Goal: Information Seeking & Learning: Learn about a topic

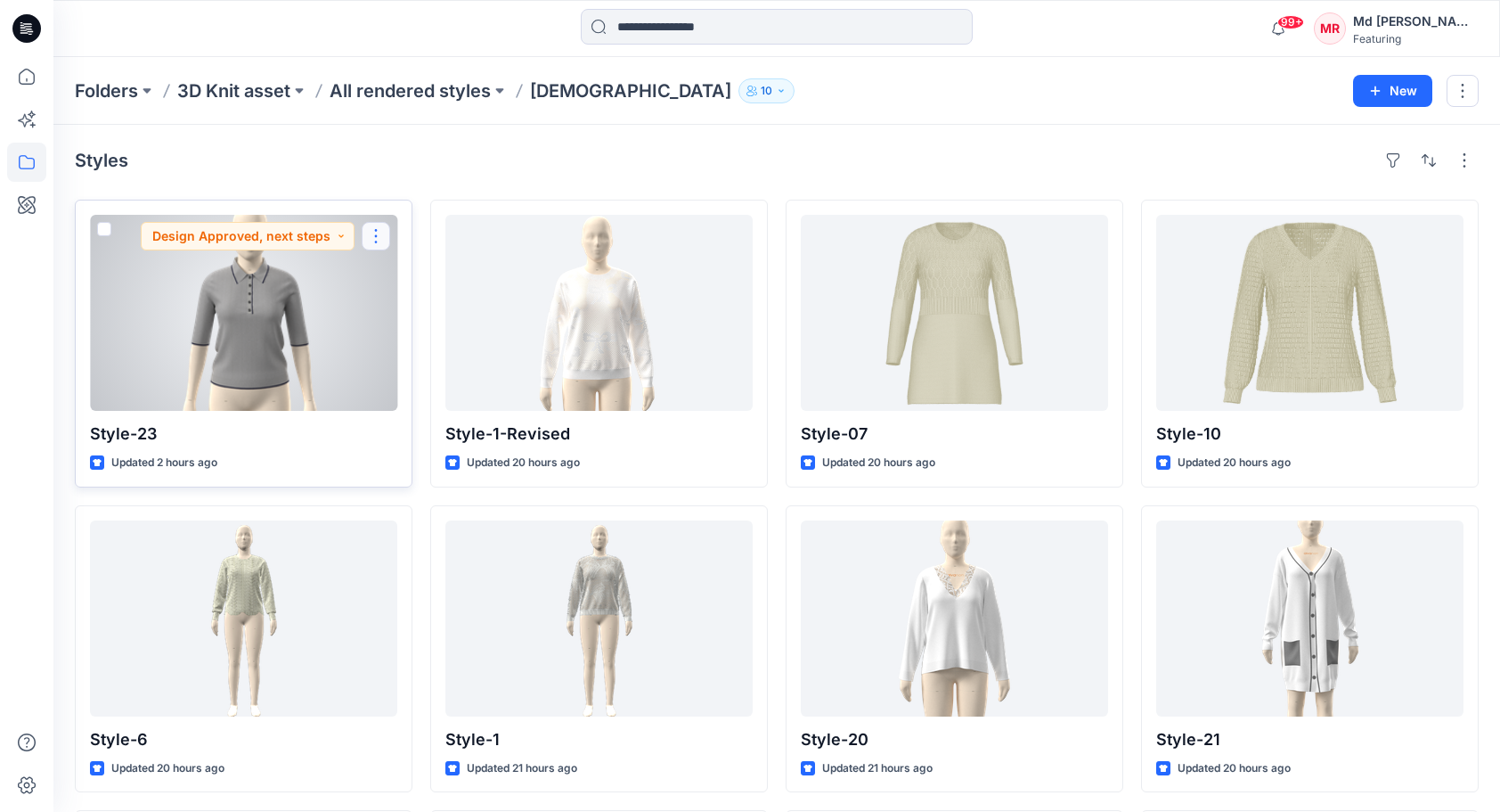
click at [380, 236] on button "button" at bounding box center [376, 236] width 28 height 28
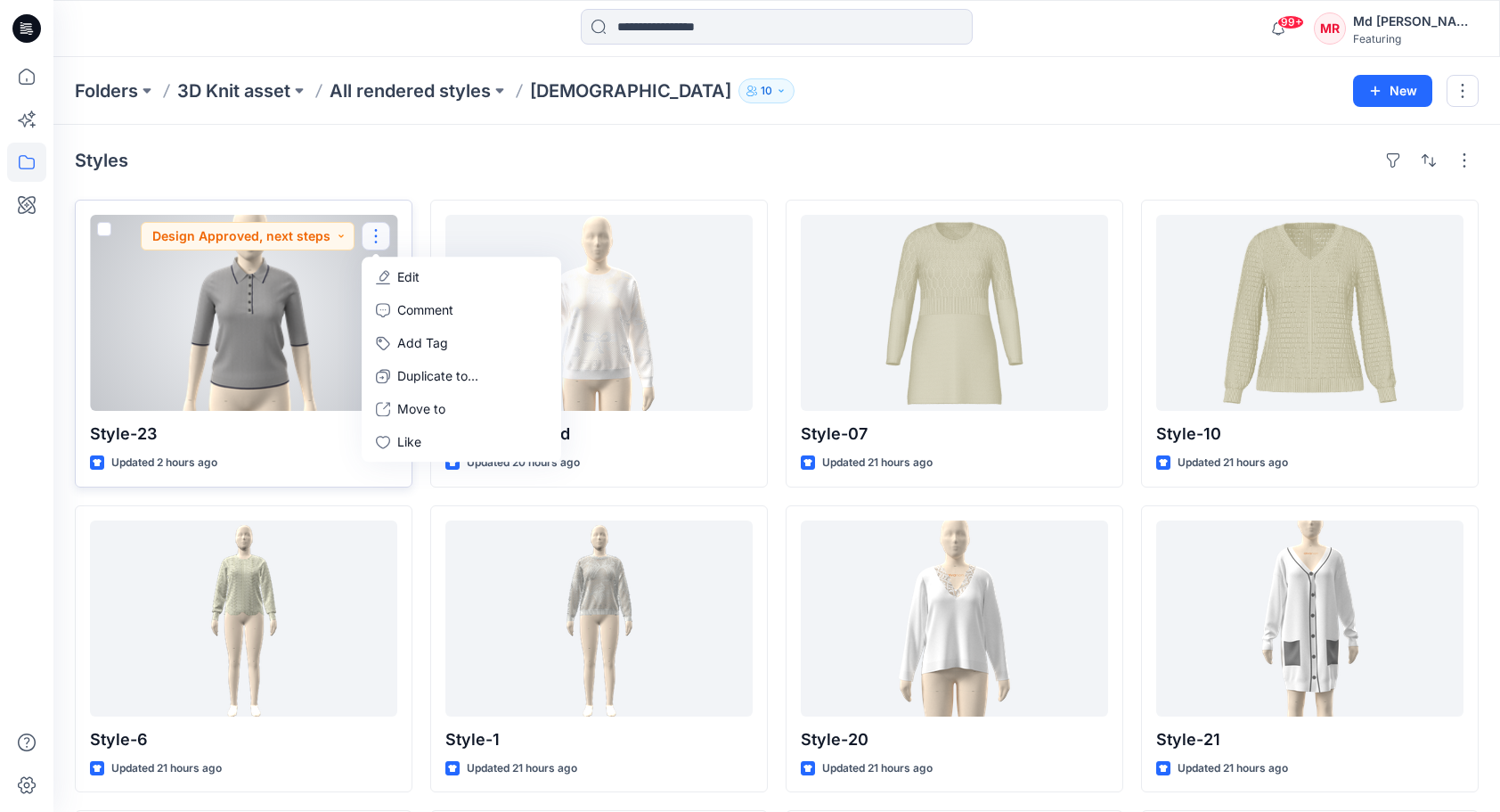
click at [420, 290] on button "Edit" at bounding box center [461, 277] width 192 height 33
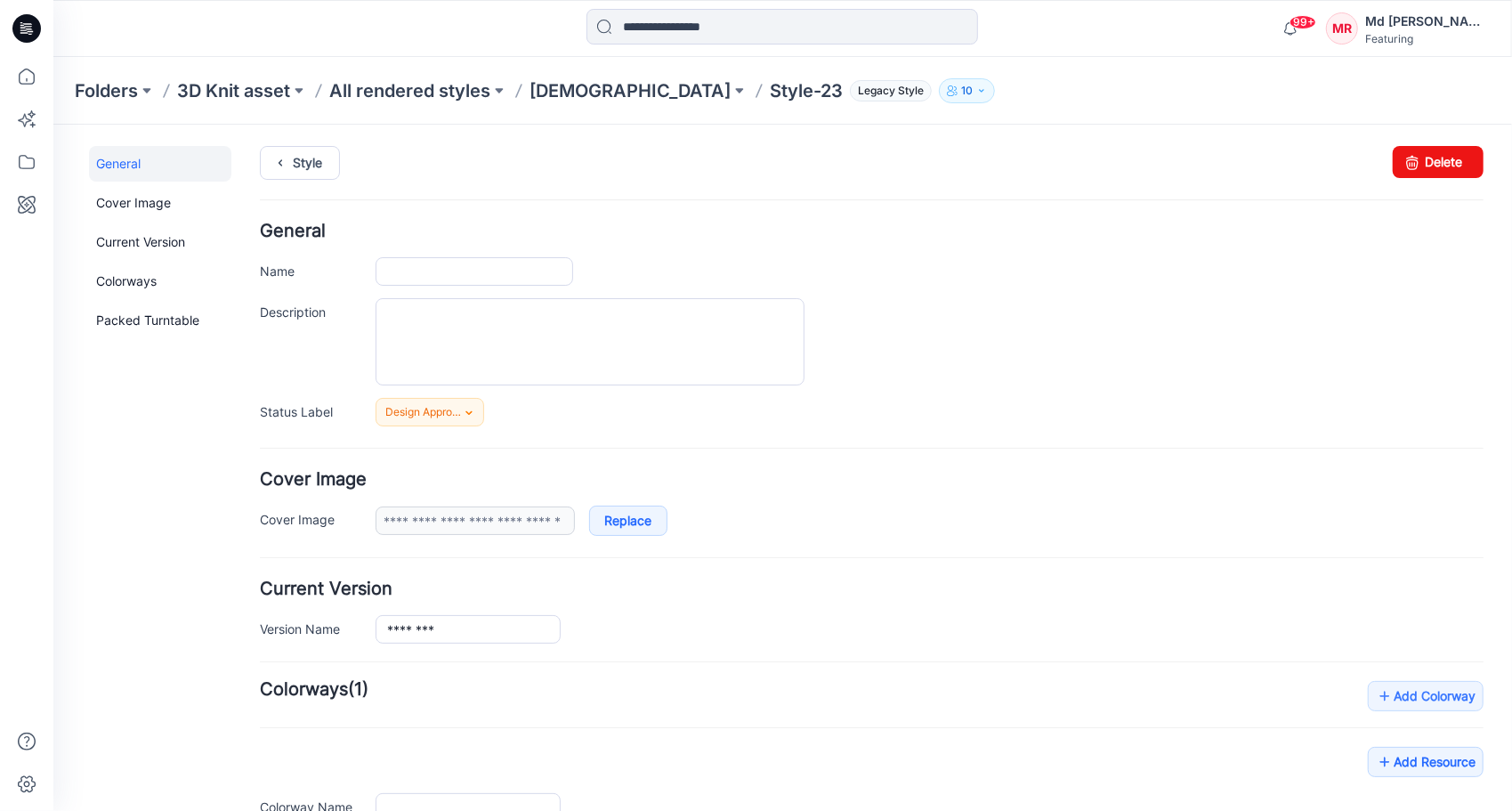
type input "********"
type input "**********"
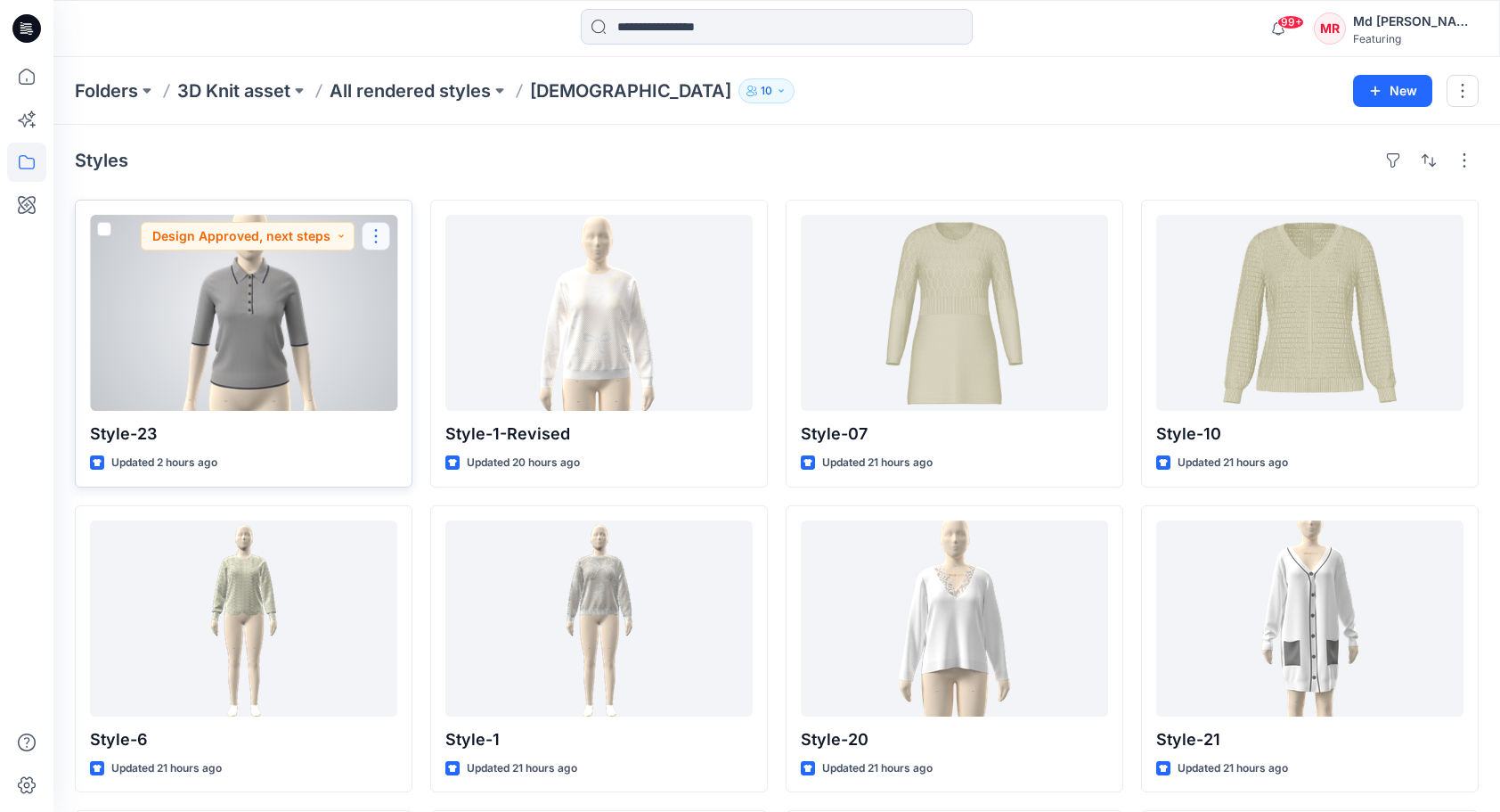
click at [371, 238] on button "button" at bounding box center [376, 236] width 28 height 28
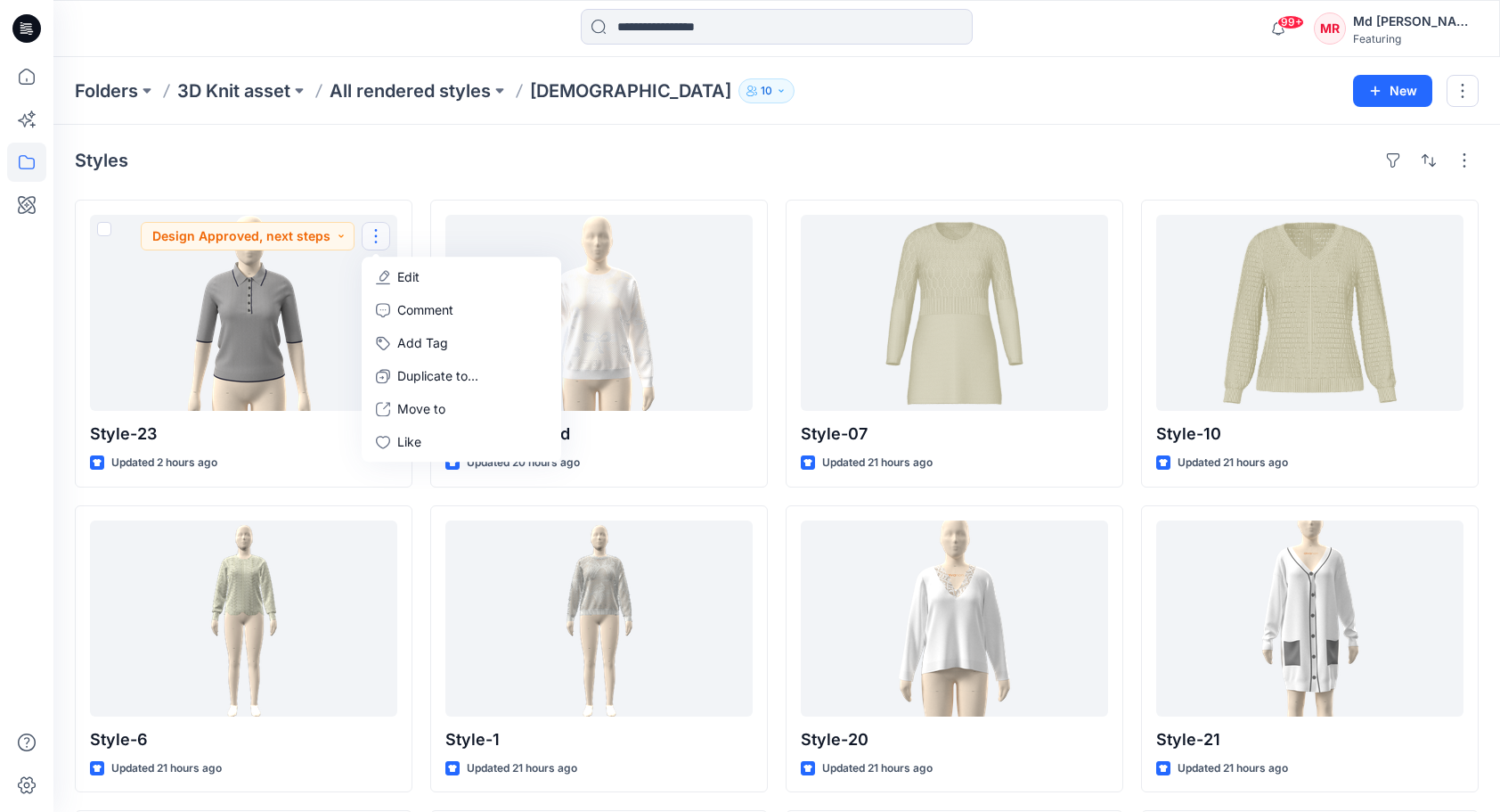
click at [403, 195] on div "Styles Style-23 Updated 2 hours ago Design Approved, next steps Edit Comment Ad…" at bounding box center [776, 654] width 1447 height 1058
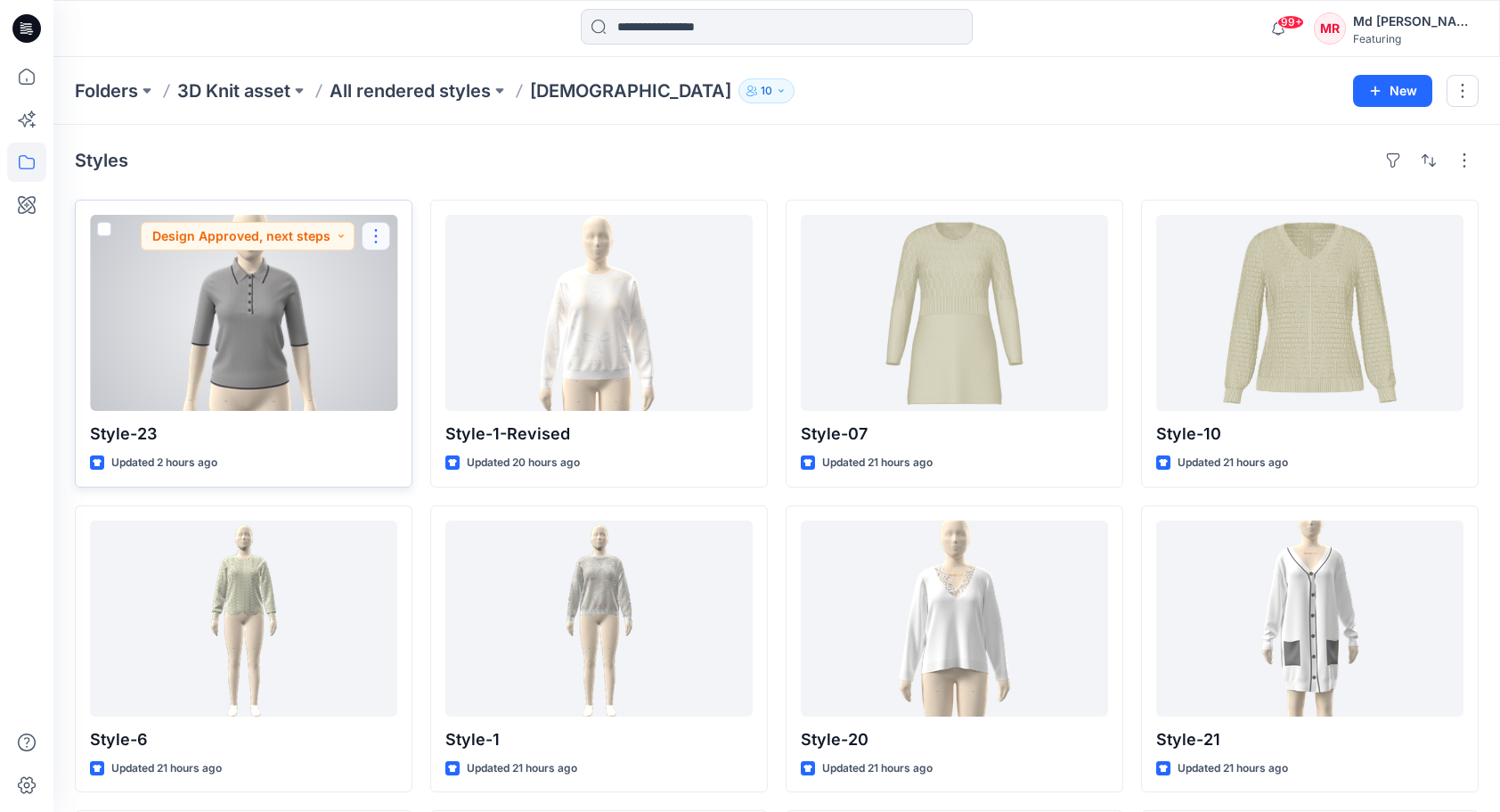
click at [379, 242] on button "button" at bounding box center [376, 236] width 28 height 28
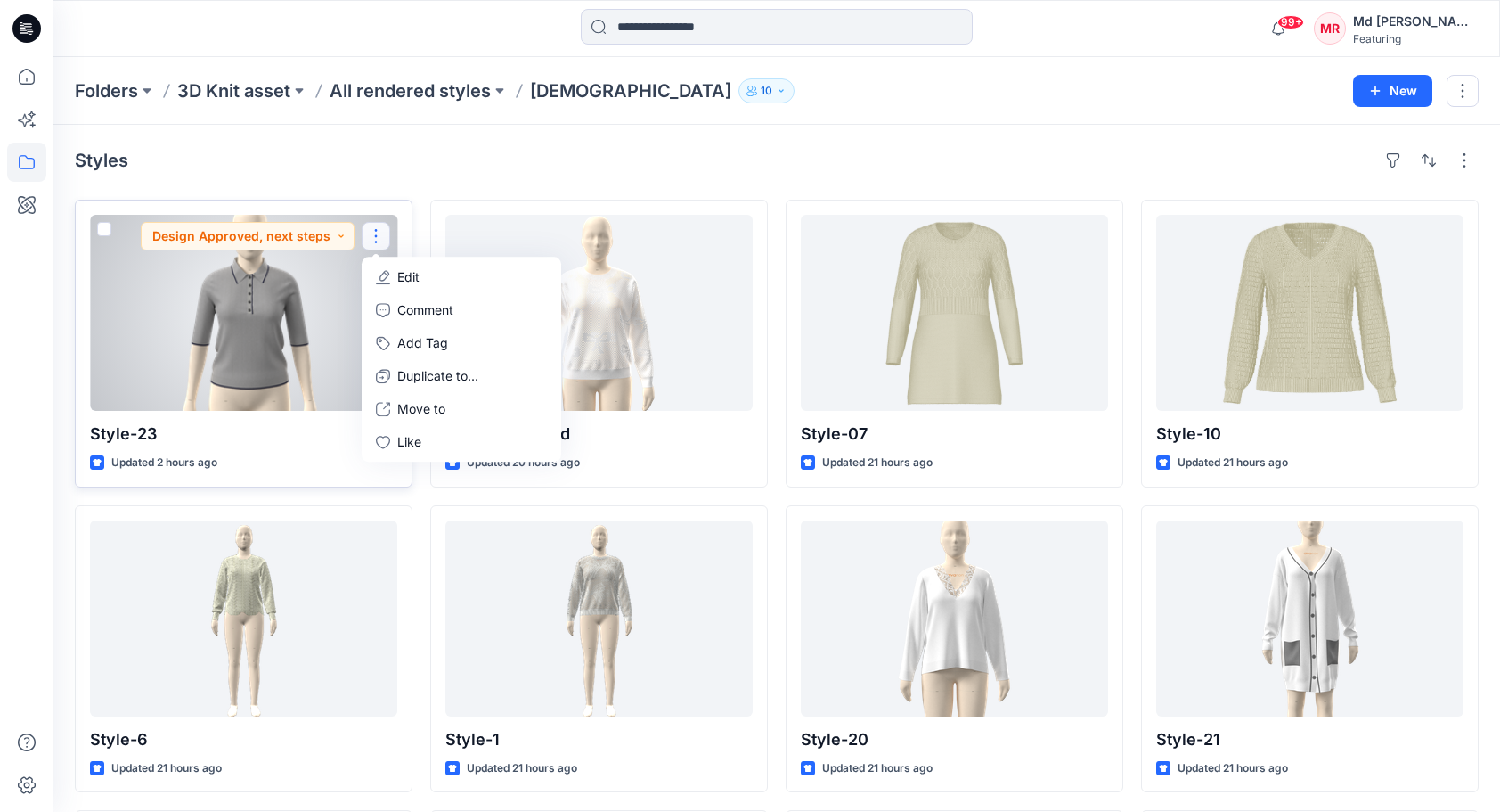
click at [432, 278] on button "Edit" at bounding box center [461, 277] width 192 height 33
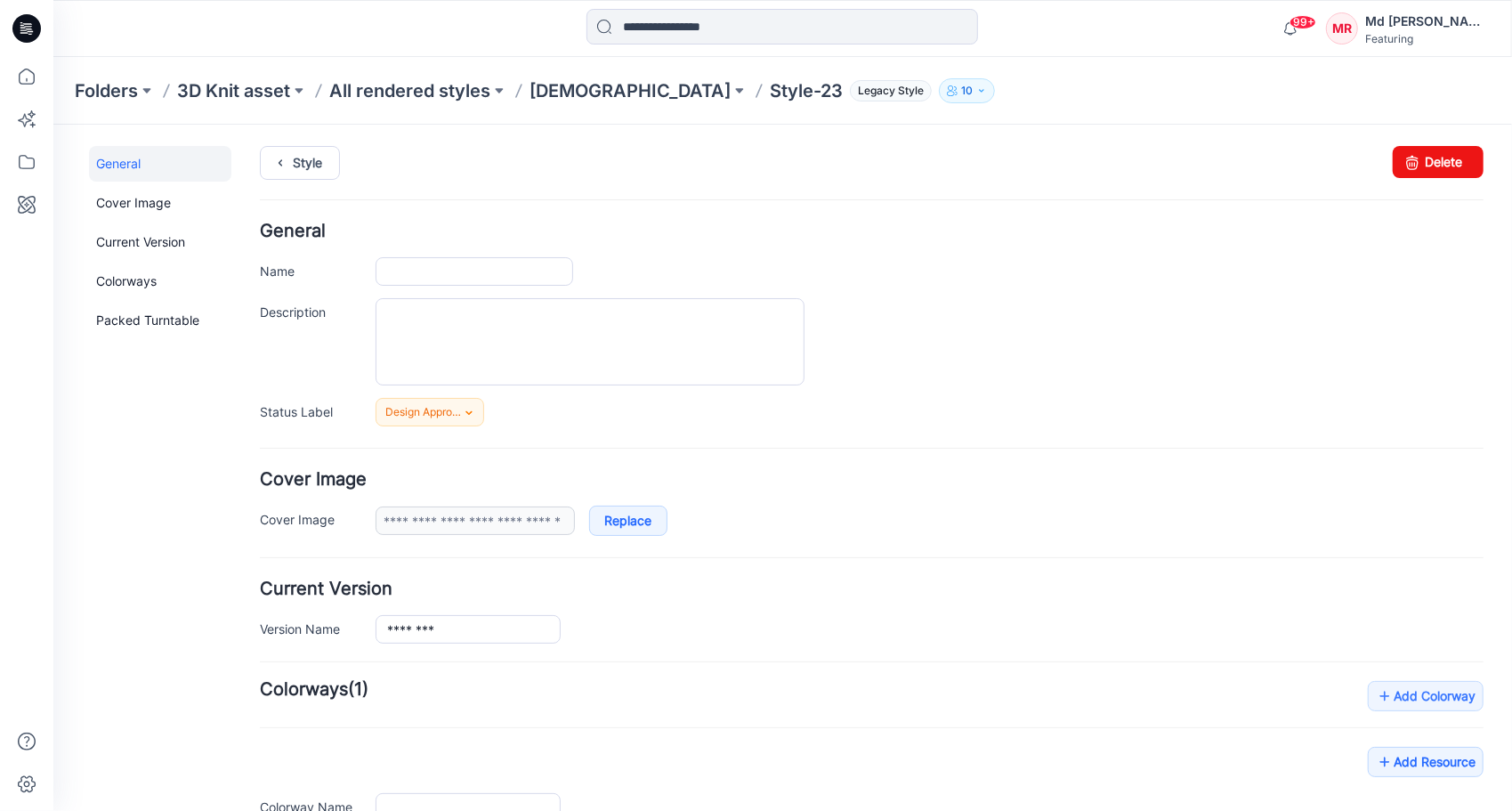
type input "********"
type input "**********"
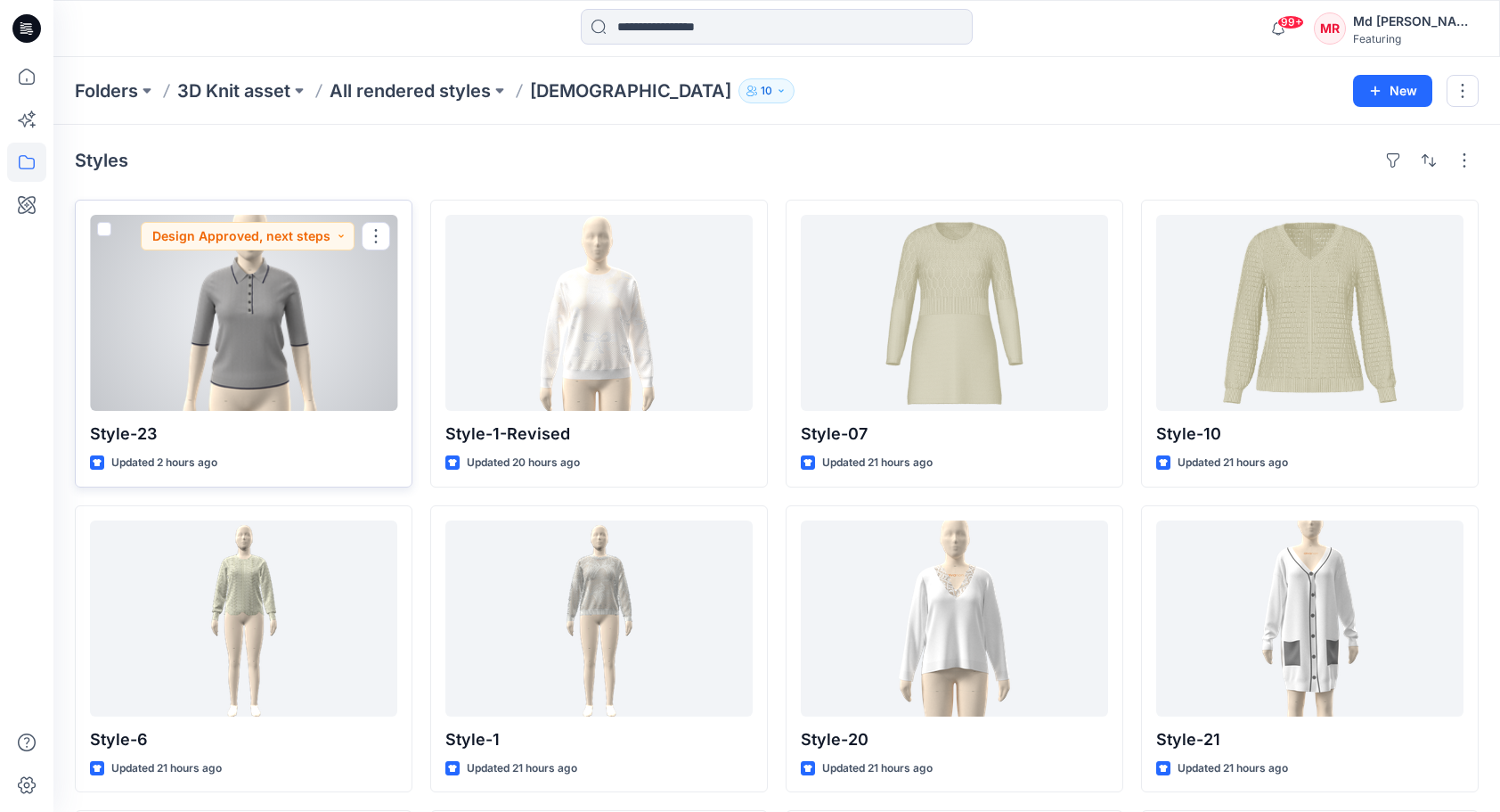
click at [208, 308] on div at bounding box center [244, 313] width 307 height 196
click at [383, 237] on button "button" at bounding box center [376, 236] width 28 height 28
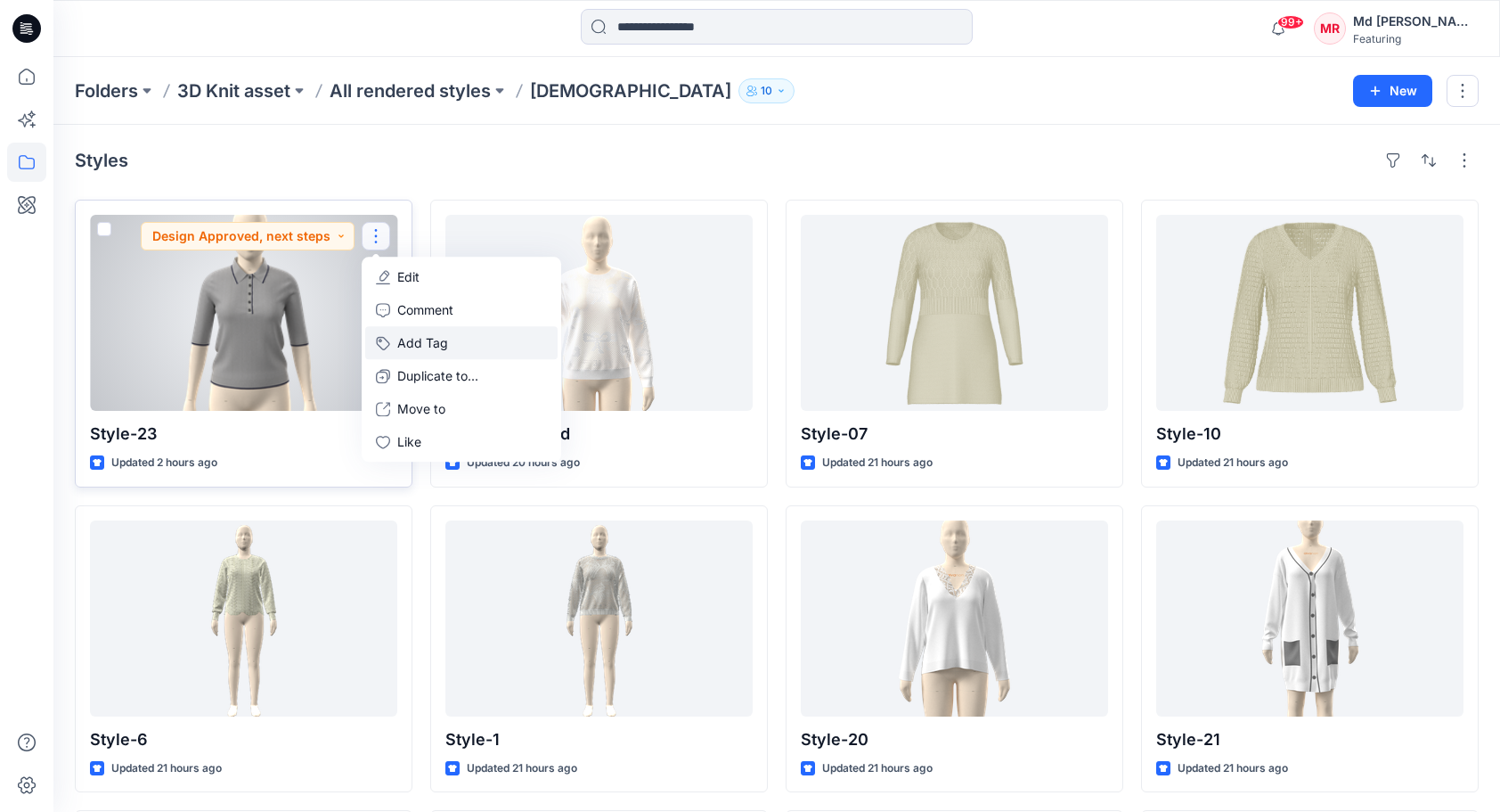
click at [418, 333] on button "Add Tag" at bounding box center [461, 342] width 192 height 33
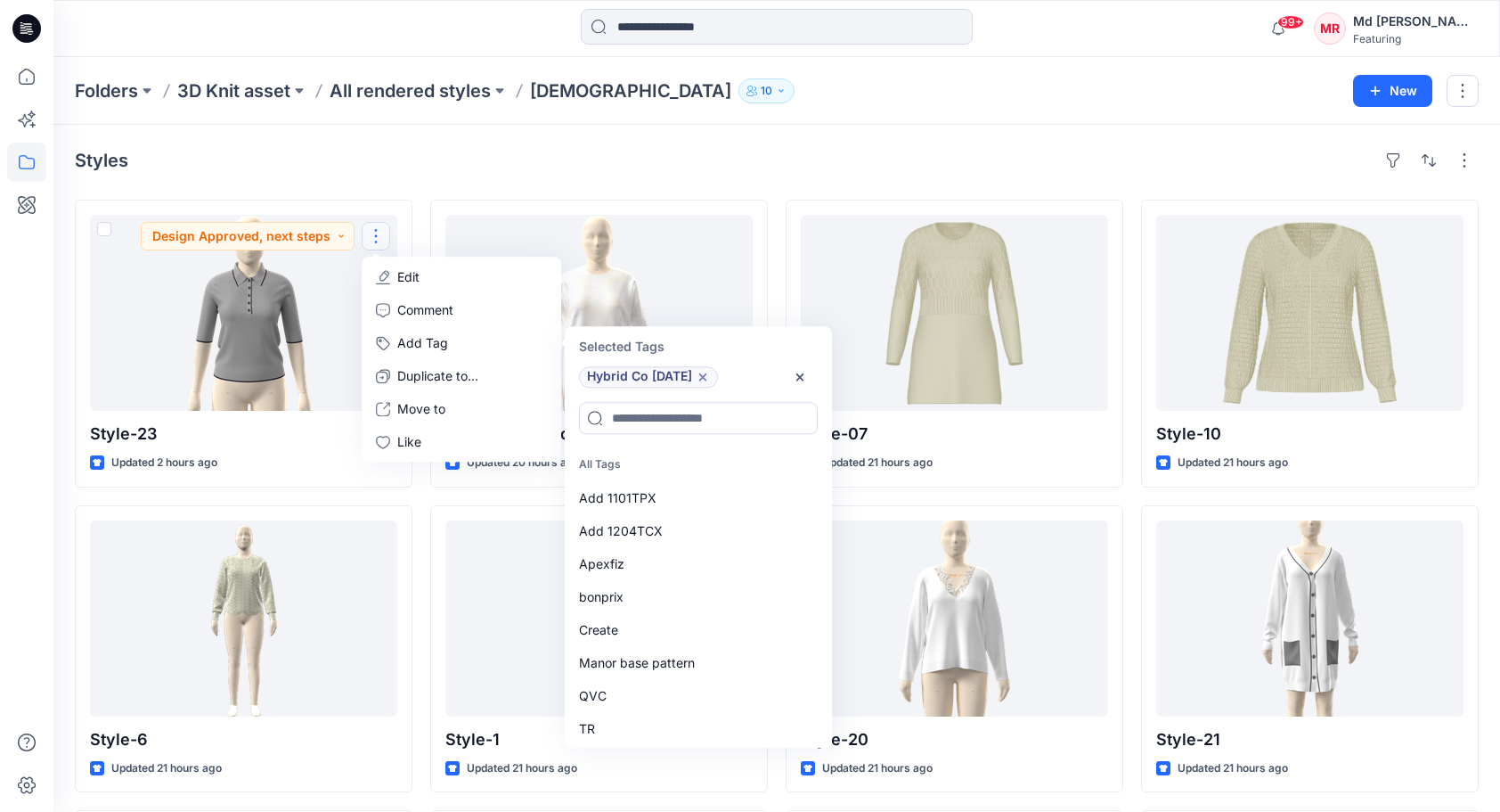
click at [425, 167] on div "Styles" at bounding box center [777, 160] width 1404 height 28
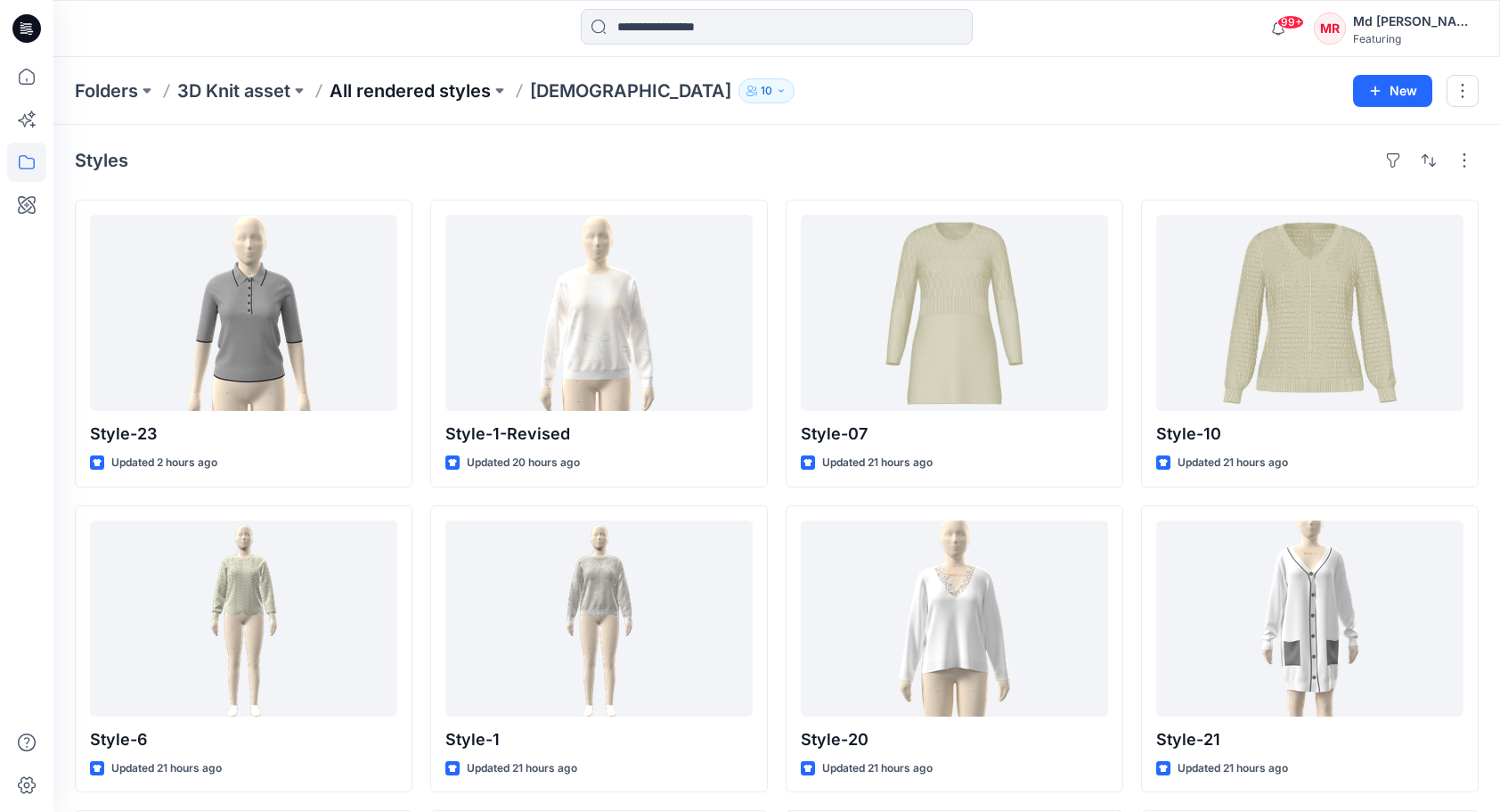
click at [354, 88] on p "All rendered styles" at bounding box center [410, 91] width 161 height 25
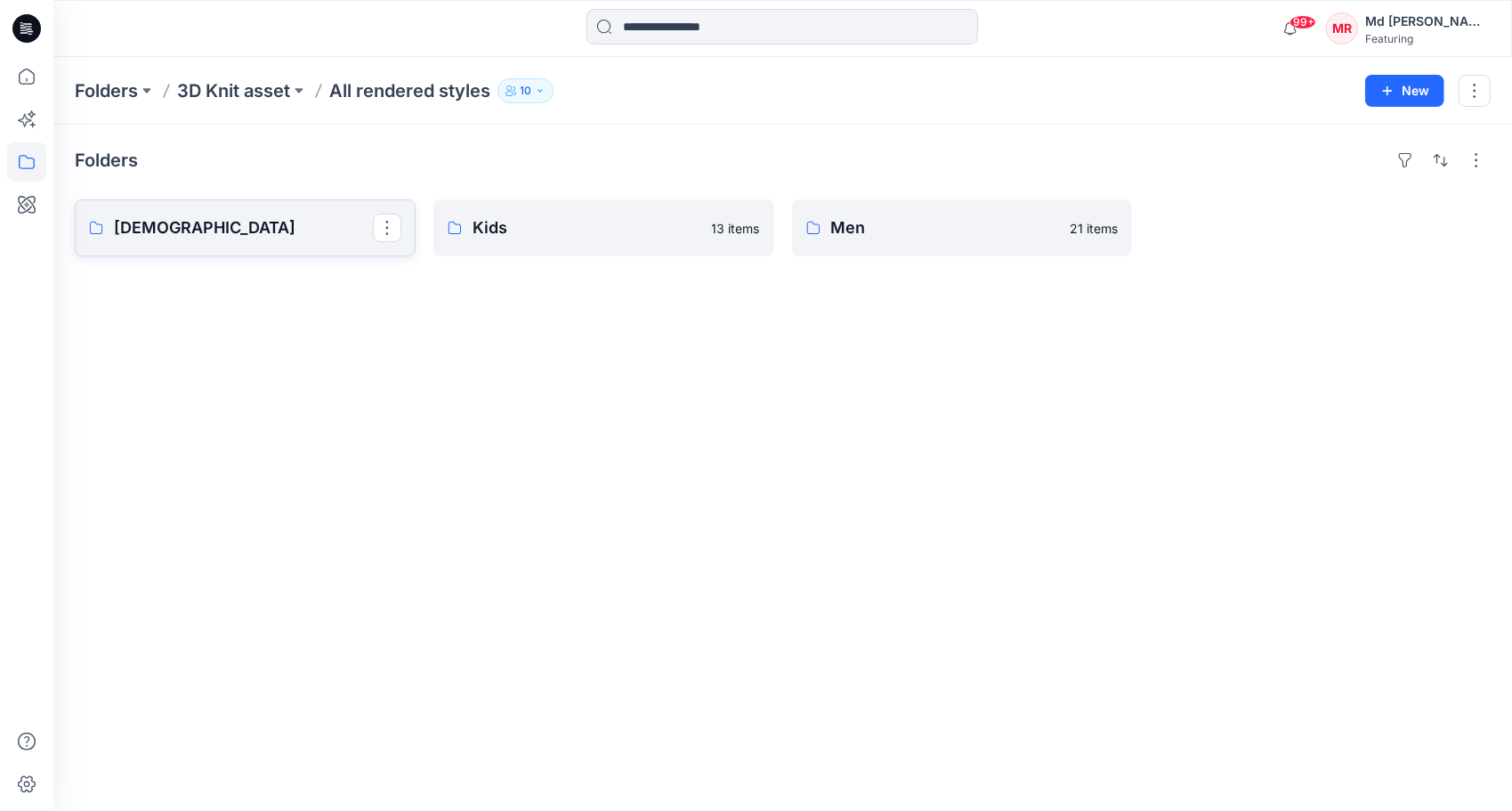
click at [198, 210] on link "[DEMOGRAPHIC_DATA]" at bounding box center [245, 228] width 341 height 57
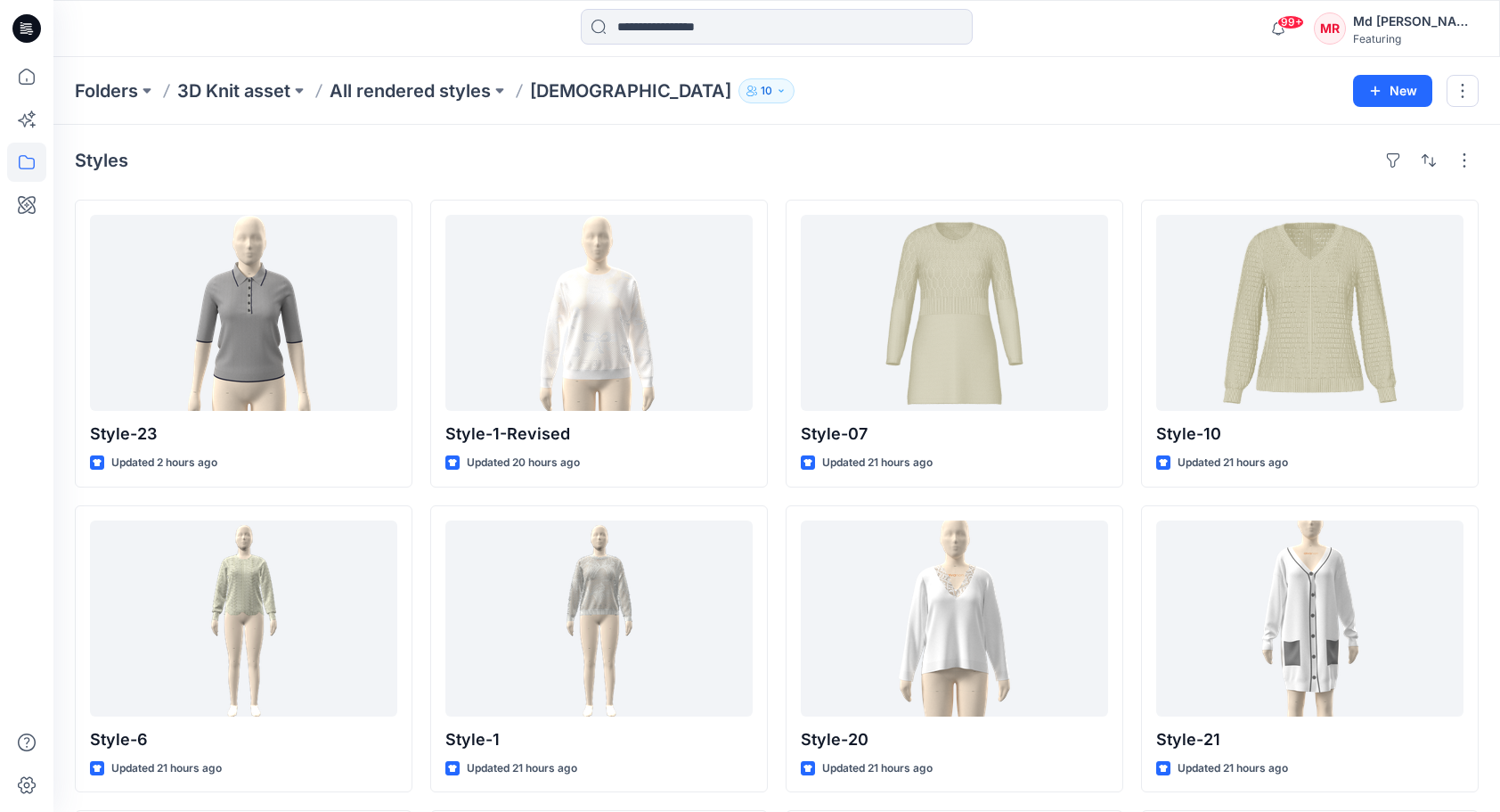
click at [246, 143] on div "Styles Style-23 Updated 2 hours ago Style-6 Updated 21 hours ago Style-4new Upd…" at bounding box center [776, 654] width 1447 height 1058
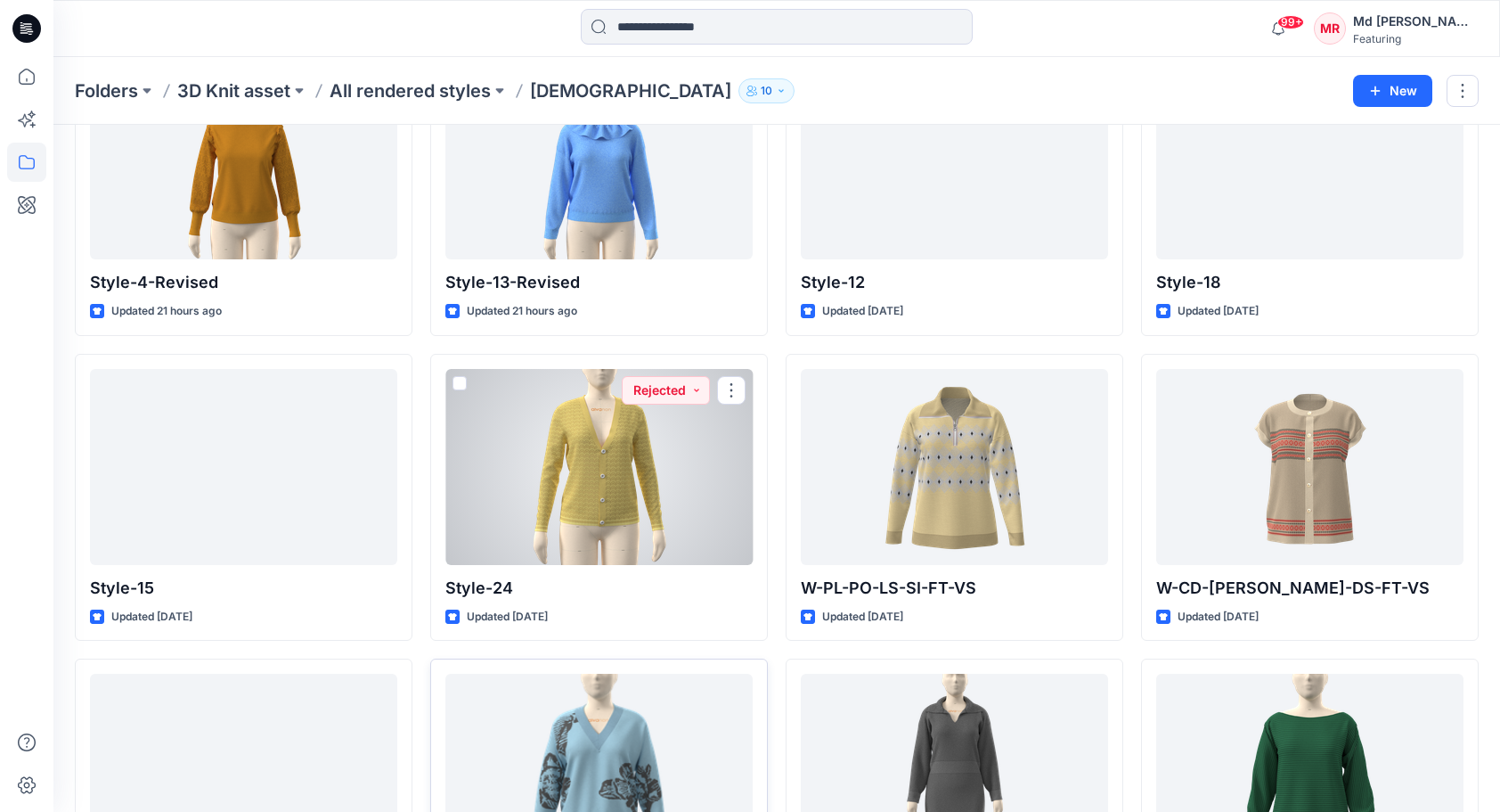
scroll to position [1727, 0]
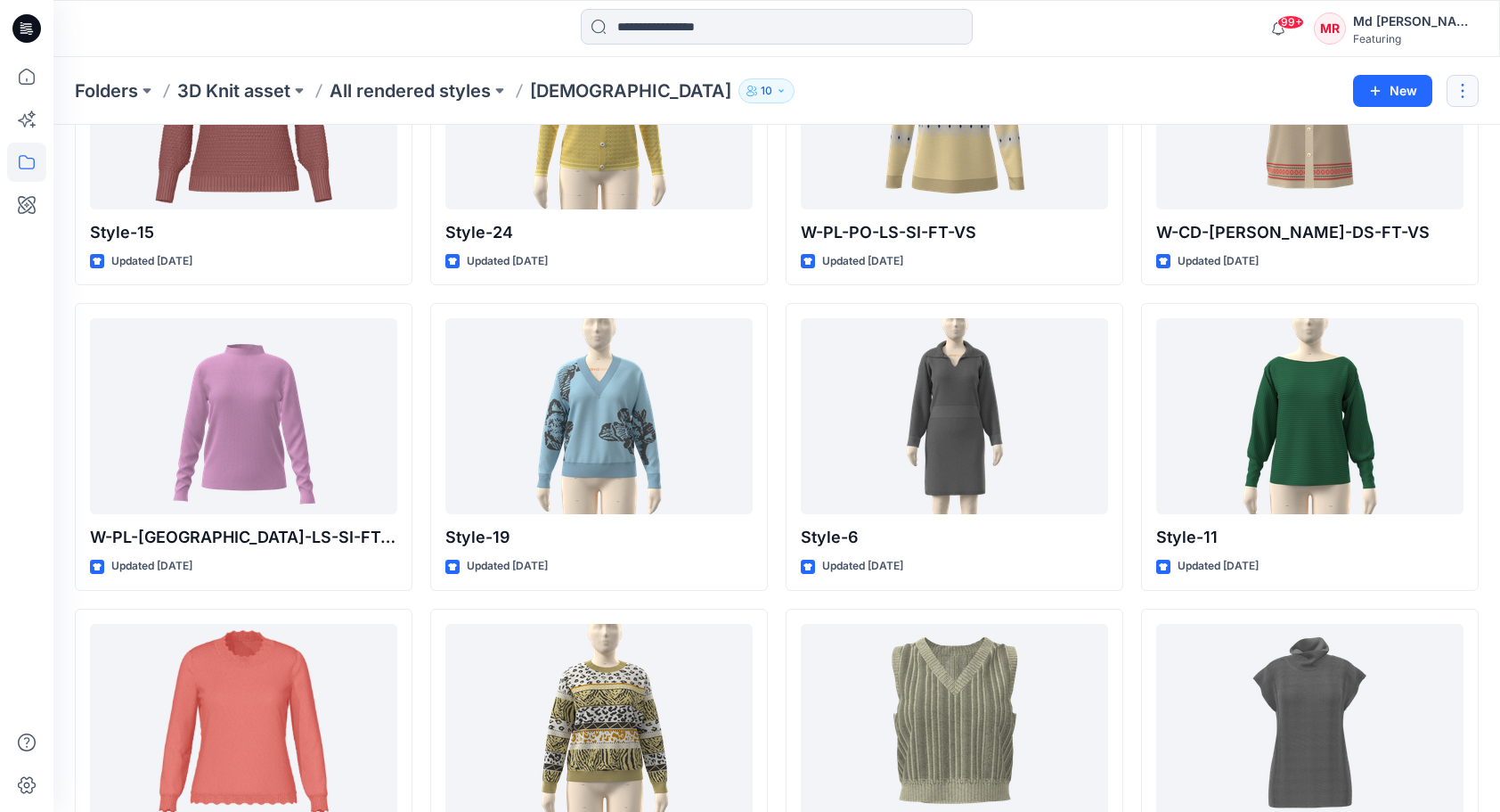
click at [1466, 87] on button "button" at bounding box center [1463, 91] width 32 height 32
click at [1008, 69] on div "Folders 3D Knit asset All rendered styles [DEMOGRAPHIC_DATA] 10 New Edit Duplic…" at bounding box center [776, 90] width 1447 height 67
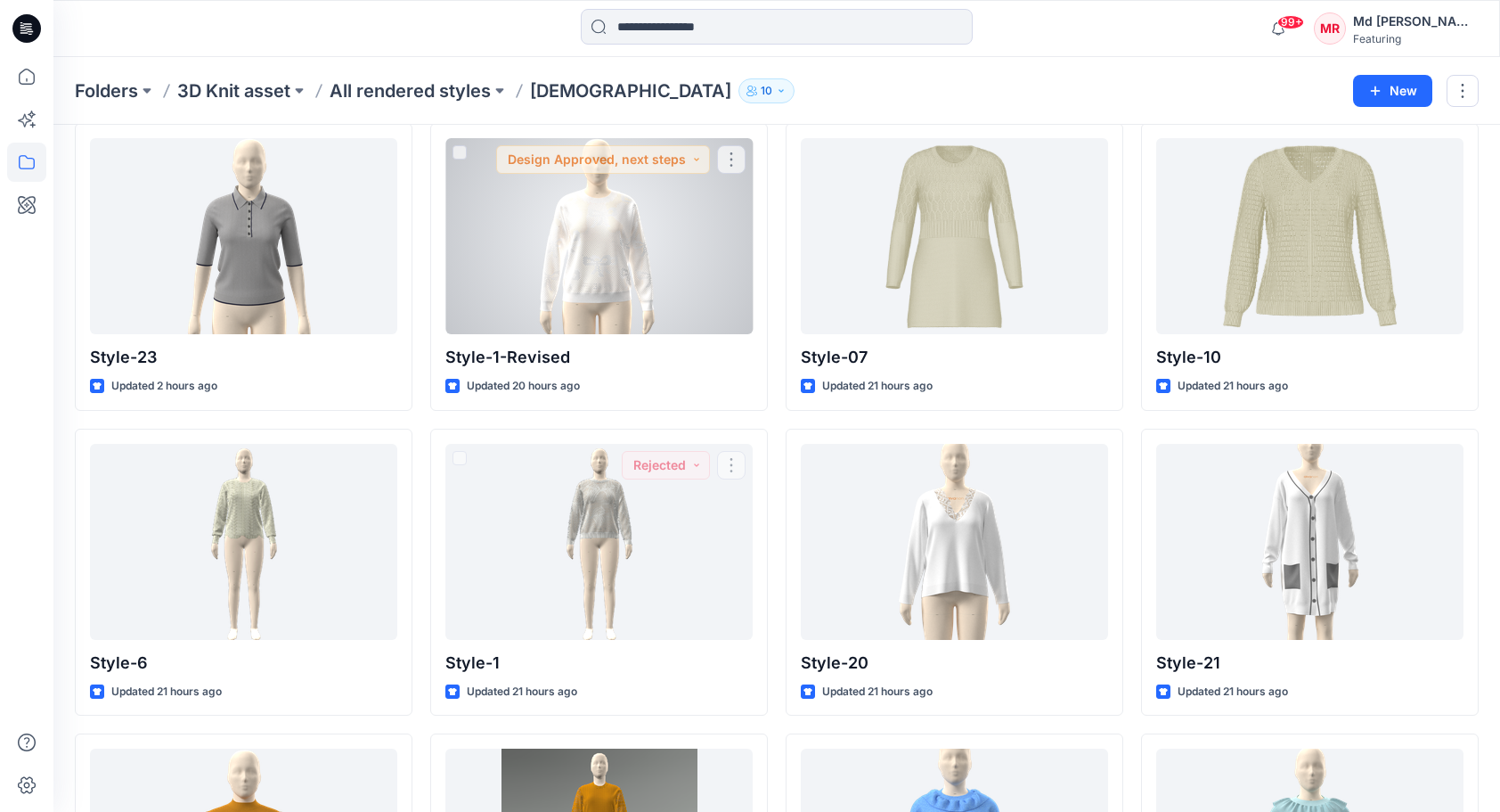
scroll to position [0, 0]
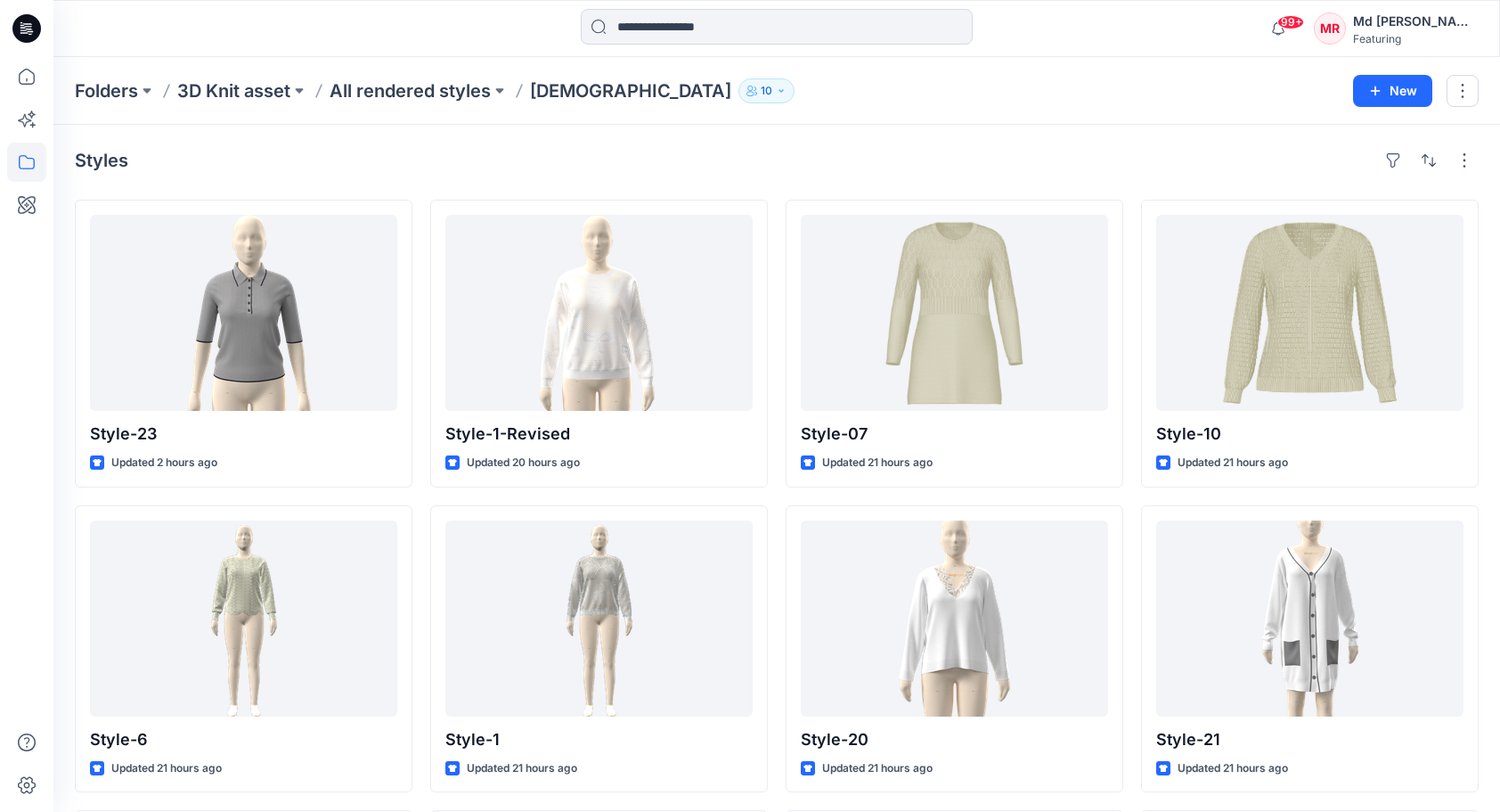
click at [401, 161] on div "Styles" at bounding box center [777, 160] width 1404 height 28
click at [351, 91] on p "All rendered styles" at bounding box center [410, 91] width 161 height 25
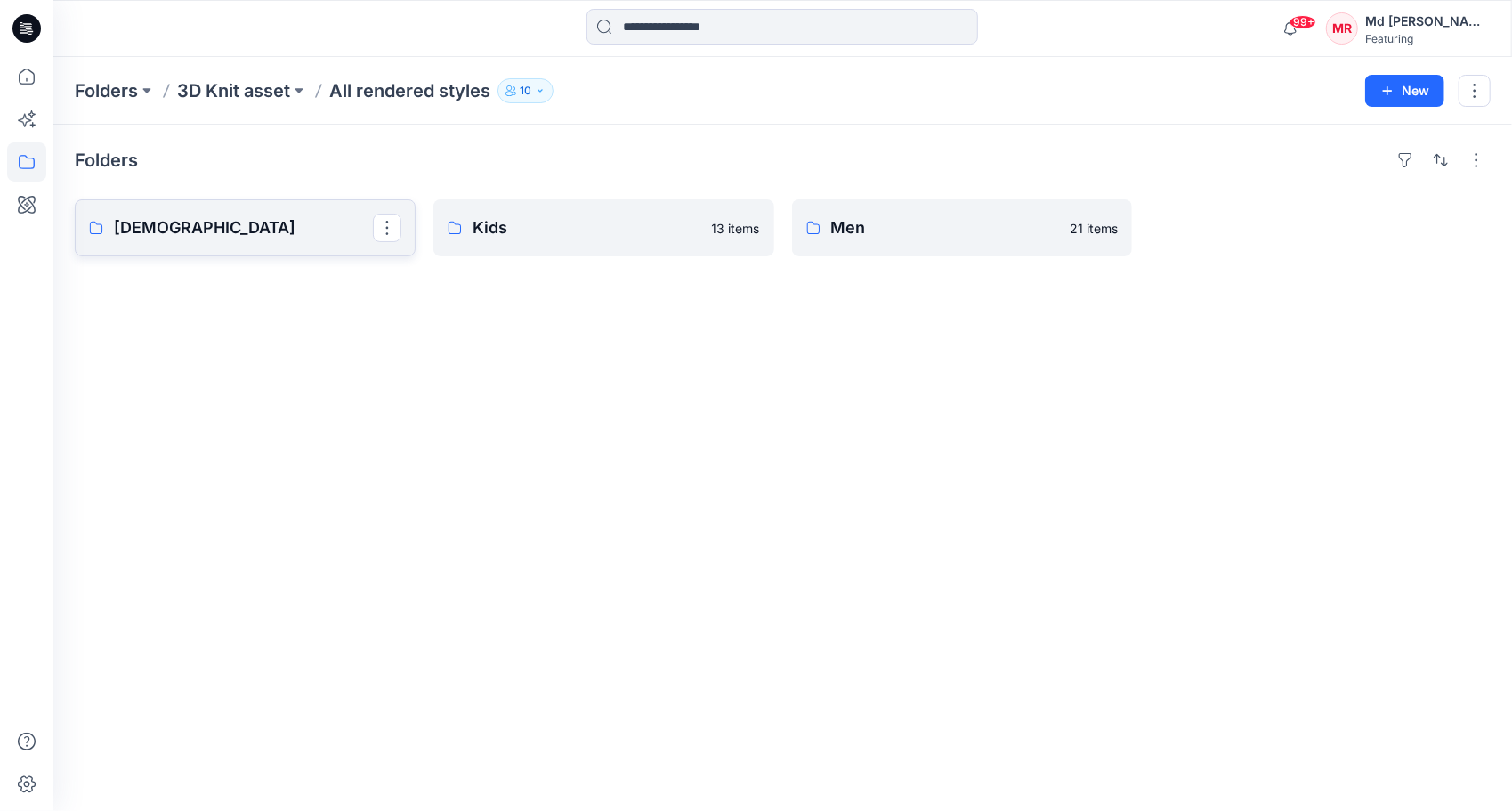
click at [273, 236] on p "[DEMOGRAPHIC_DATA]" at bounding box center [243, 228] width 259 height 25
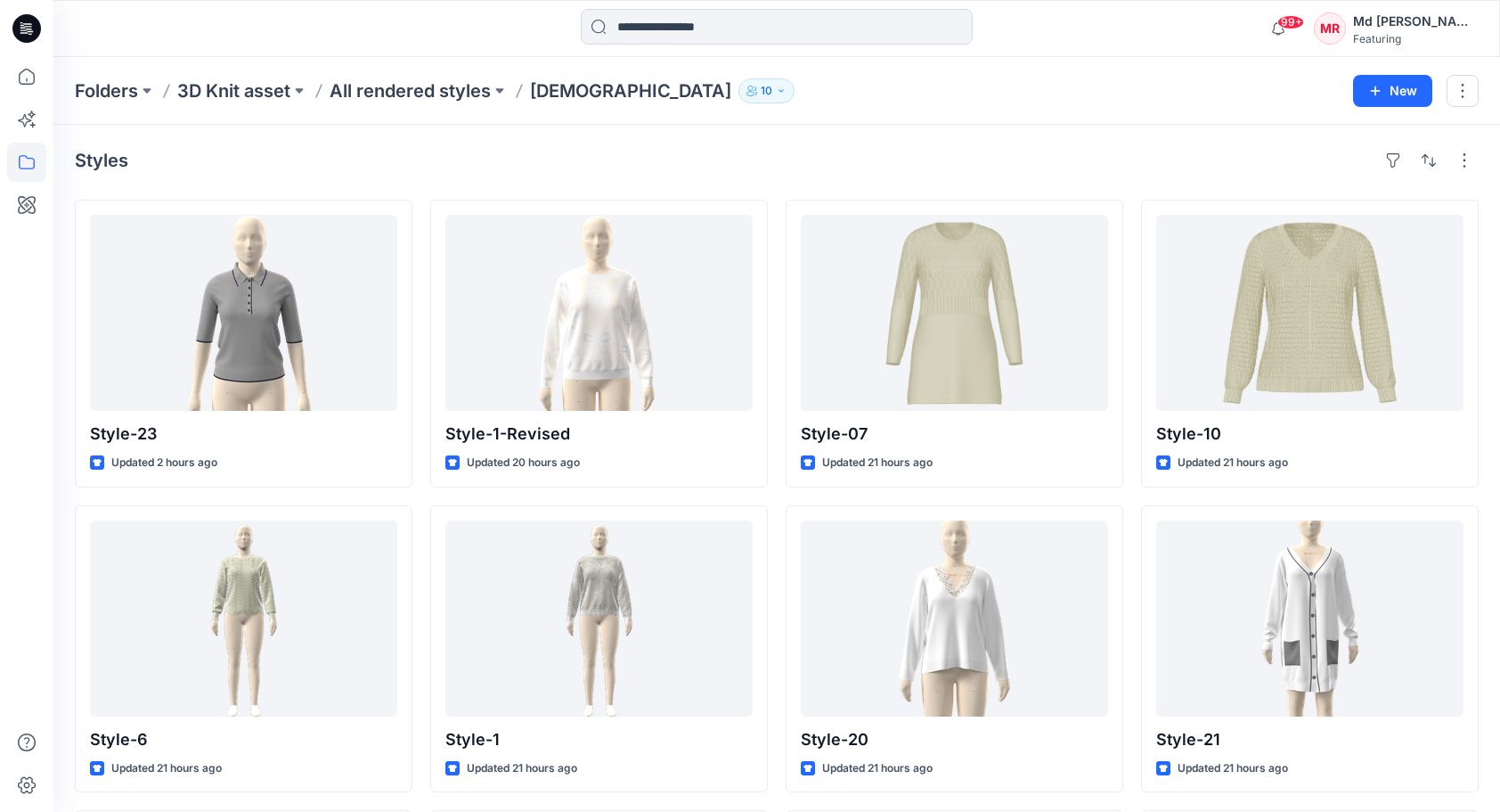
click at [976, 153] on div "Styles" at bounding box center [777, 160] width 1404 height 28
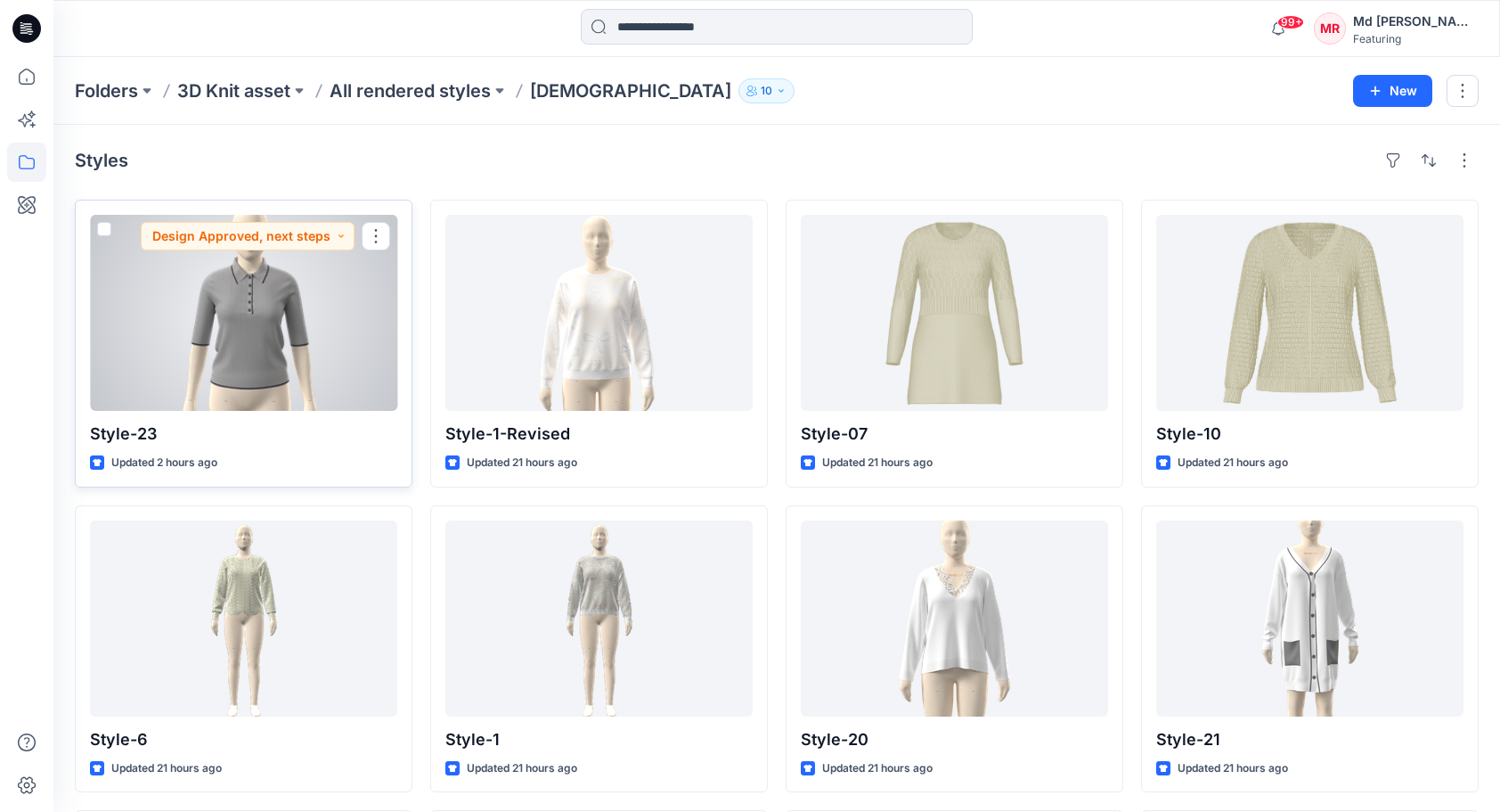
click at [315, 308] on div at bounding box center [244, 313] width 307 height 196
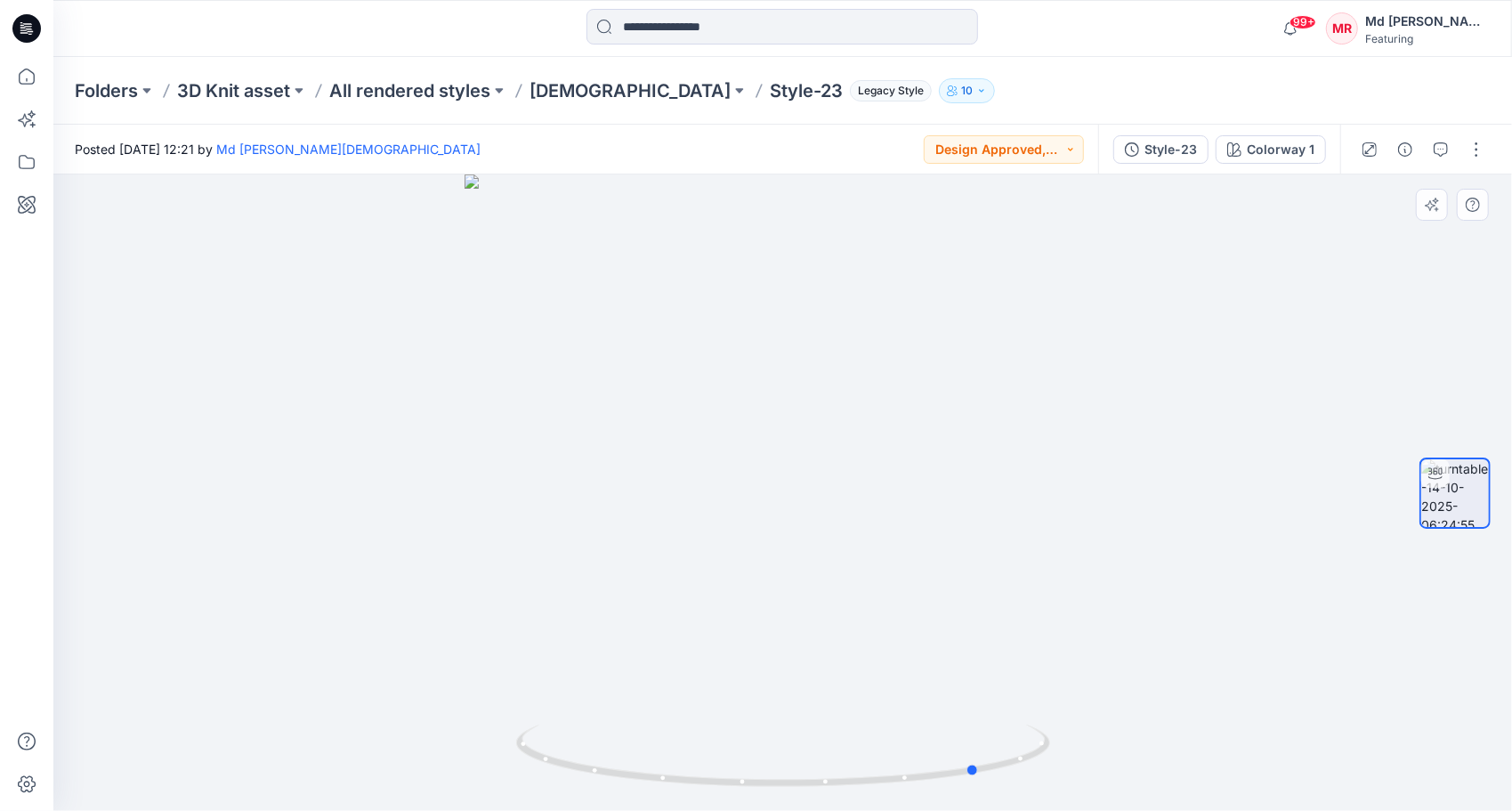
drag, startPoint x: 858, startPoint y: 782, endPoint x: 512, endPoint y: 730, distance: 349.9
click at [512, 730] on div at bounding box center [782, 492] width 1459 height 636
drag, startPoint x: 873, startPoint y: 784, endPoint x: 664, endPoint y: 755, distance: 211.0
click at [664, 755] on icon at bounding box center [785, 757] width 539 height 67
drag, startPoint x: 848, startPoint y: 772, endPoint x: 664, endPoint y: 739, distance: 186.9
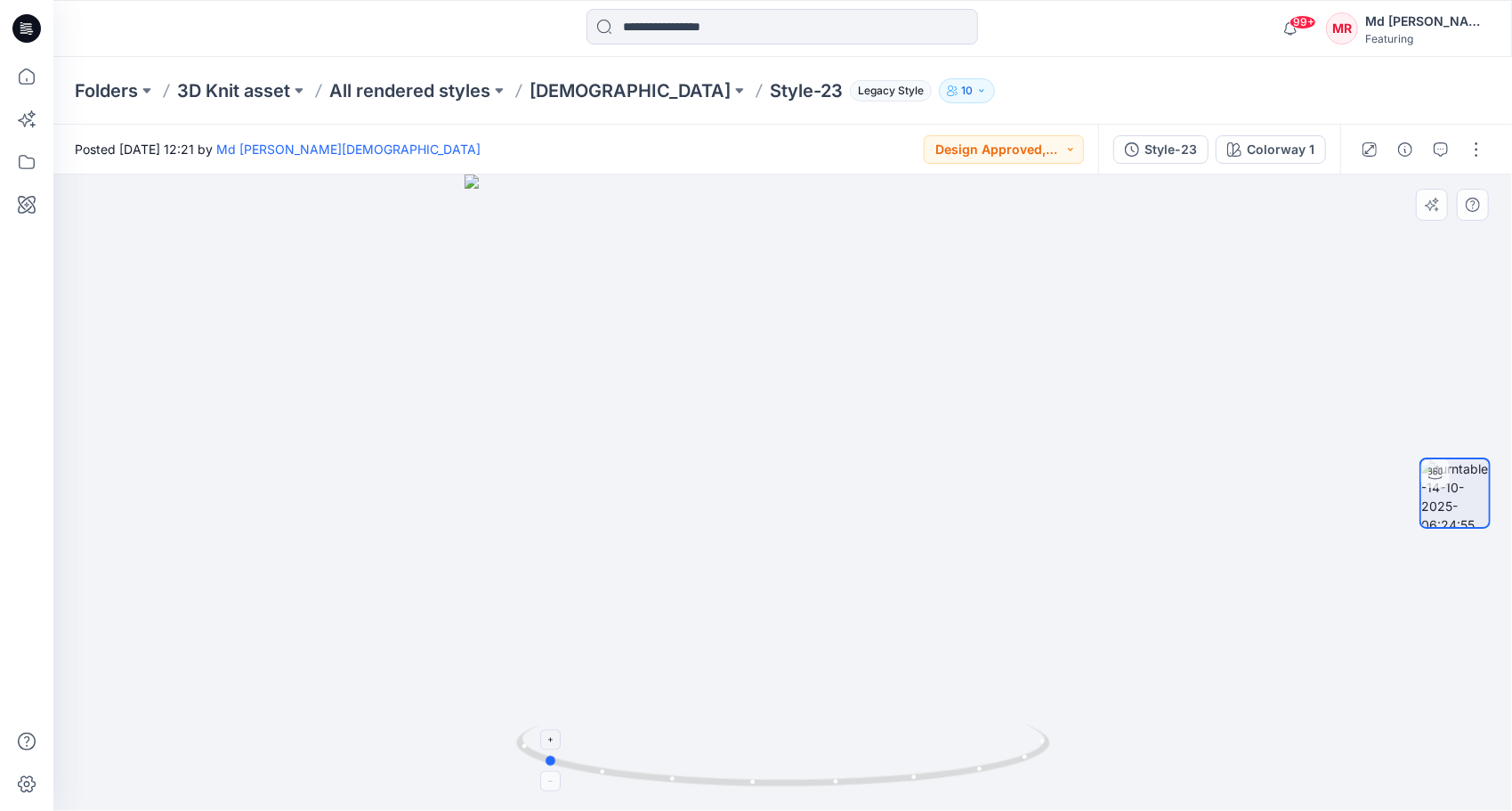
click at [664, 739] on icon at bounding box center [785, 757] width 539 height 67
drag, startPoint x: 812, startPoint y: 749, endPoint x: 720, endPoint y: 750, distance: 92.0
click at [720, 750] on icon at bounding box center [785, 757] width 539 height 67
click at [769, 754] on icon at bounding box center [785, 757] width 539 height 67
drag, startPoint x: 799, startPoint y: 752, endPoint x: 645, endPoint y: 745, distance: 154.2
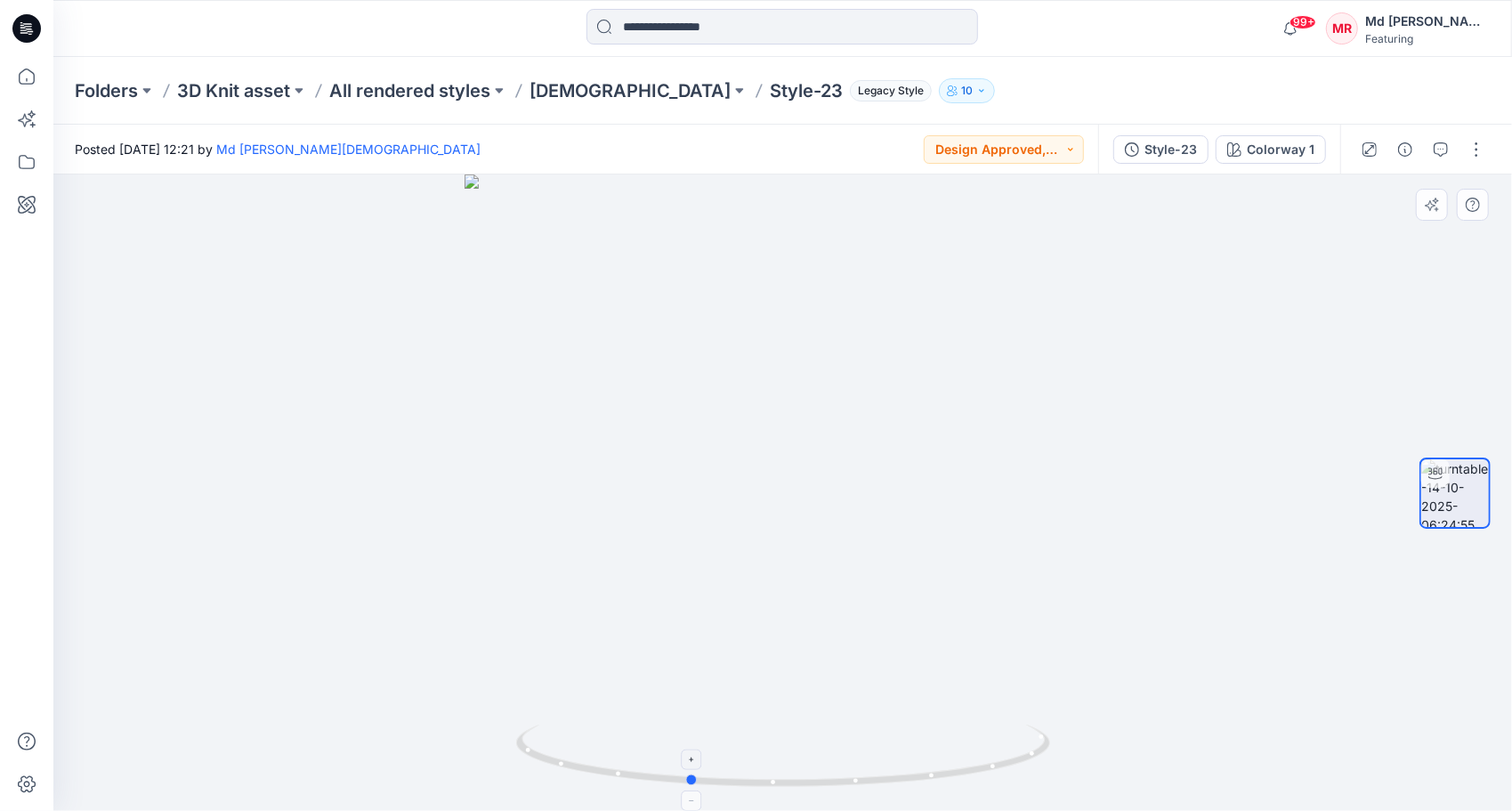
click at [641, 745] on icon at bounding box center [785, 757] width 539 height 67
drag, startPoint x: 777, startPoint y: 752, endPoint x: 851, endPoint y: 752, distance: 74.0
click at [851, 752] on icon at bounding box center [785, 757] width 539 height 67
drag, startPoint x: 829, startPoint y: 760, endPoint x: 842, endPoint y: 760, distance: 13.0
click at [842, 760] on icon at bounding box center [785, 757] width 539 height 67
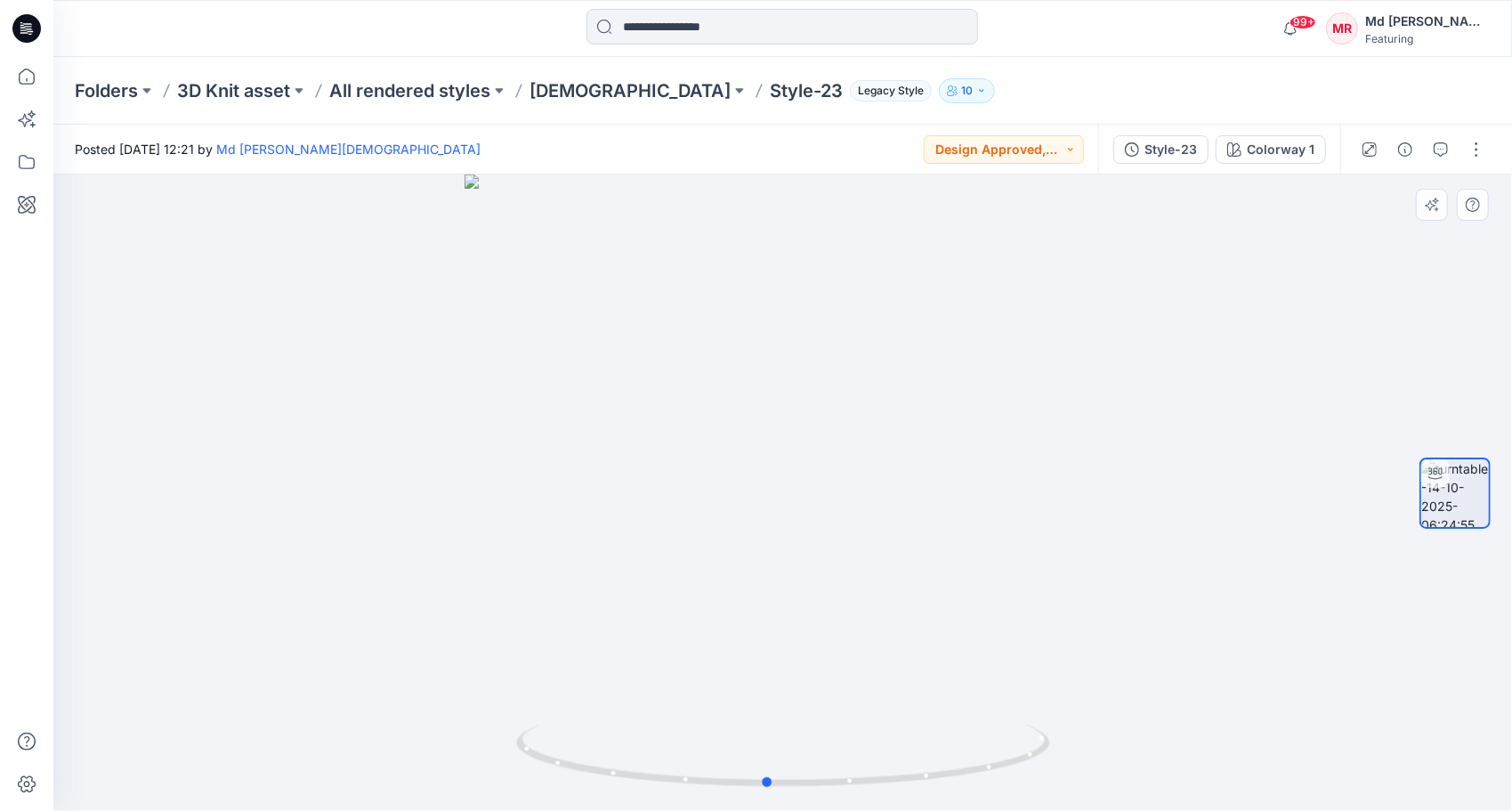
drag, startPoint x: 845, startPoint y: 707, endPoint x: 805, endPoint y: 701, distance: 40.4
click at [805, 701] on div at bounding box center [782, 492] width 1459 height 636
drag, startPoint x: 797, startPoint y: 694, endPoint x: 623, endPoint y: 694, distance: 174.0
click at [623, 692] on img at bounding box center [783, 447] width 816 height 729
drag, startPoint x: 753, startPoint y: 785, endPoint x: 968, endPoint y: 715, distance: 226.1
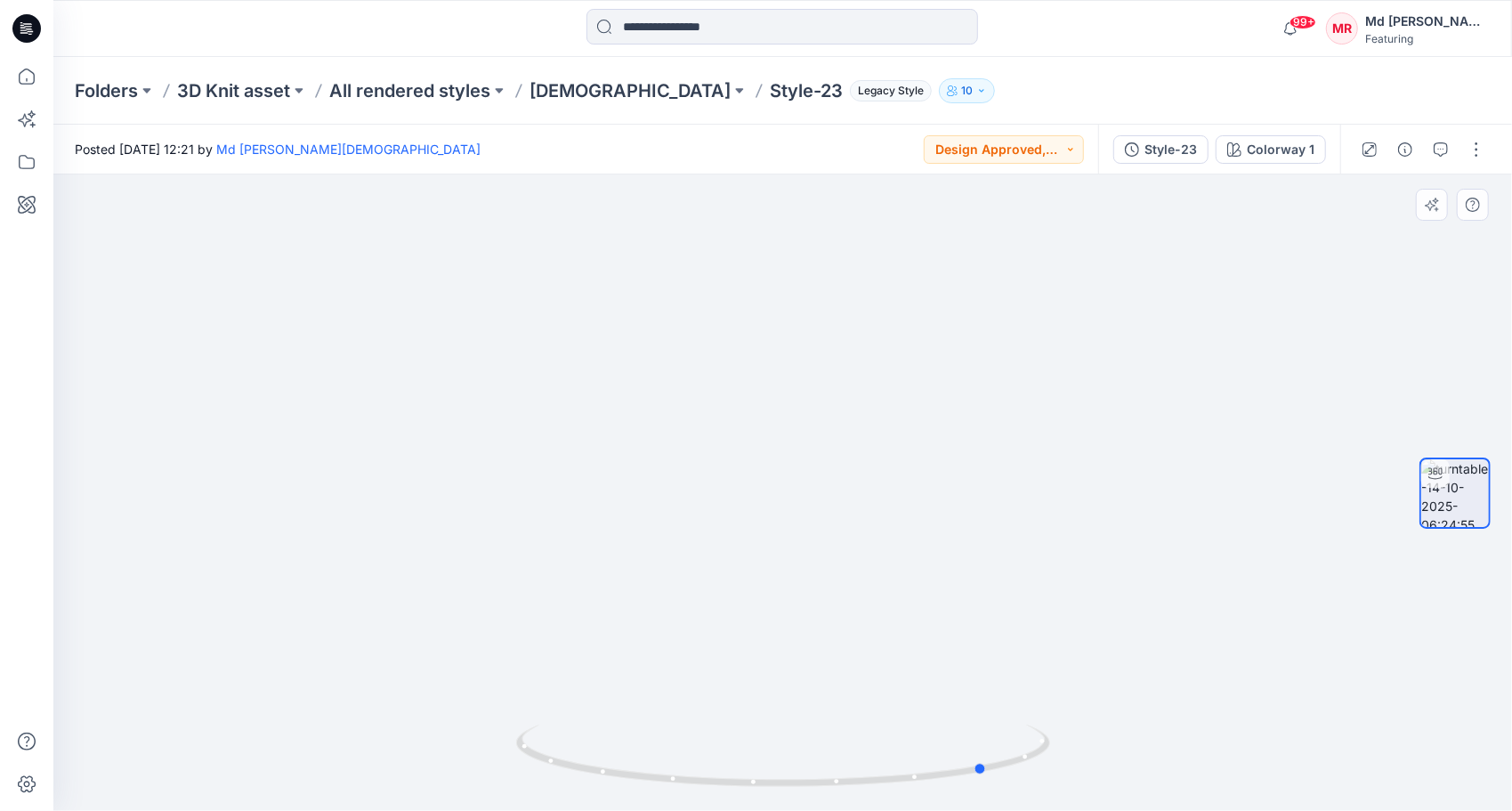
click at [968, 715] on div at bounding box center [782, 492] width 1459 height 636
click at [572, 87] on p "[DEMOGRAPHIC_DATA]" at bounding box center [630, 91] width 201 height 25
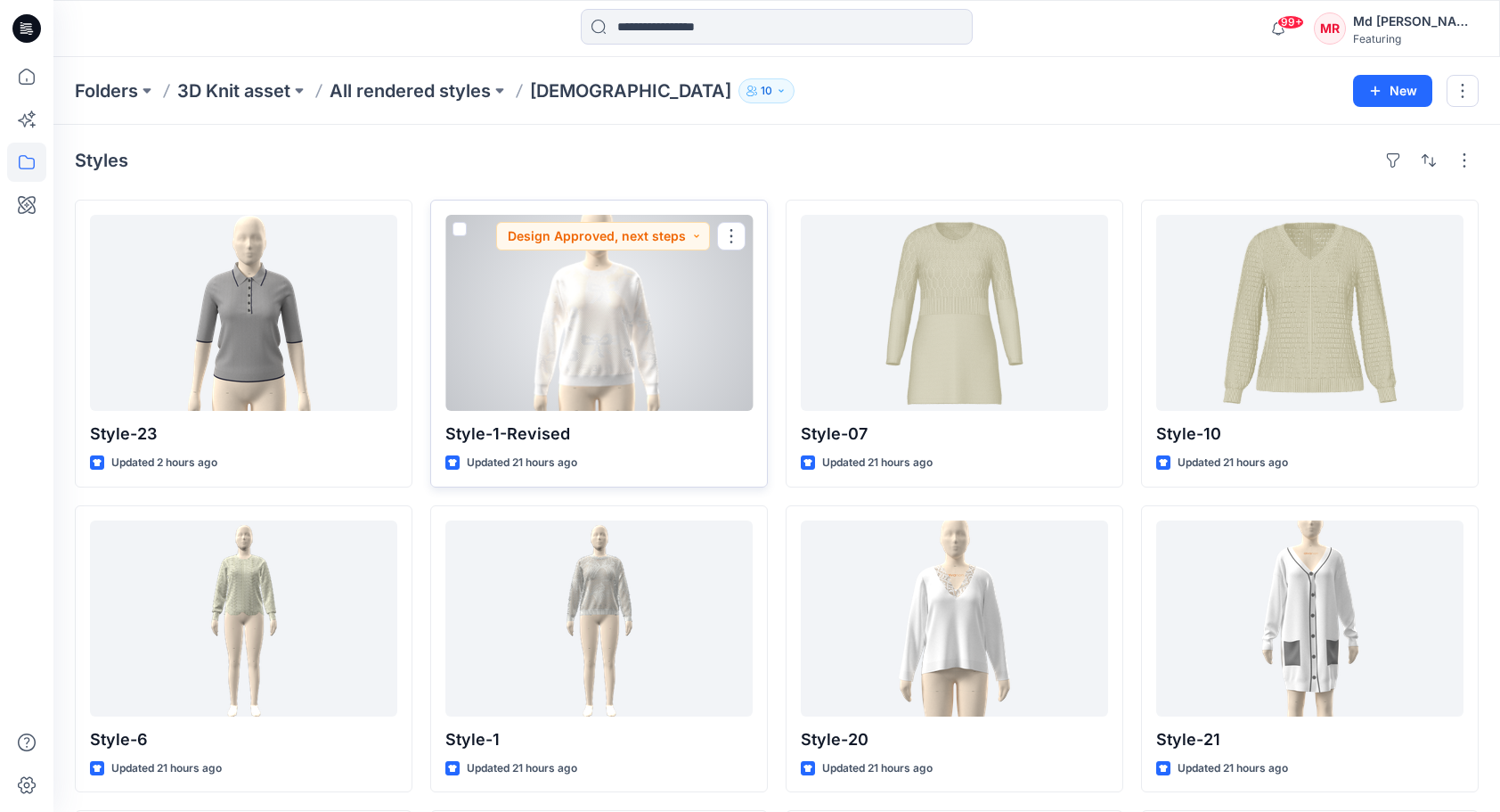
click at [638, 314] on div at bounding box center [599, 313] width 307 height 196
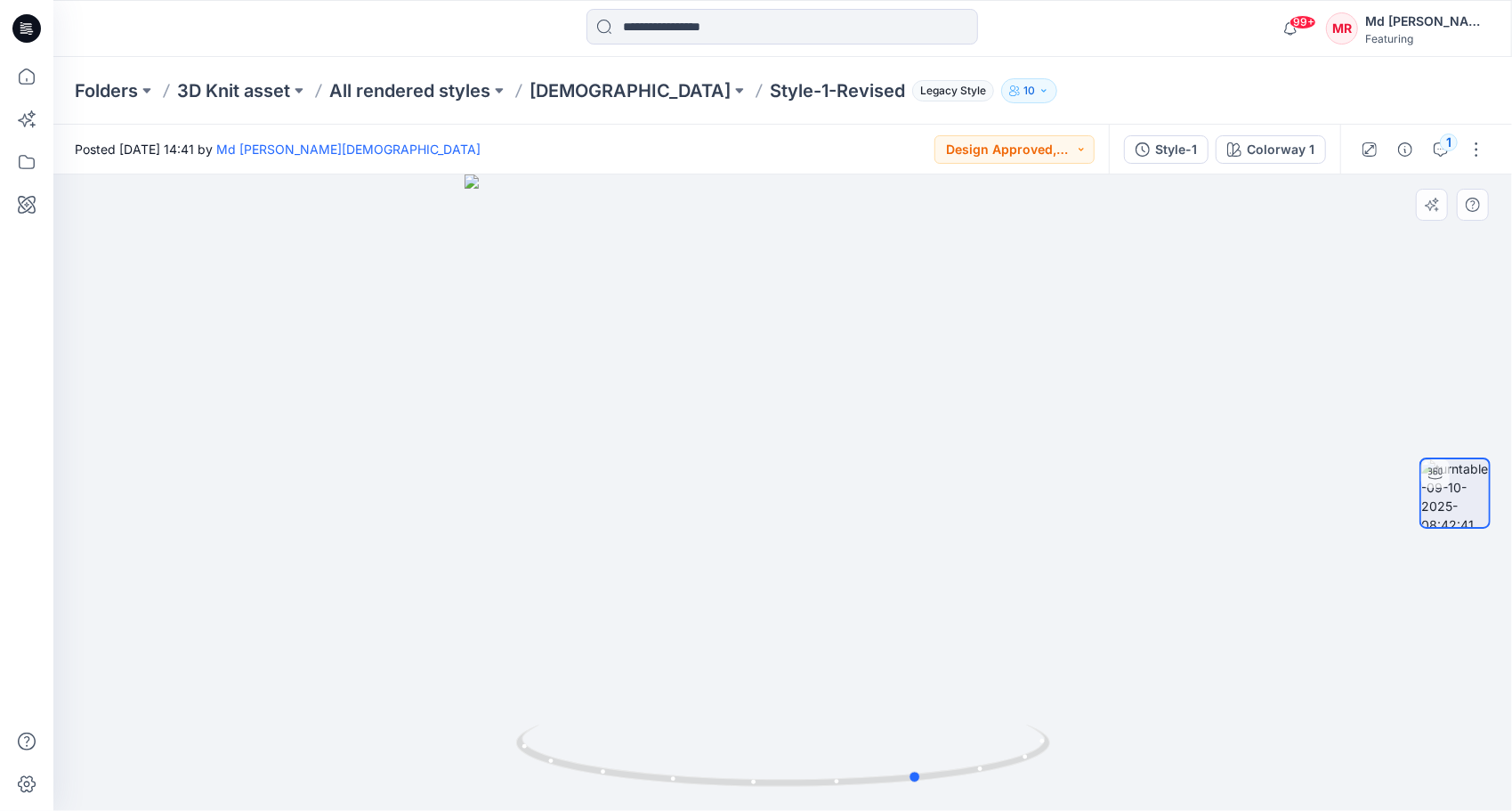
drag, startPoint x: 782, startPoint y: 785, endPoint x: 1478, endPoint y: 696, distance: 701.7
click at [1478, 696] on div "Colorway 1 Loading... Material Properties Loading..." at bounding box center [782, 492] width 1459 height 636
click at [559, 88] on p "[DEMOGRAPHIC_DATA]" at bounding box center [630, 91] width 201 height 25
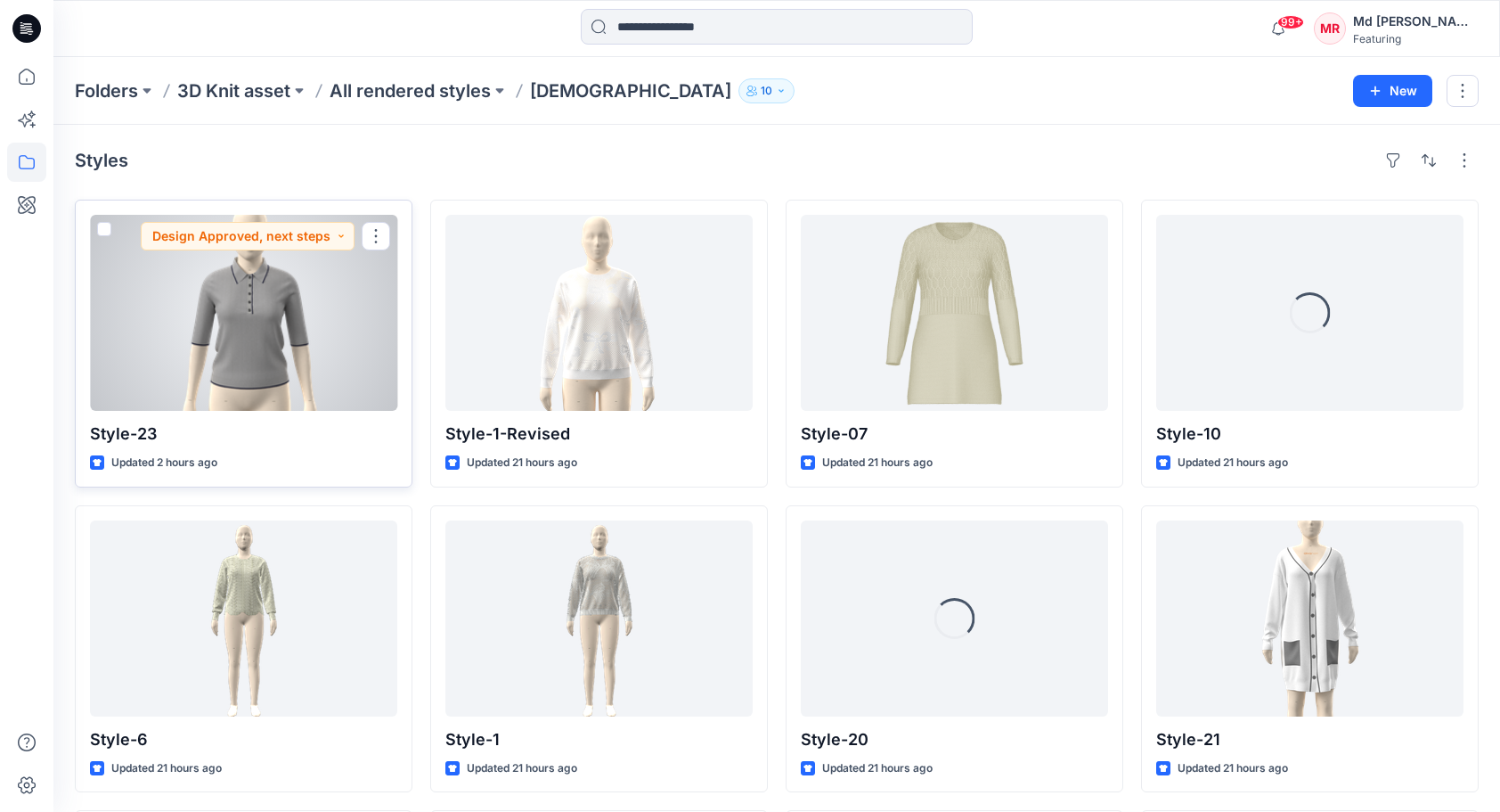
click at [275, 358] on div at bounding box center [244, 313] width 307 height 196
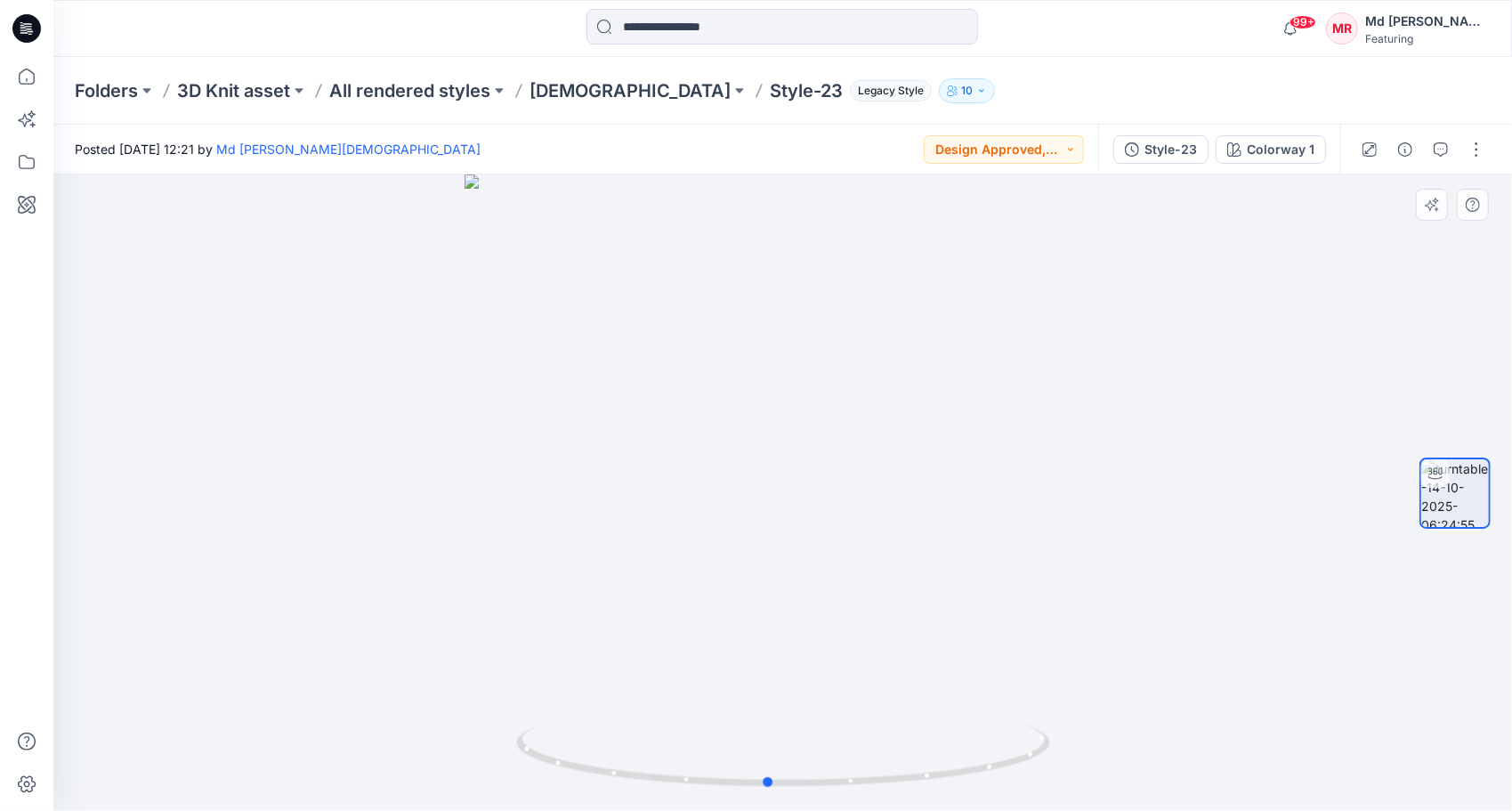
drag, startPoint x: 783, startPoint y: 782, endPoint x: 234, endPoint y: 620, distance: 572.4
click at [234, 620] on div at bounding box center [782, 492] width 1459 height 636
drag, startPoint x: 856, startPoint y: 588, endPoint x: 716, endPoint y: 583, distance: 140.1
click at [716, 584] on img at bounding box center [783, 358] width 1175 height 908
click at [554, 89] on p "[DEMOGRAPHIC_DATA]" at bounding box center [630, 91] width 201 height 25
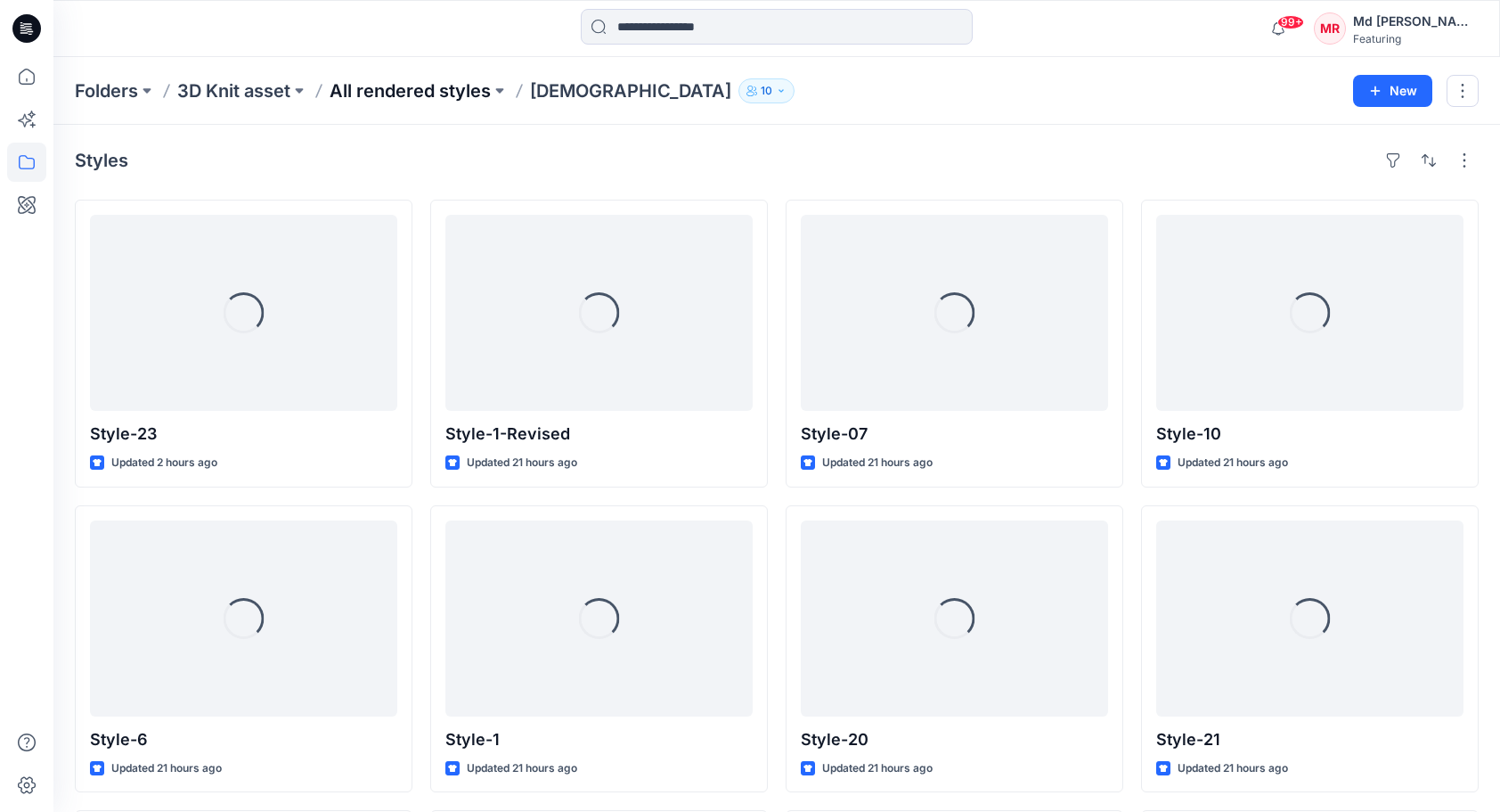
click at [367, 100] on p "All rendered styles" at bounding box center [410, 91] width 161 height 25
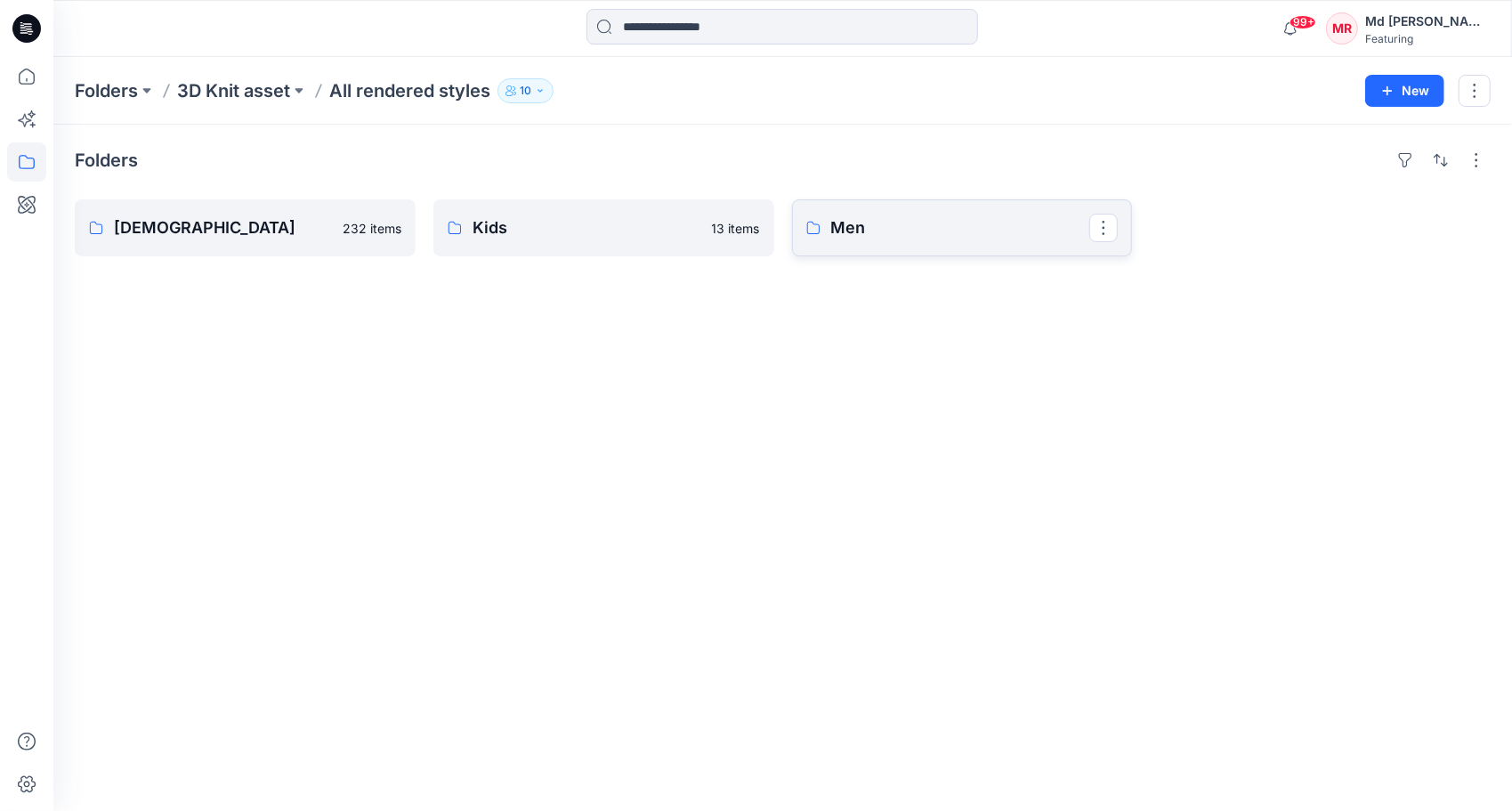
click at [849, 233] on p "Men" at bounding box center [961, 228] width 259 height 25
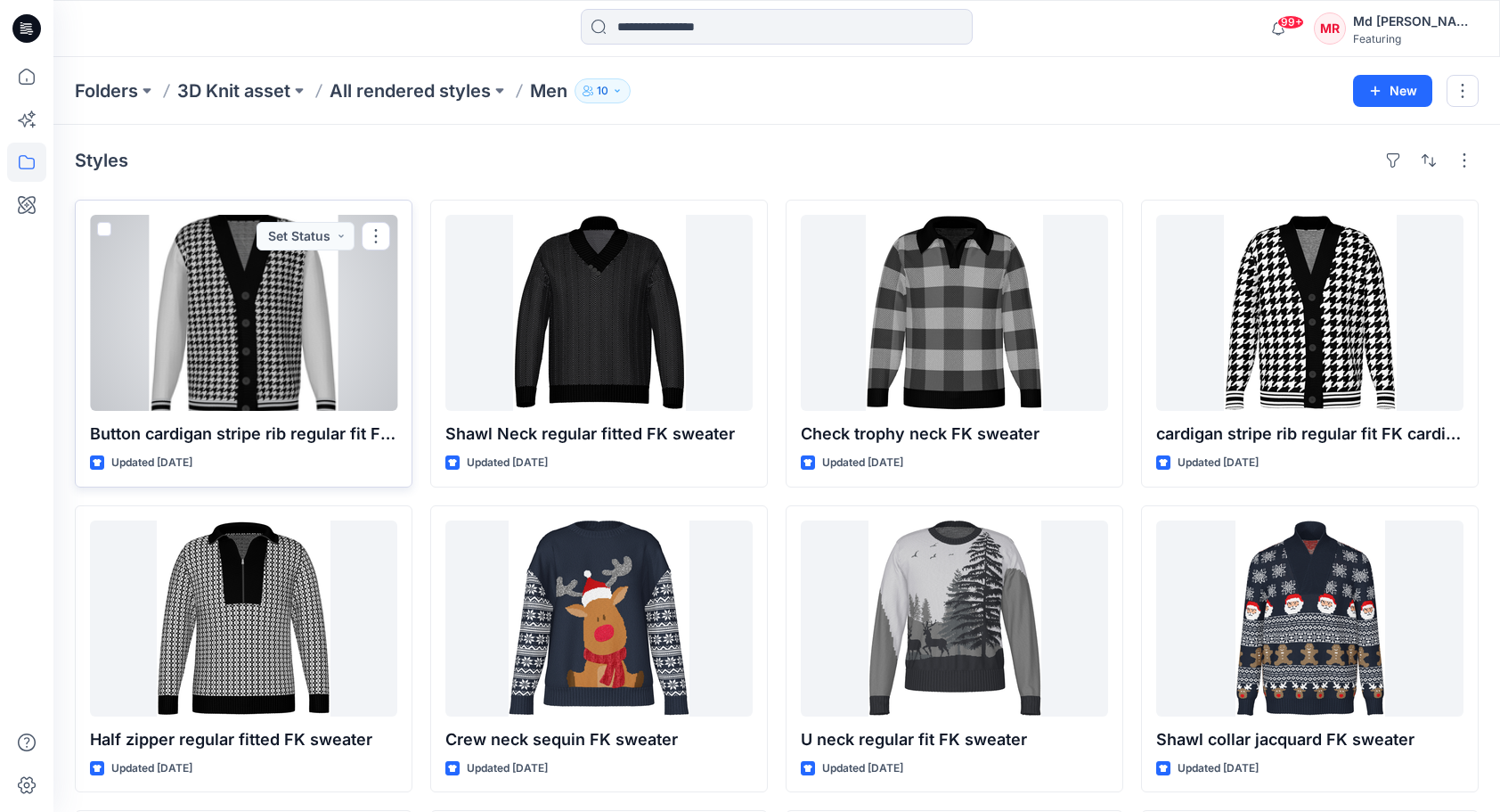
click at [275, 355] on div at bounding box center [244, 313] width 307 height 196
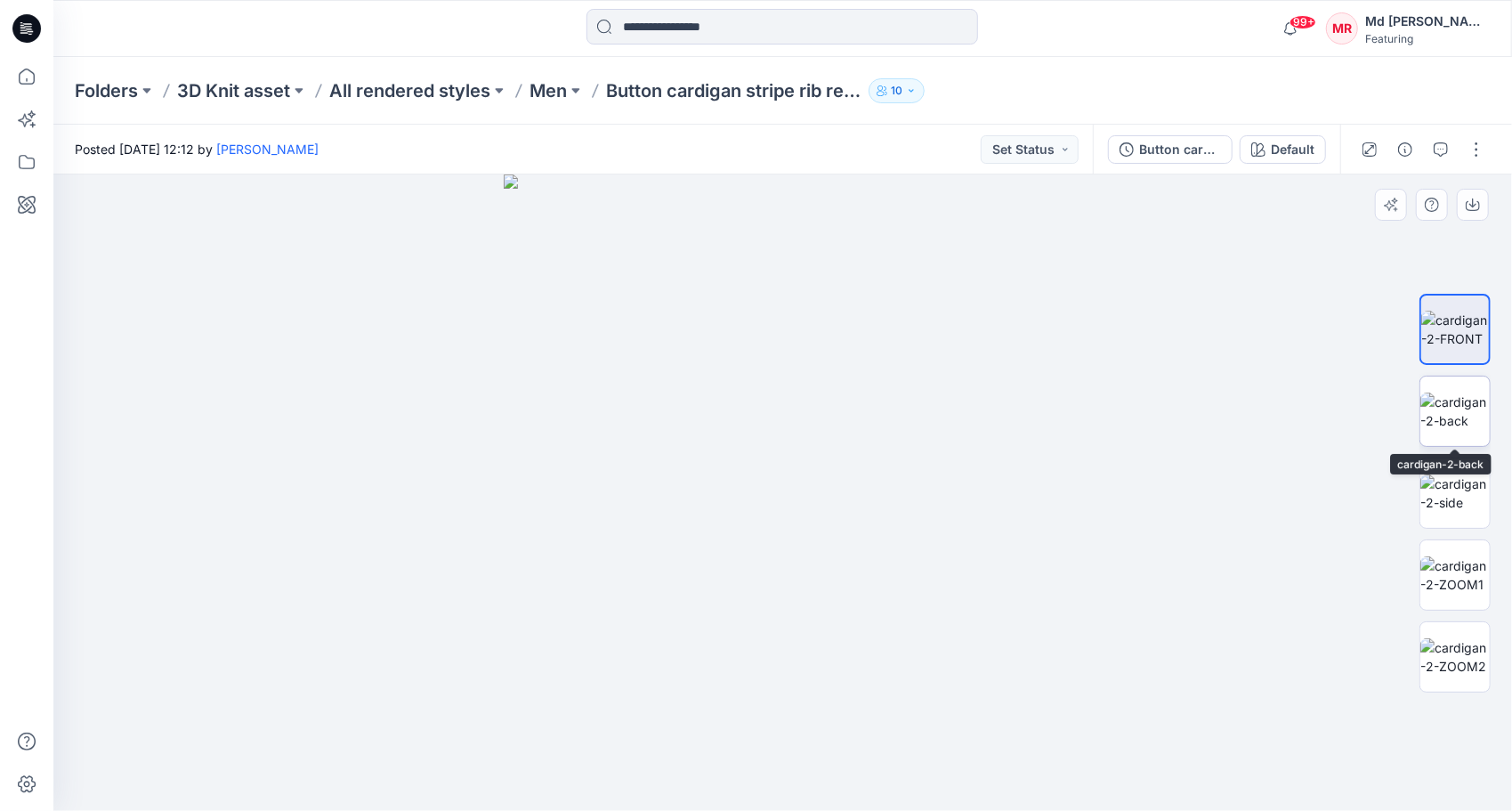
click at [1435, 430] on img at bounding box center [1455, 411] width 69 height 37
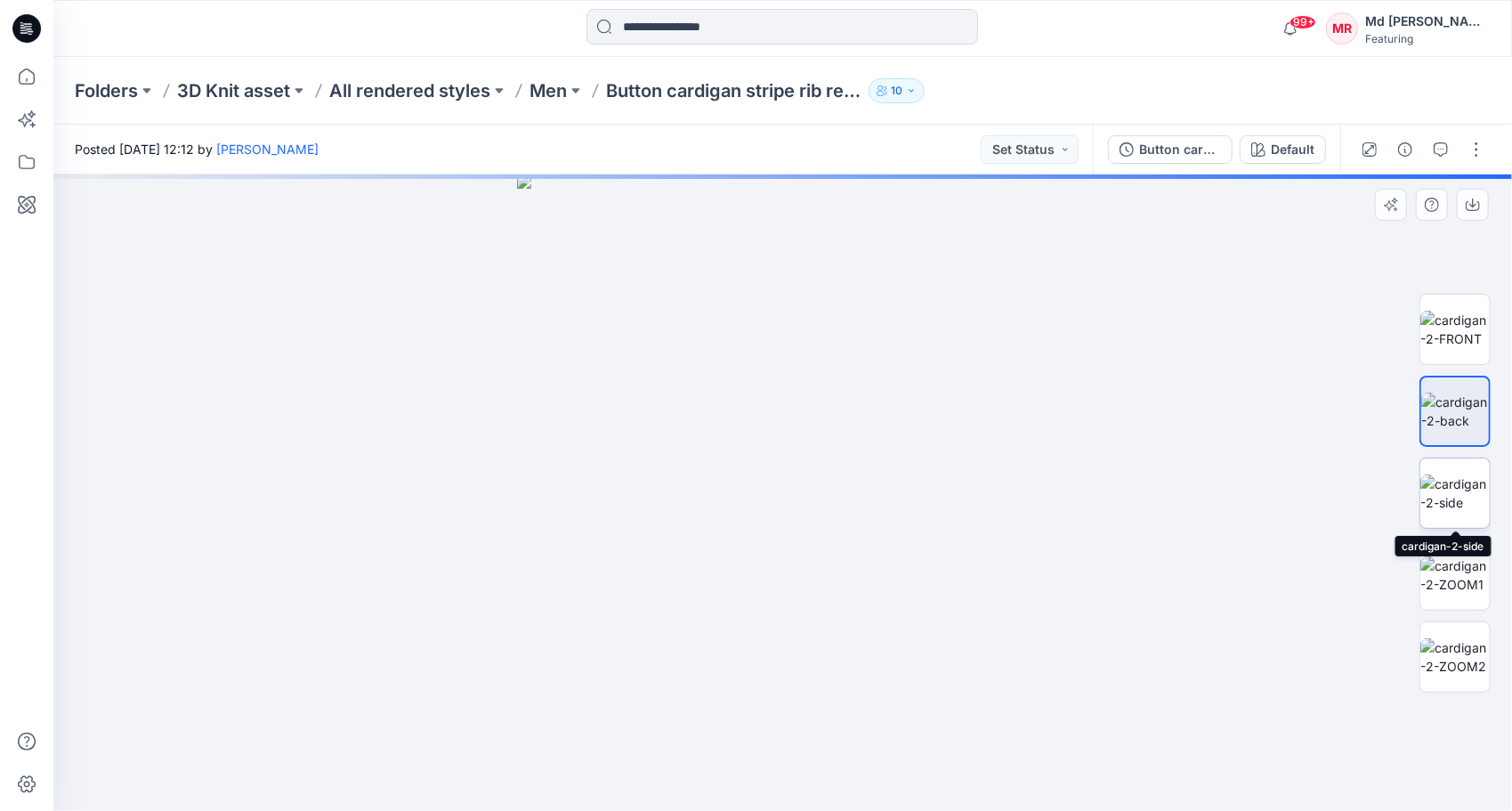
click at [1472, 512] on img at bounding box center [1455, 492] width 69 height 37
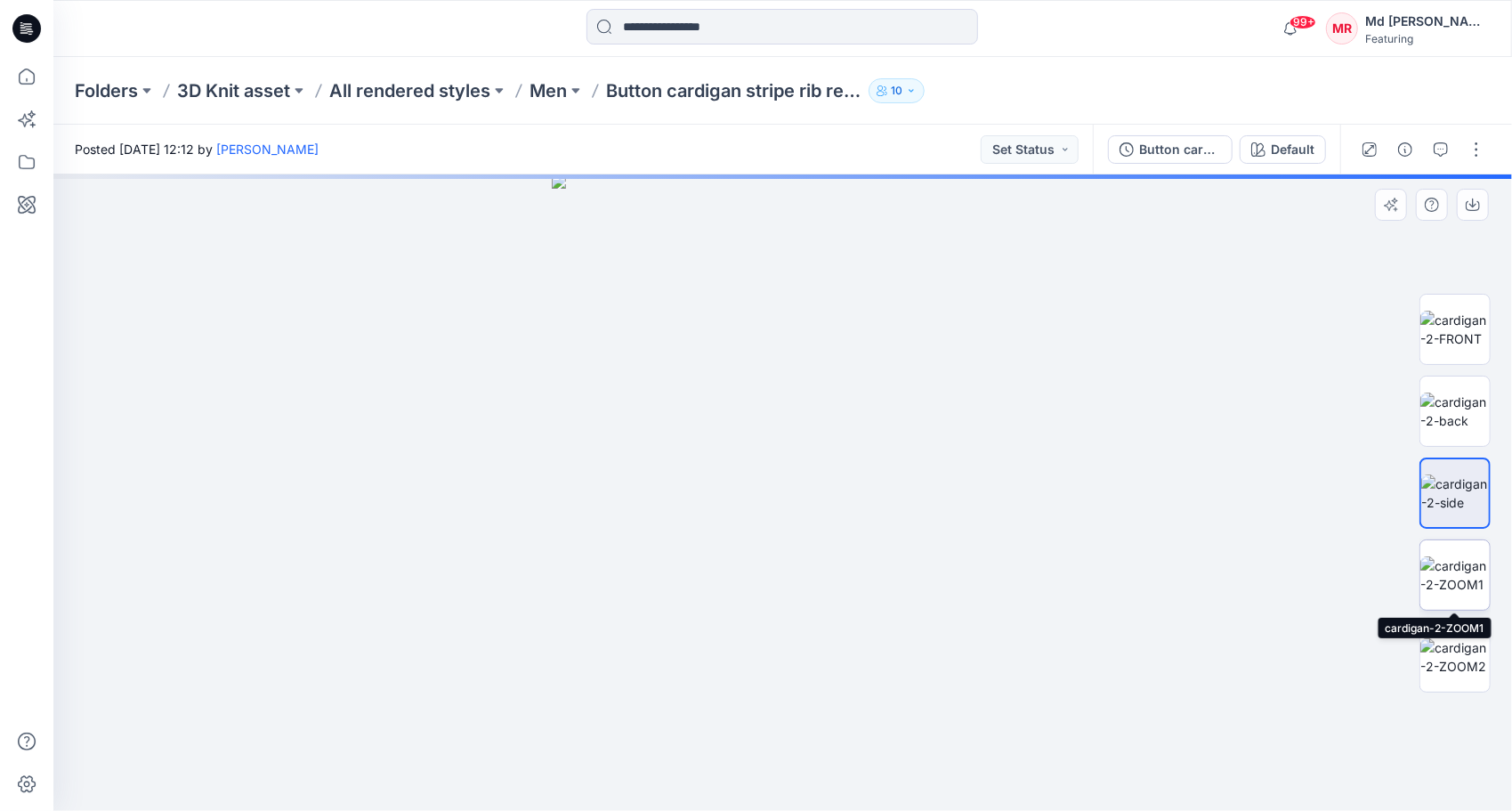
click at [1470, 565] on img at bounding box center [1455, 574] width 69 height 37
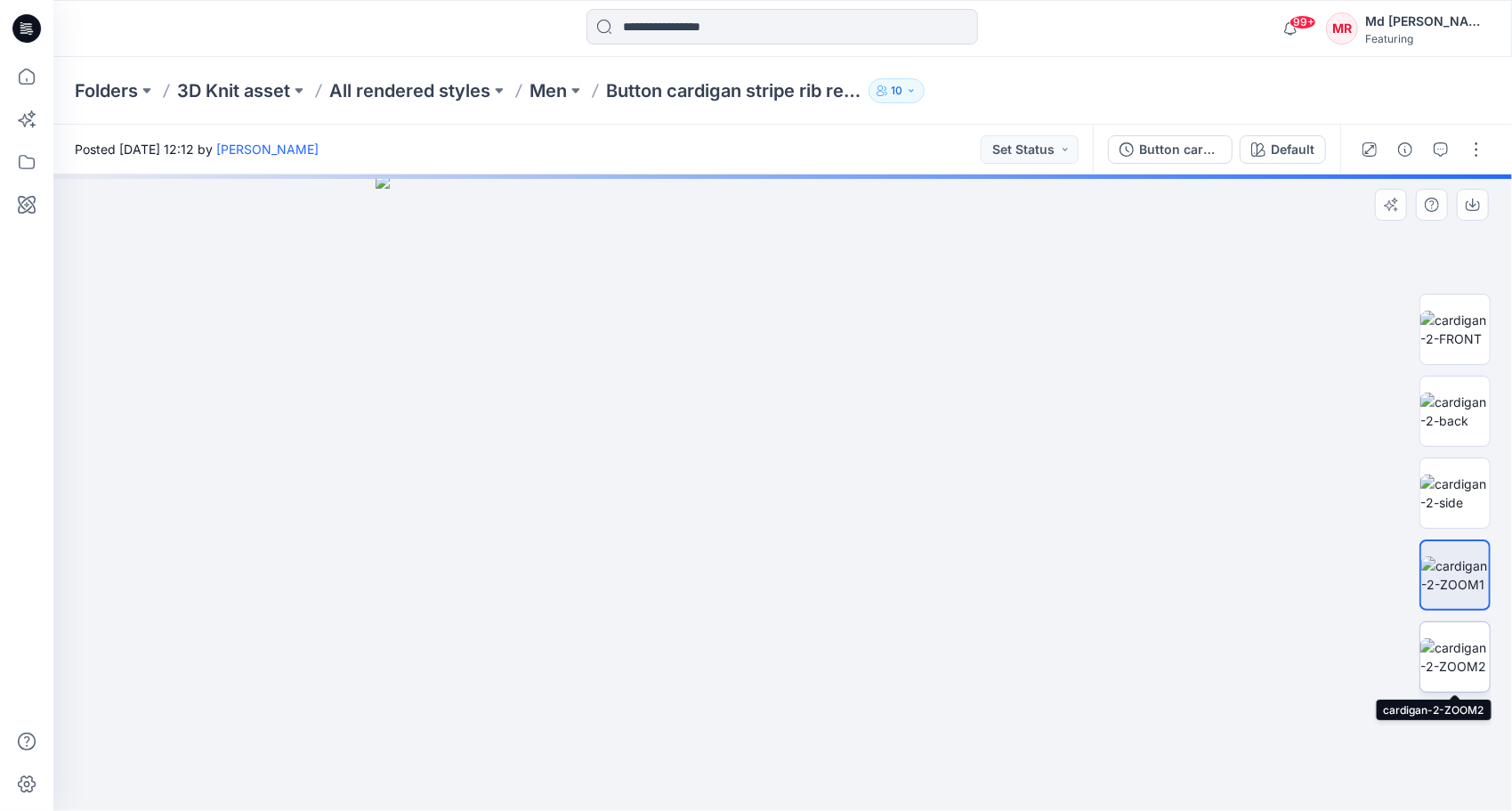
click at [1447, 656] on img at bounding box center [1455, 656] width 69 height 37
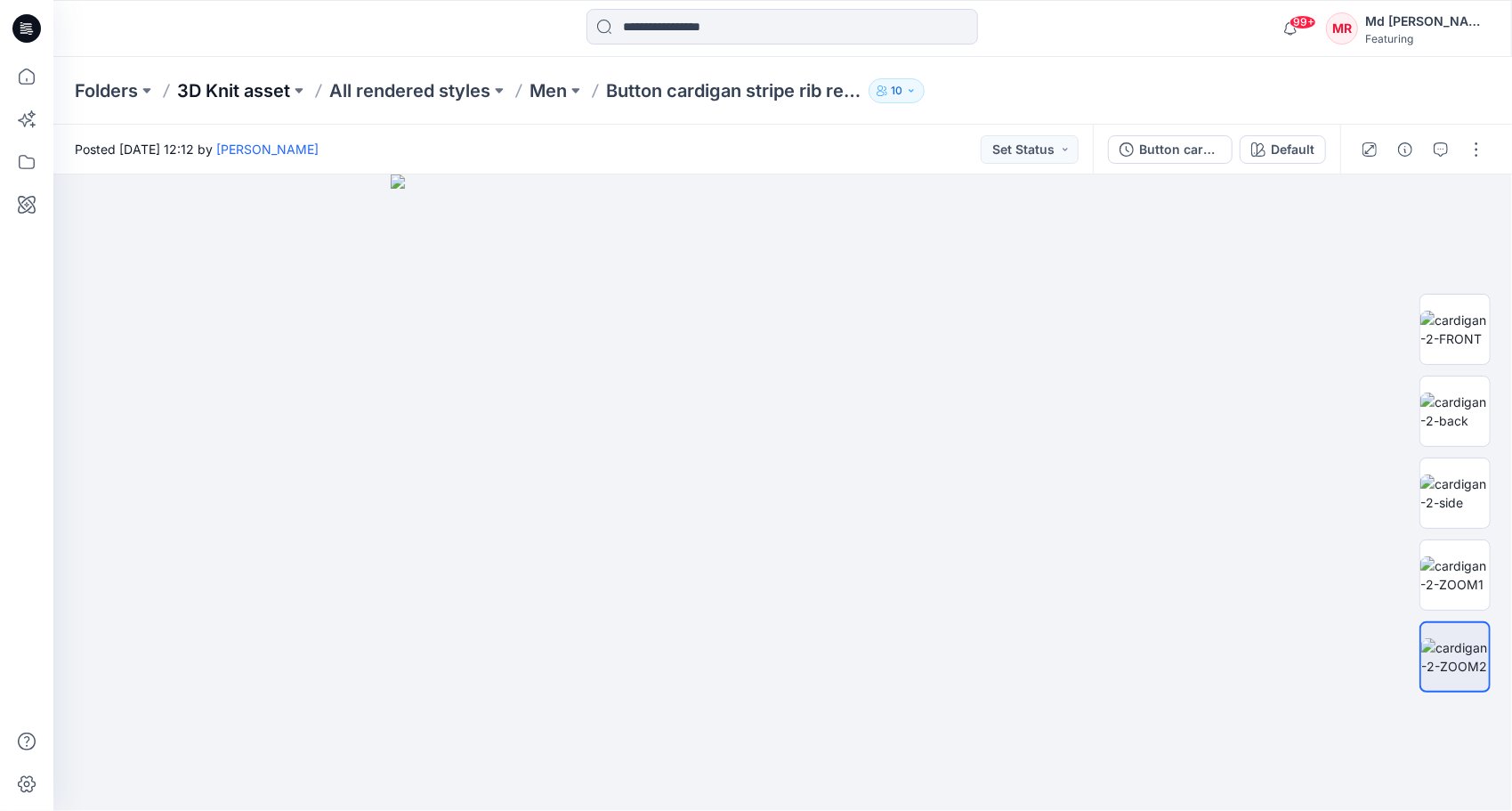
click at [229, 97] on p "3D Knit asset" at bounding box center [233, 91] width 113 height 25
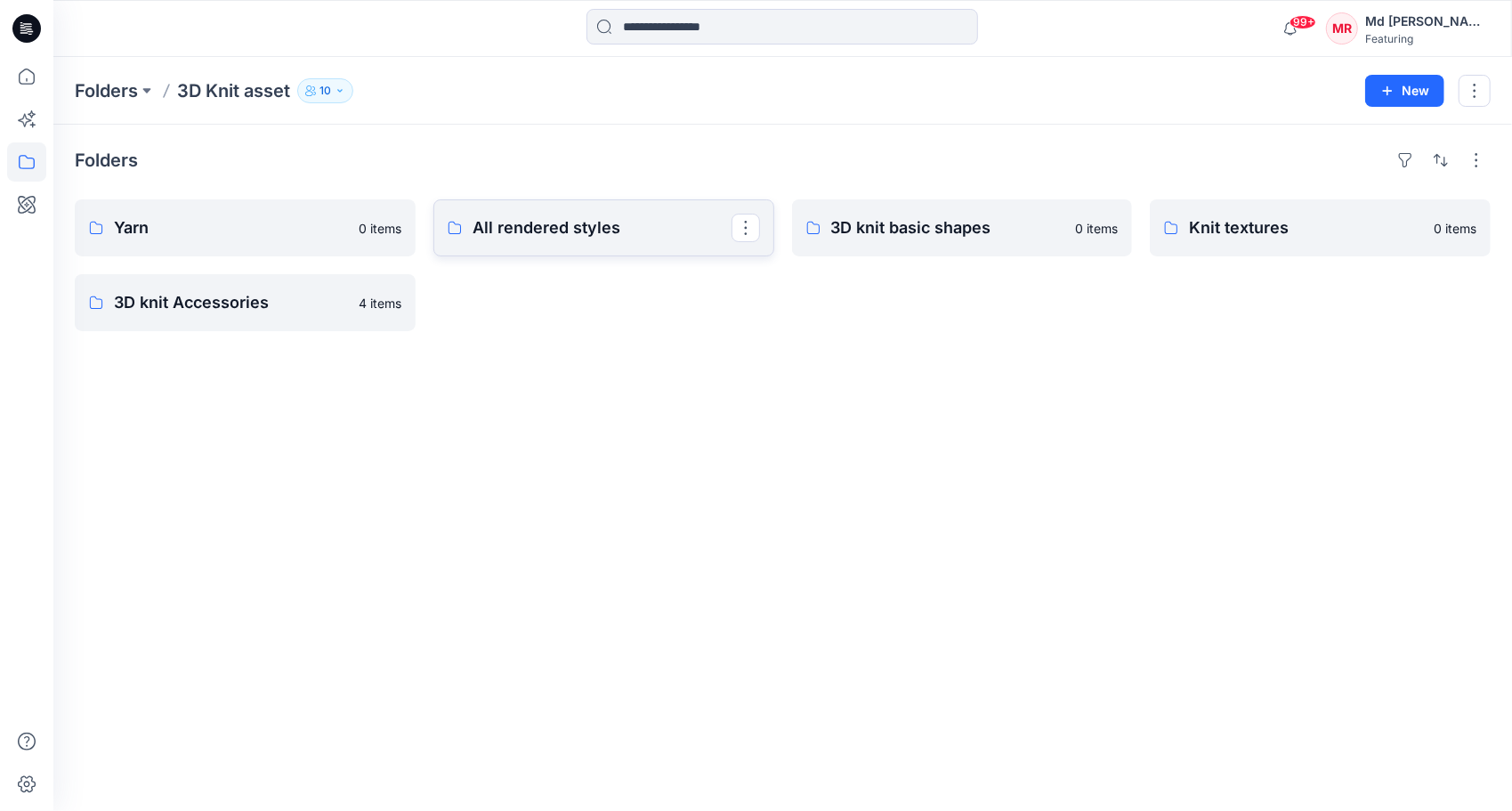
click at [584, 218] on p "All rendered styles" at bounding box center [602, 228] width 259 height 25
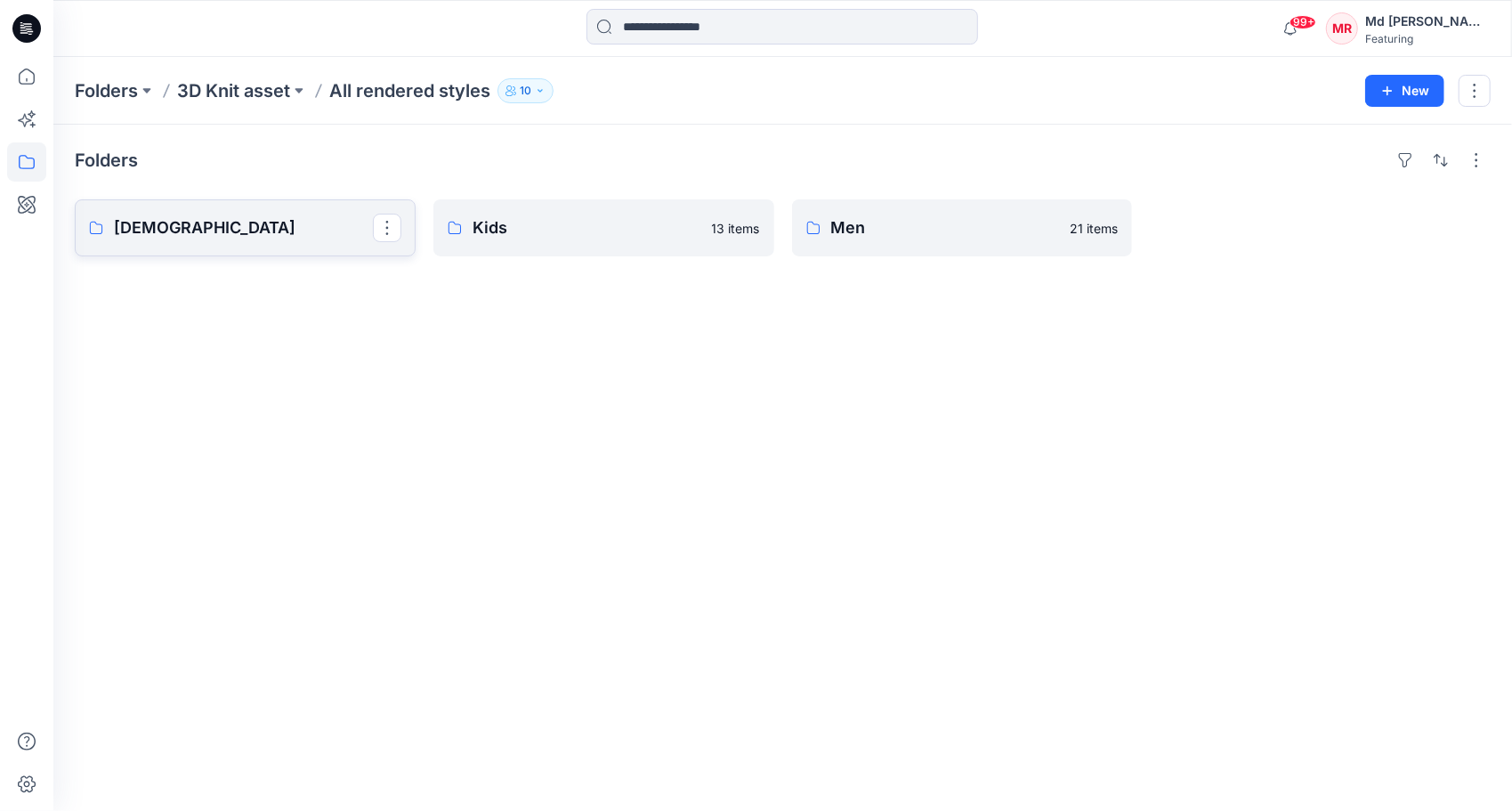
click at [192, 216] on p "[DEMOGRAPHIC_DATA]" at bounding box center [243, 228] width 259 height 25
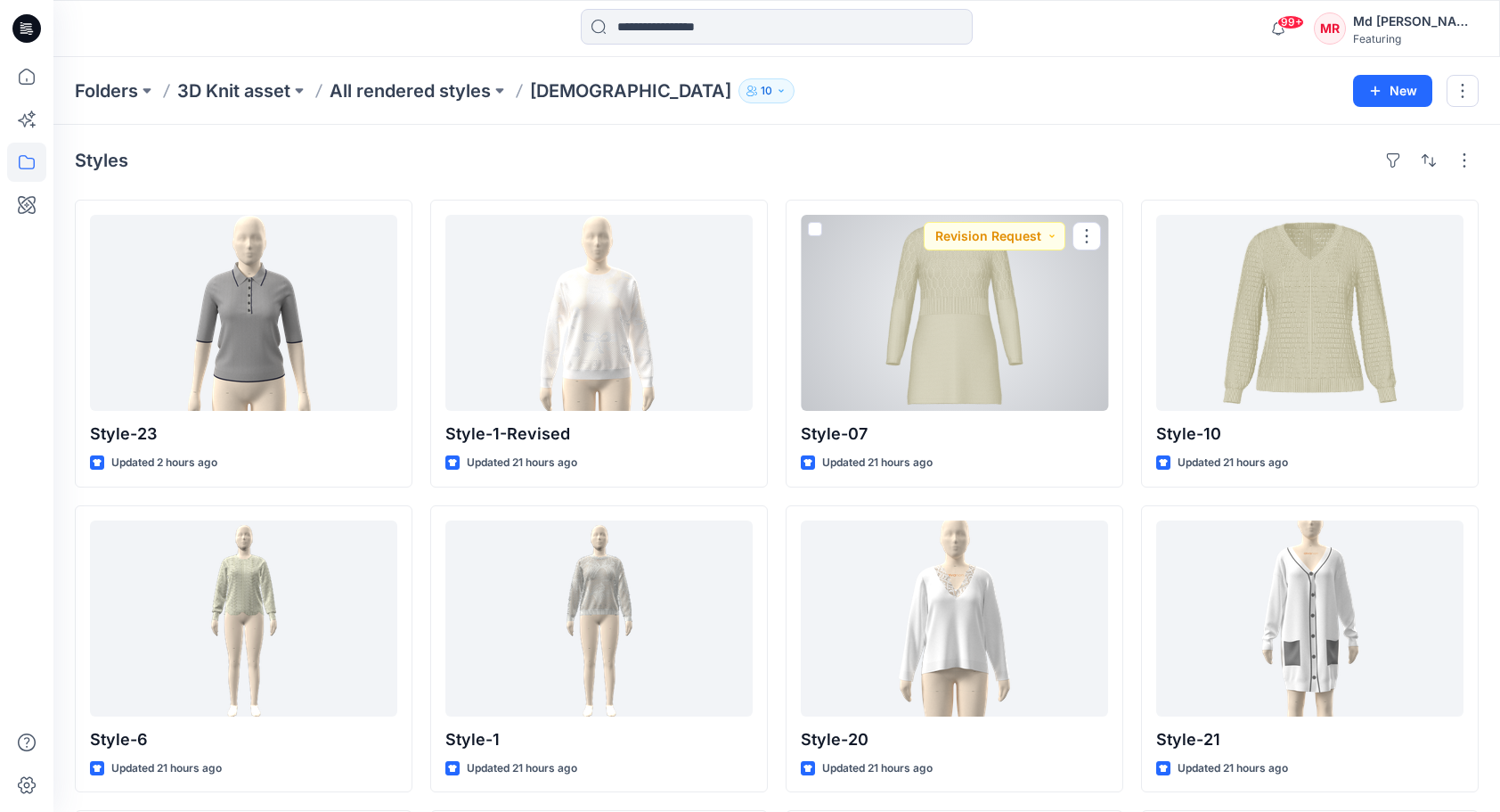
click at [947, 351] on div at bounding box center [954, 313] width 307 height 196
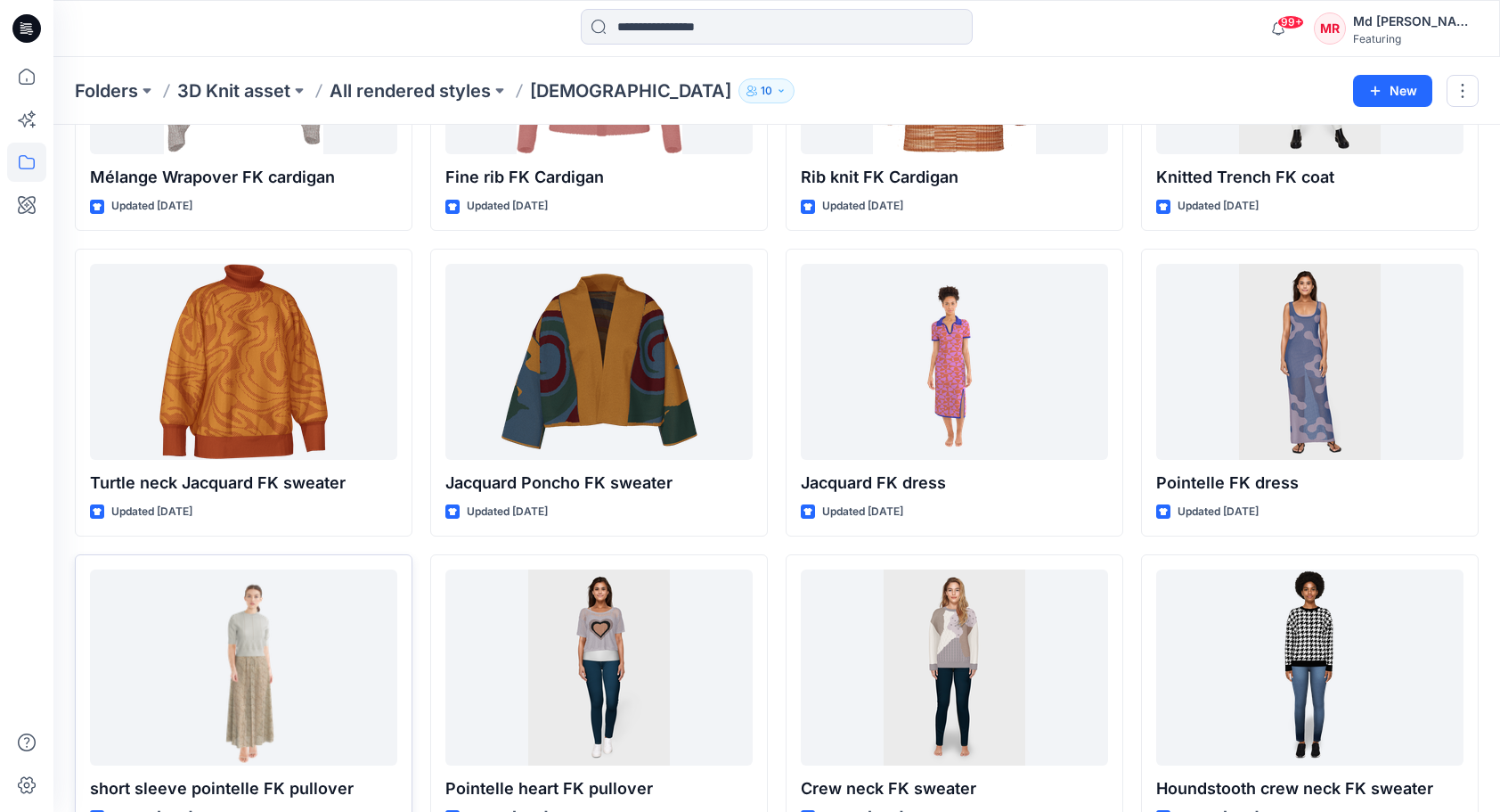
scroll to position [9505, 0]
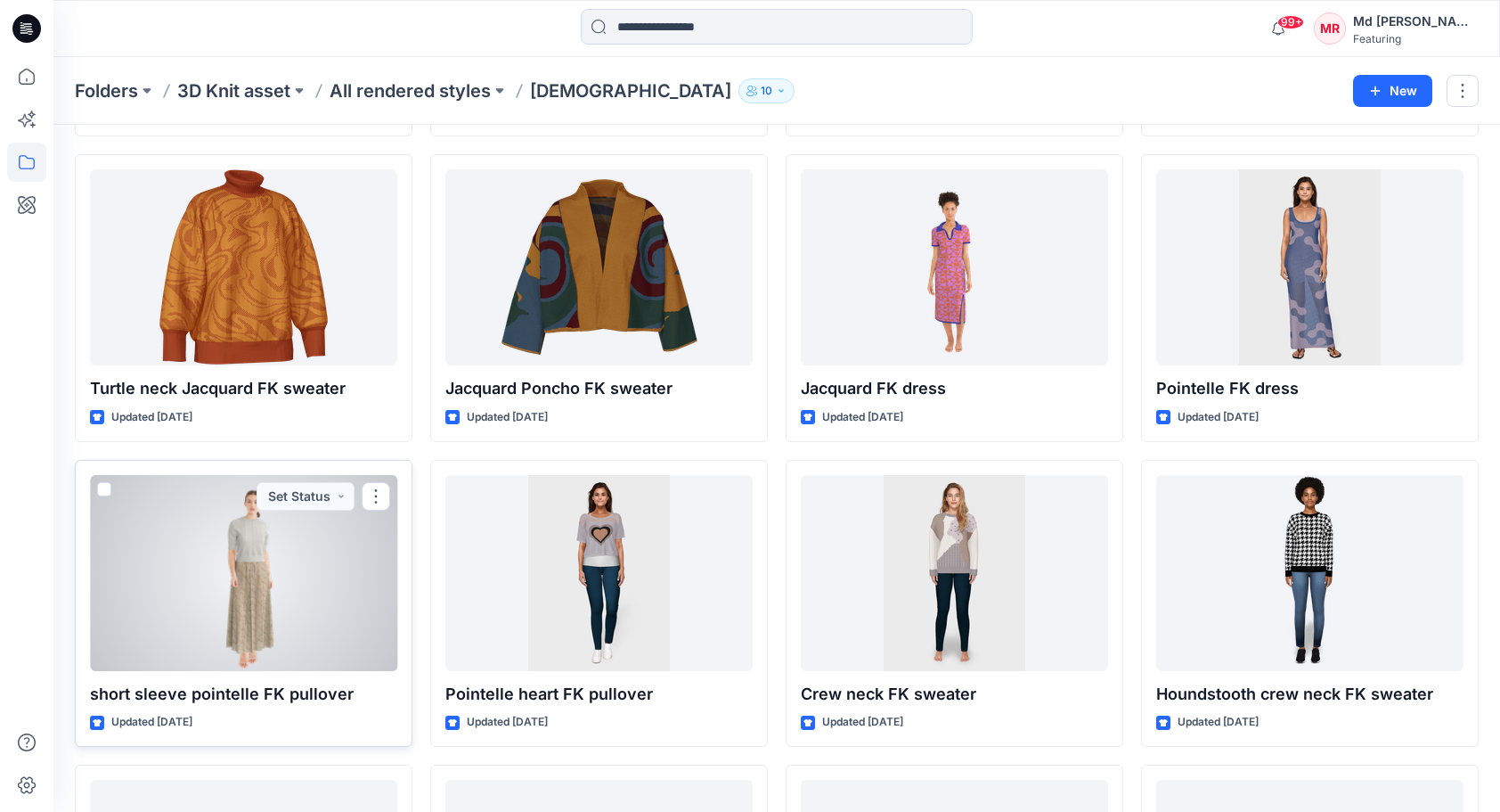
click at [301, 565] on div at bounding box center [244, 572] width 307 height 196
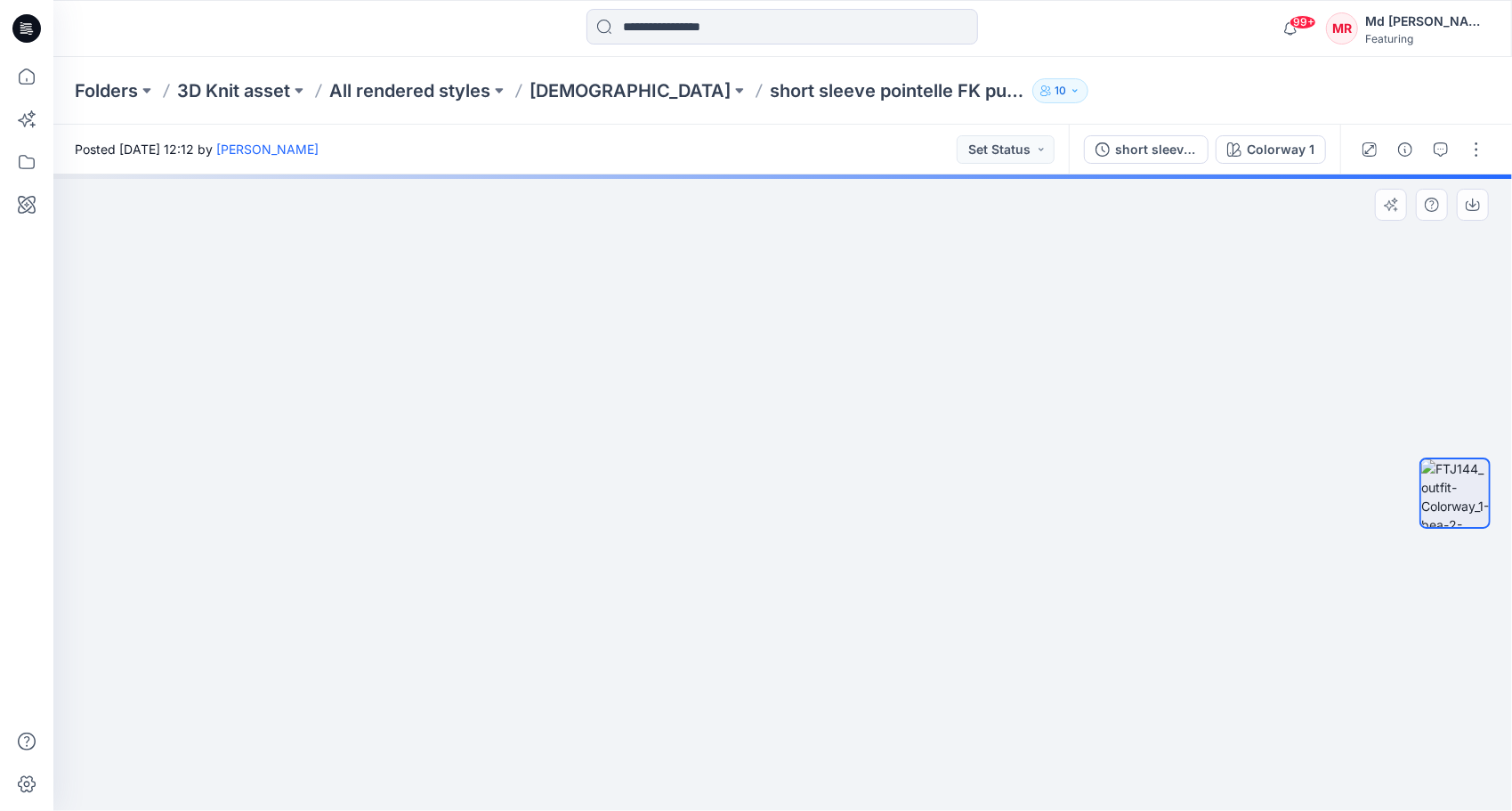
drag, startPoint x: 821, startPoint y: 320, endPoint x: 821, endPoint y: 602, distance: 282.0
drag, startPoint x: 794, startPoint y: 335, endPoint x: 797, endPoint y: 485, distance: 150.0
click at [797, 485] on img at bounding box center [784, 49] width 1969 height 1523
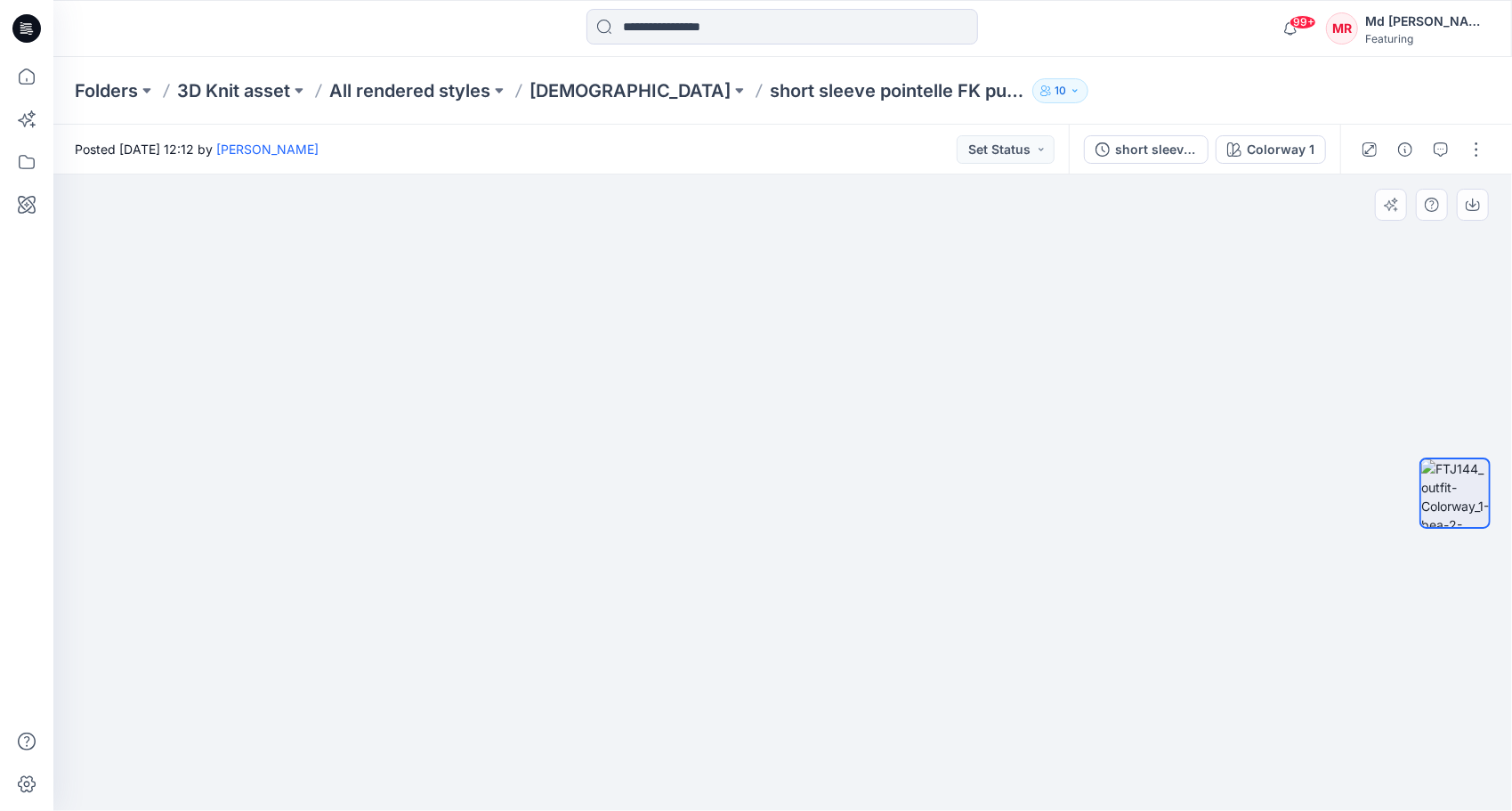
drag, startPoint x: 829, startPoint y: 374, endPoint x: 832, endPoint y: 583, distance: 209.0
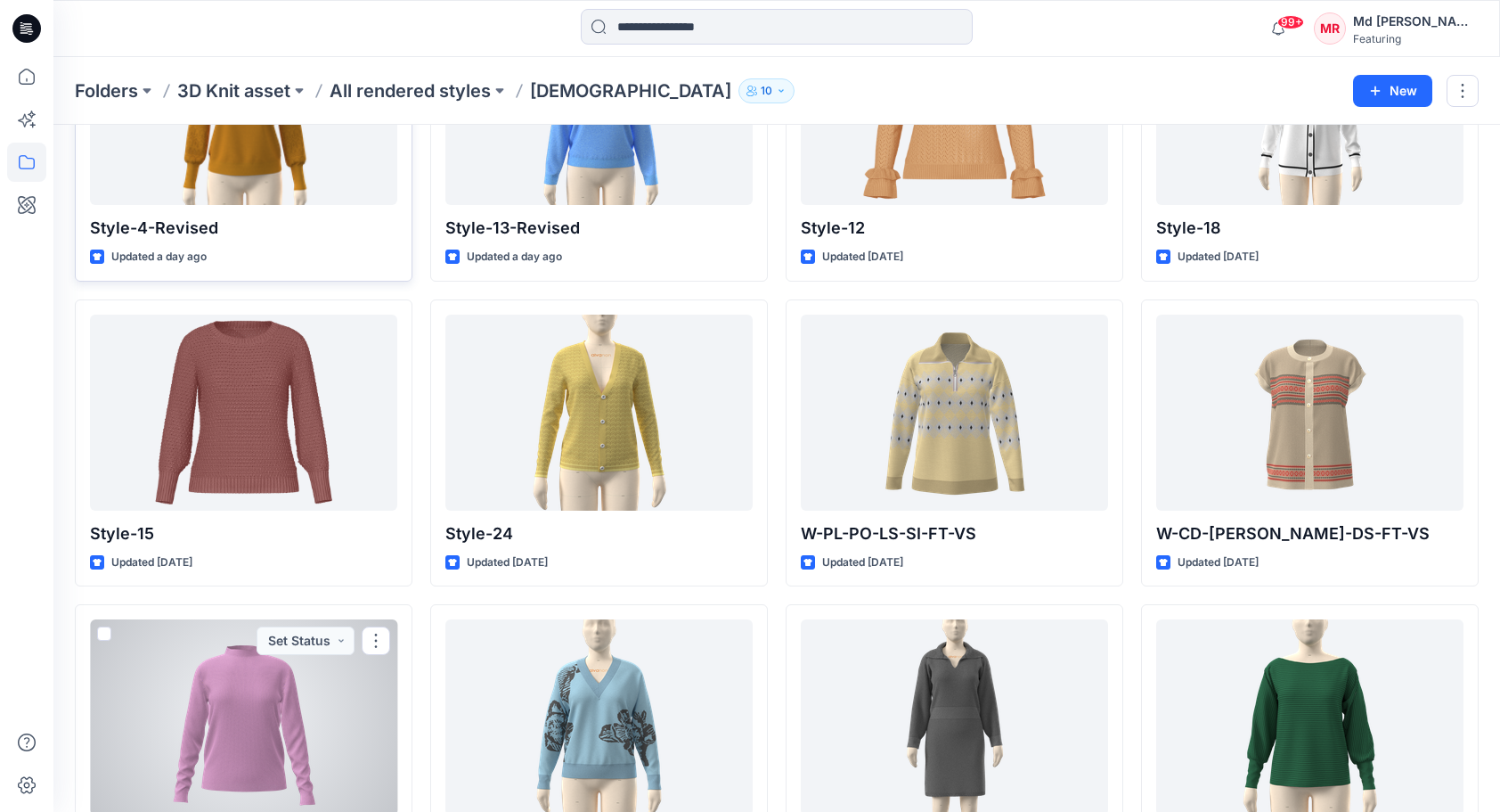
scroll to position [1425, 0]
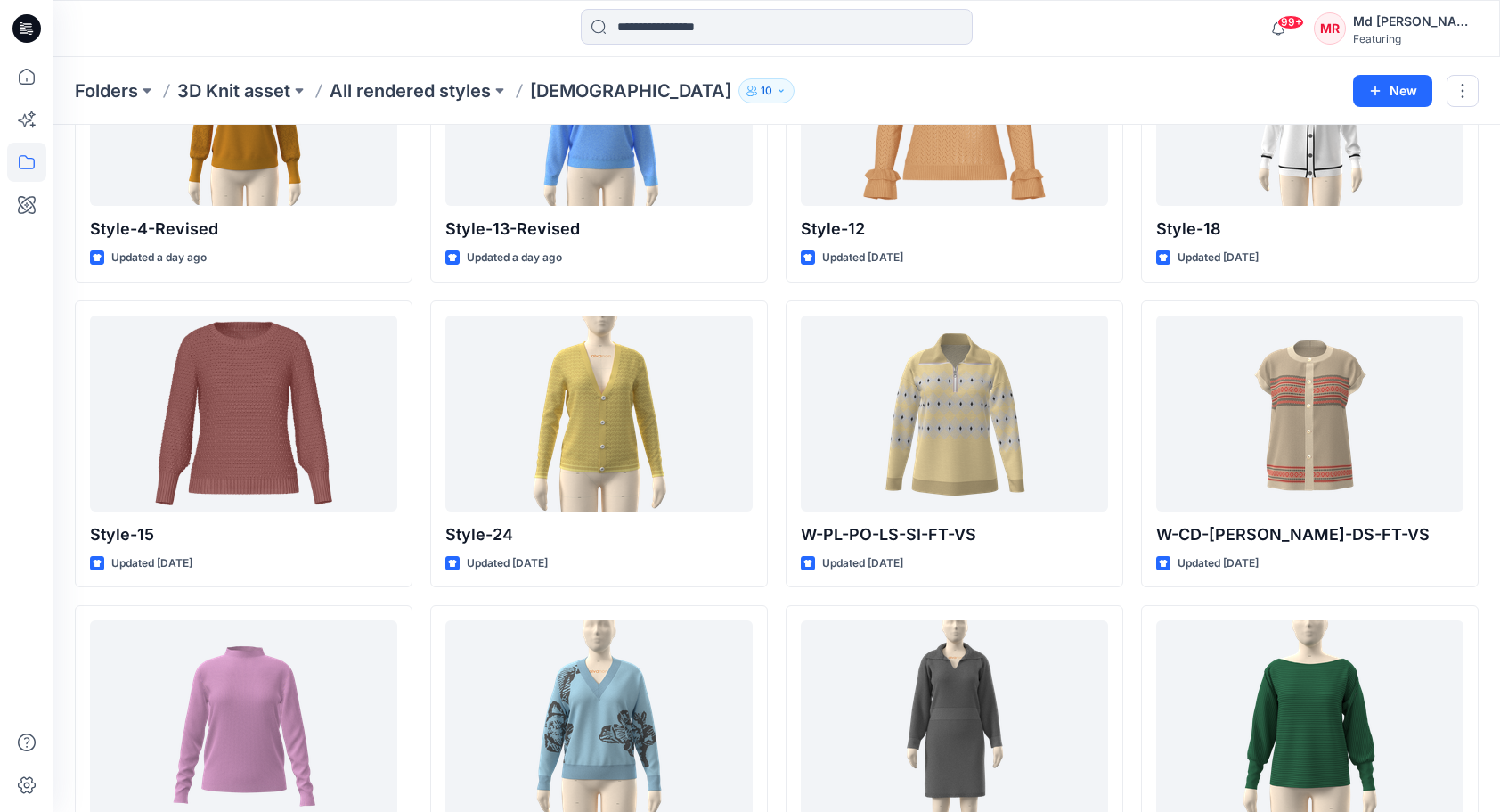
click at [252, 59] on div "Folders 3D Knit asset All rendered styles [DEMOGRAPHIC_DATA] 10 New" at bounding box center [776, 90] width 1447 height 67
click at [253, 79] on p "3D Knit asset" at bounding box center [233, 91] width 113 height 25
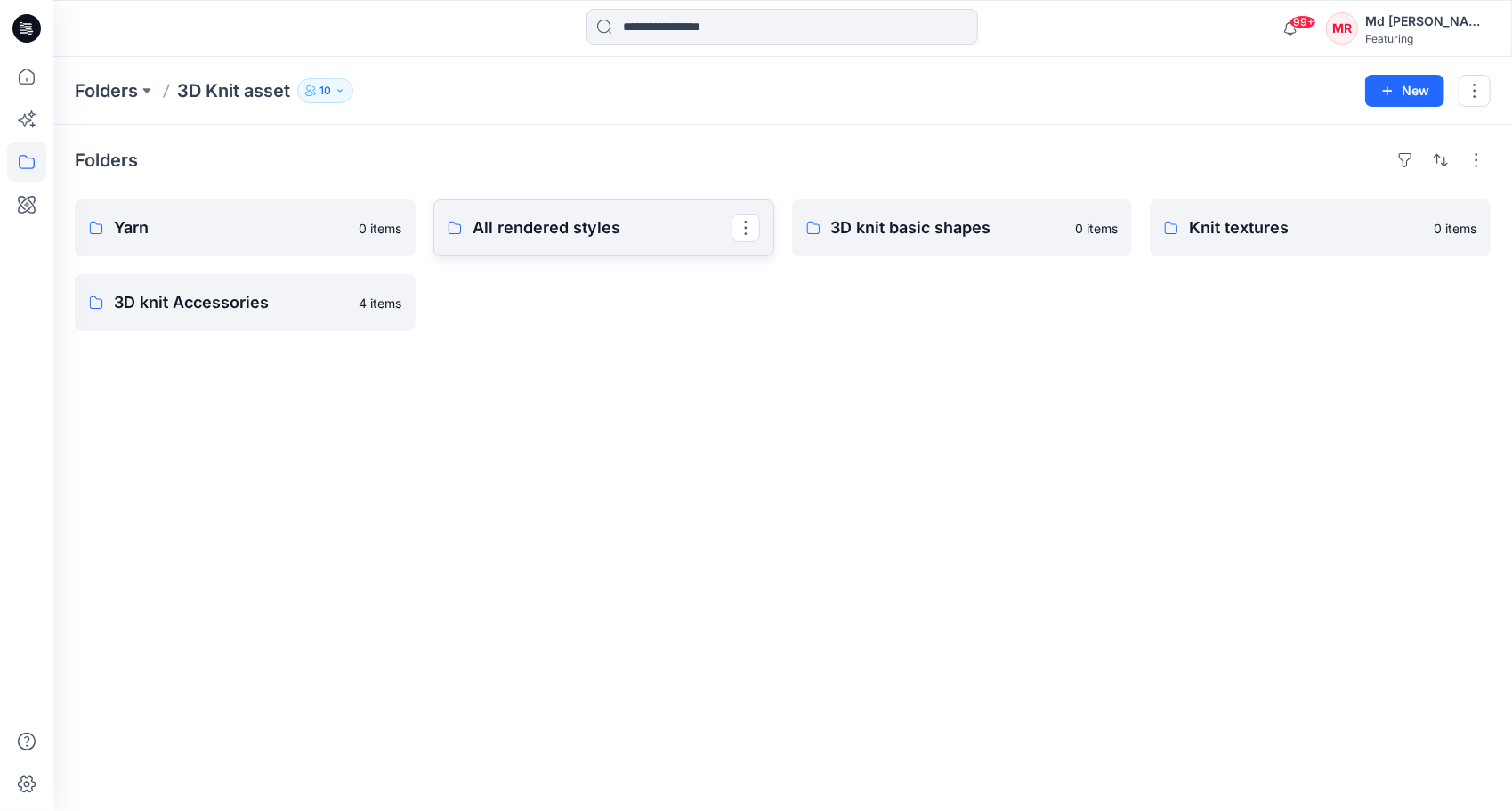
click at [493, 233] on p "All rendered styles" at bounding box center [602, 228] width 259 height 25
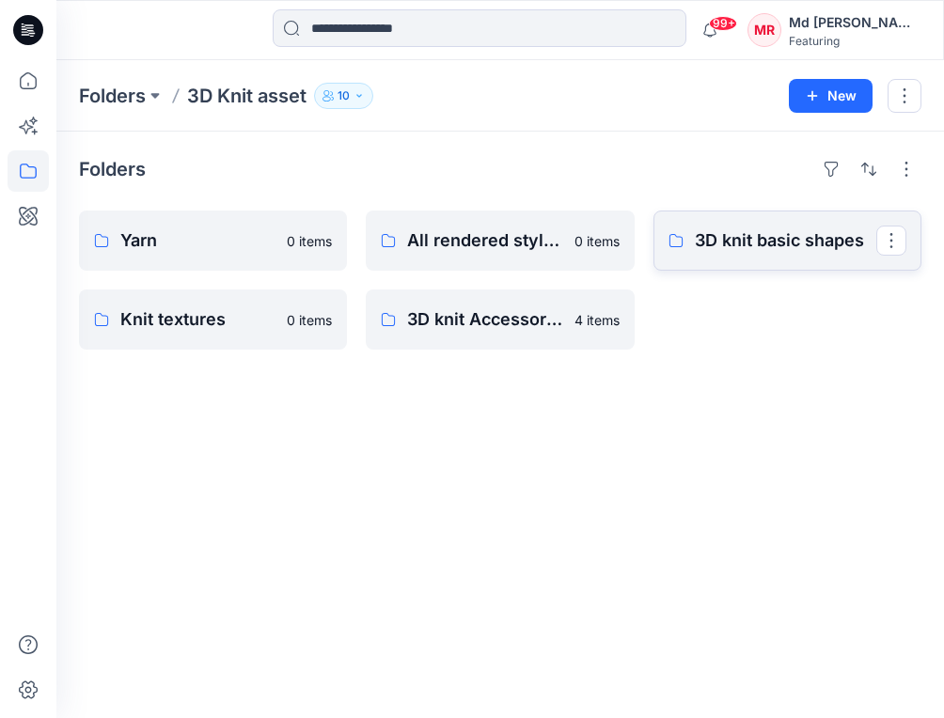
click at [754, 236] on p "3D knit basic shapes" at bounding box center [785, 241] width 181 height 26
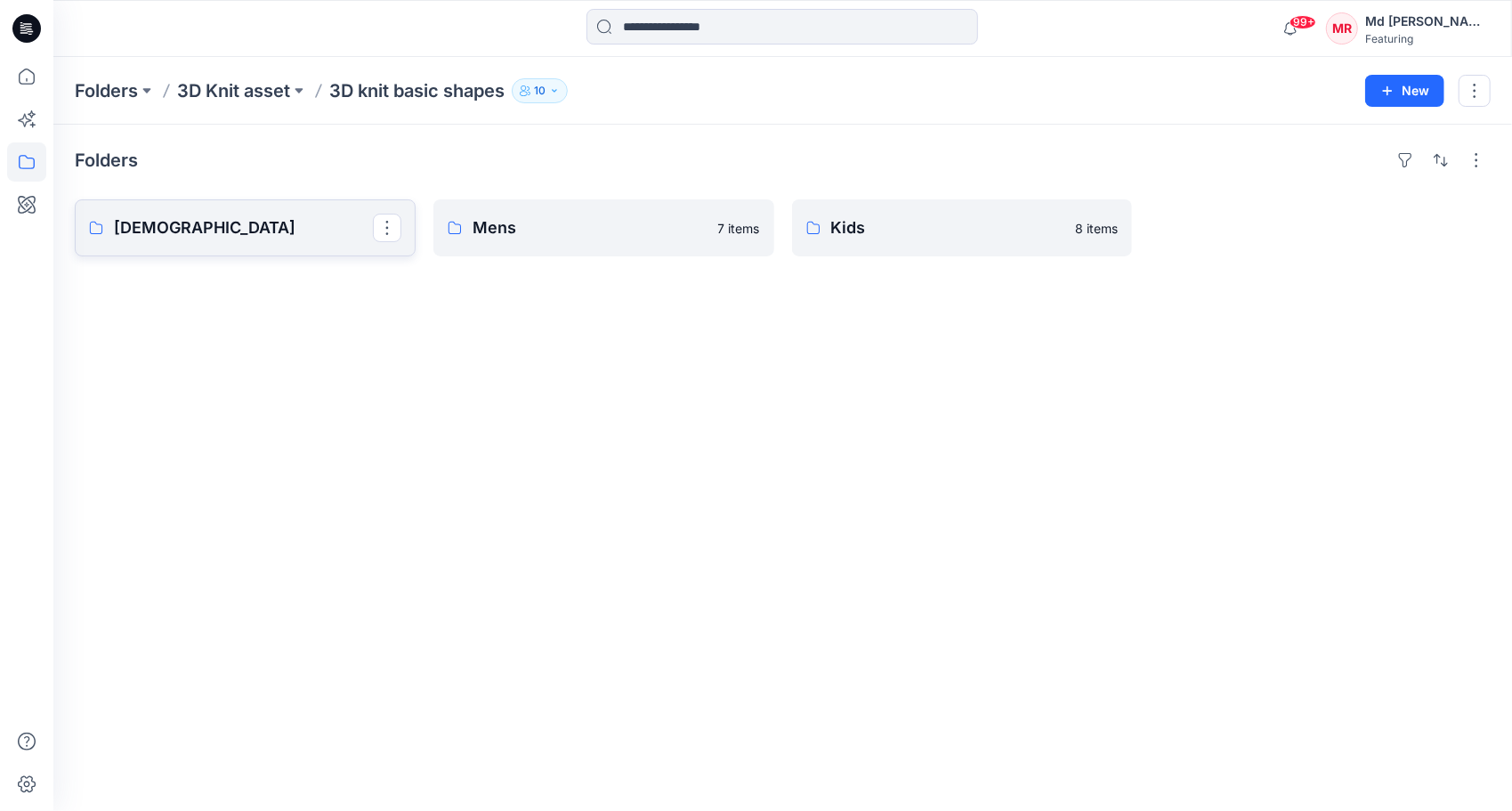
click at [178, 233] on p "[DEMOGRAPHIC_DATA]" at bounding box center [243, 228] width 259 height 25
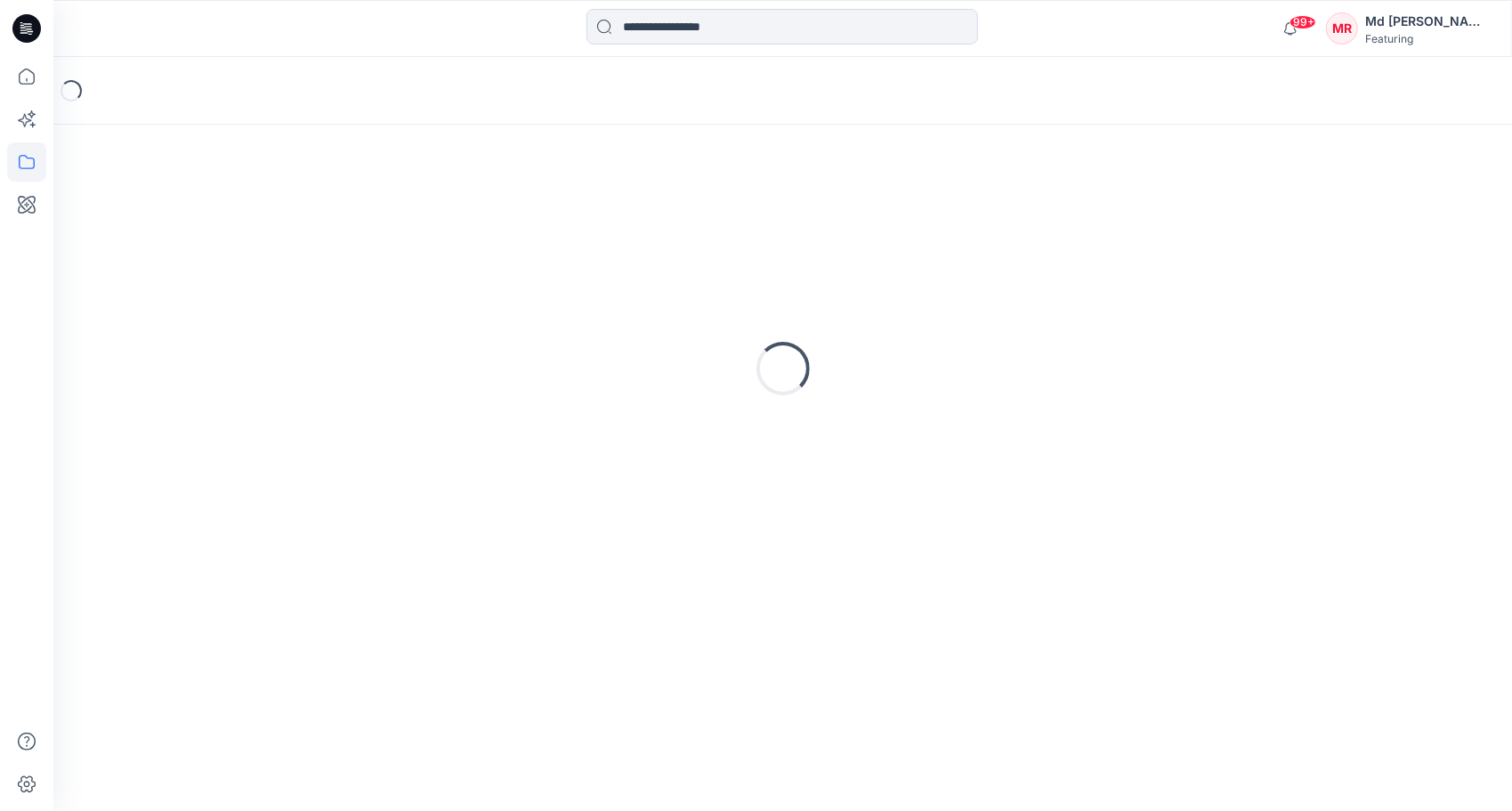
click at [178, 233] on div "Loading..." at bounding box center [783, 368] width 1416 height 445
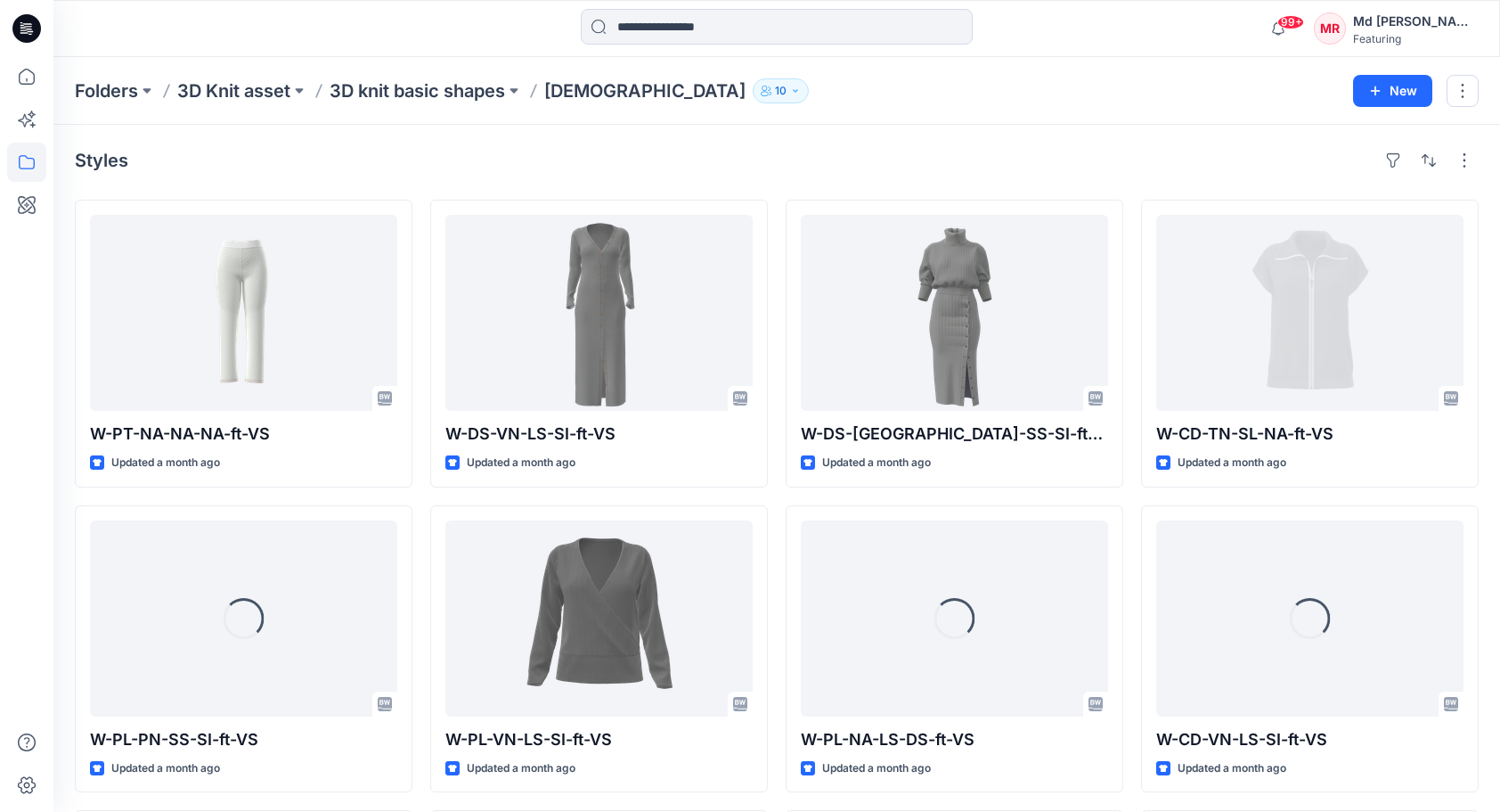
click at [907, 163] on div "Styles" at bounding box center [777, 160] width 1404 height 28
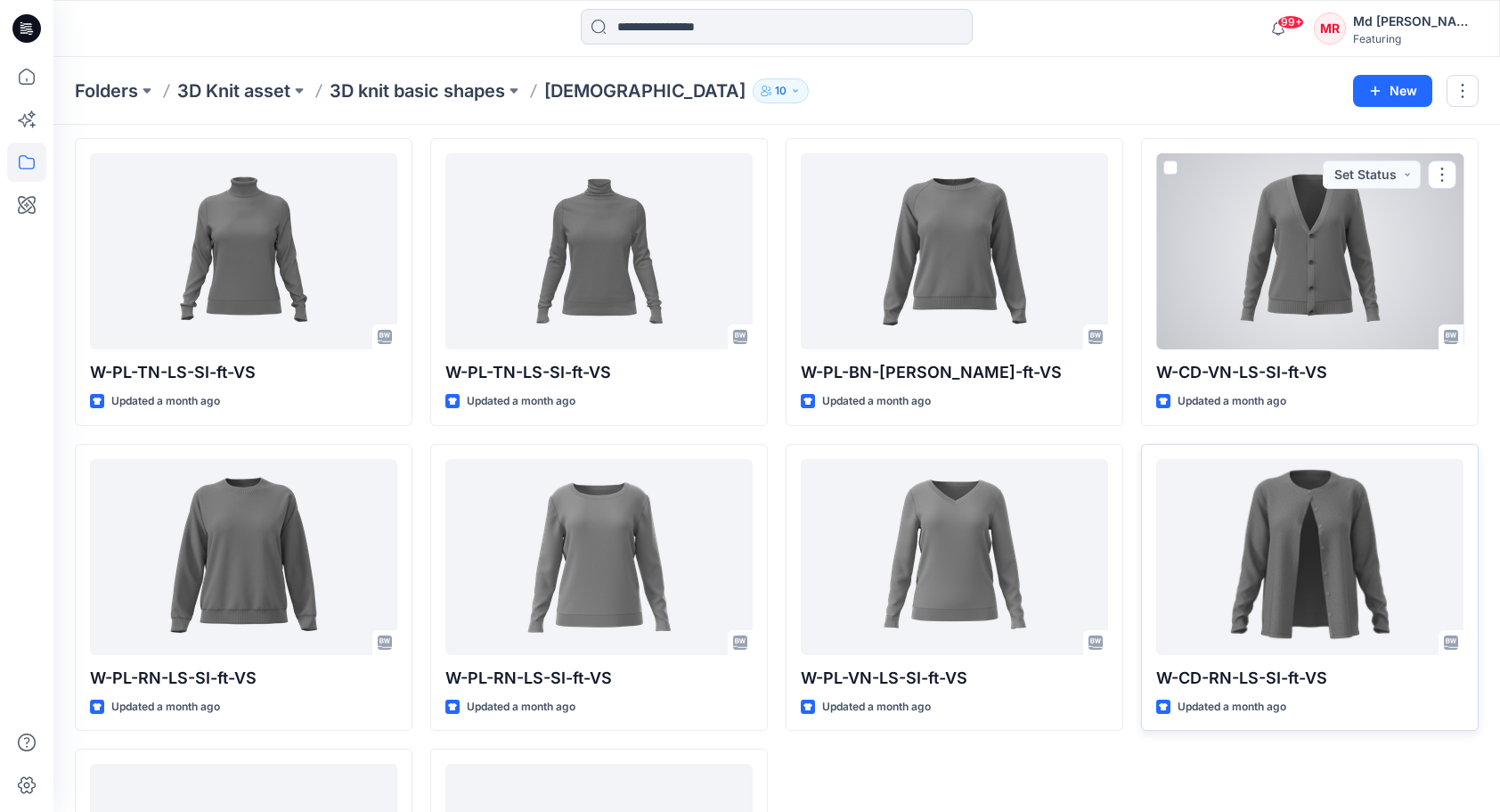
scroll to position [1523, 0]
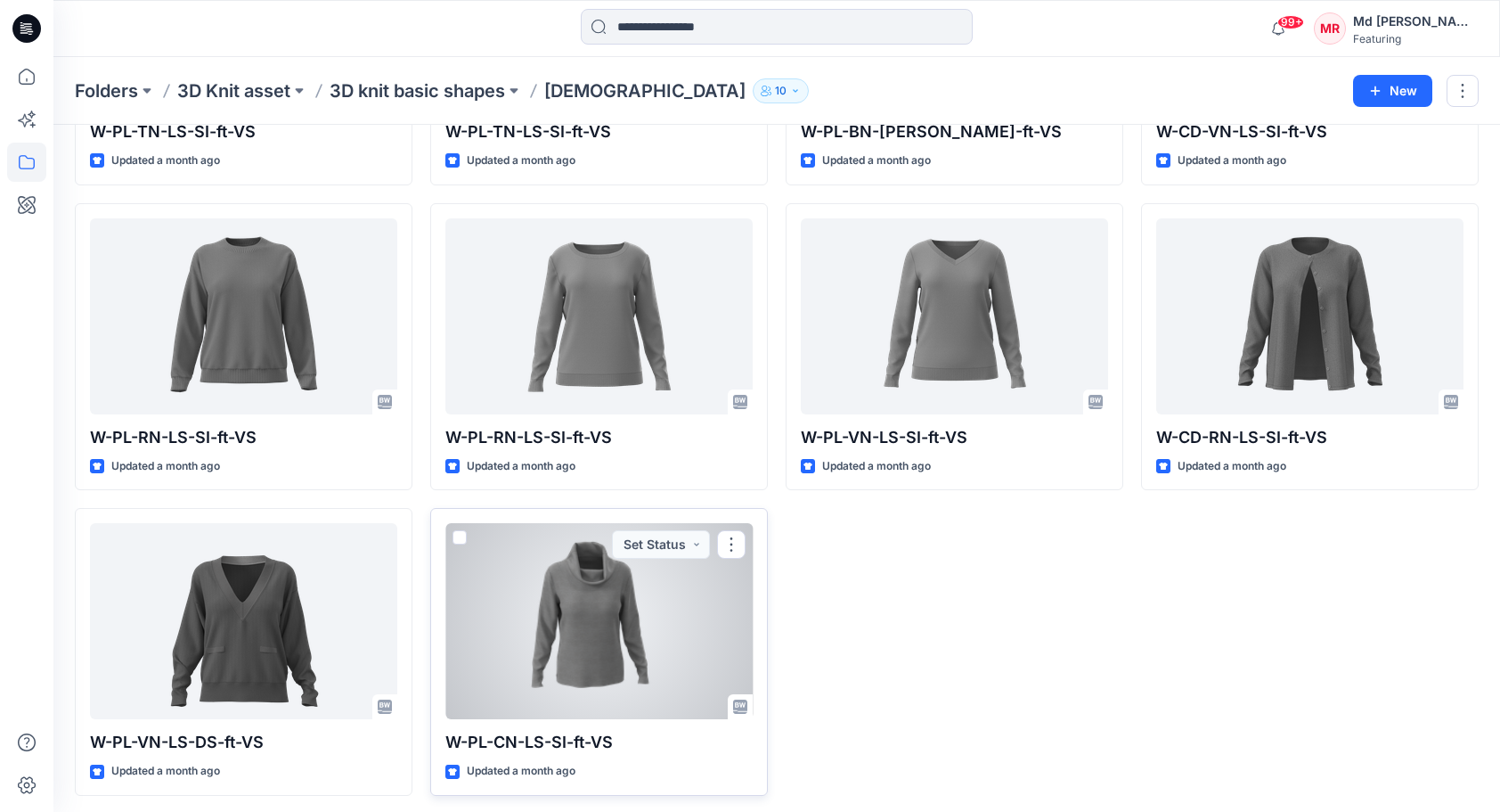
click at [703, 608] on div at bounding box center [599, 621] width 307 height 196
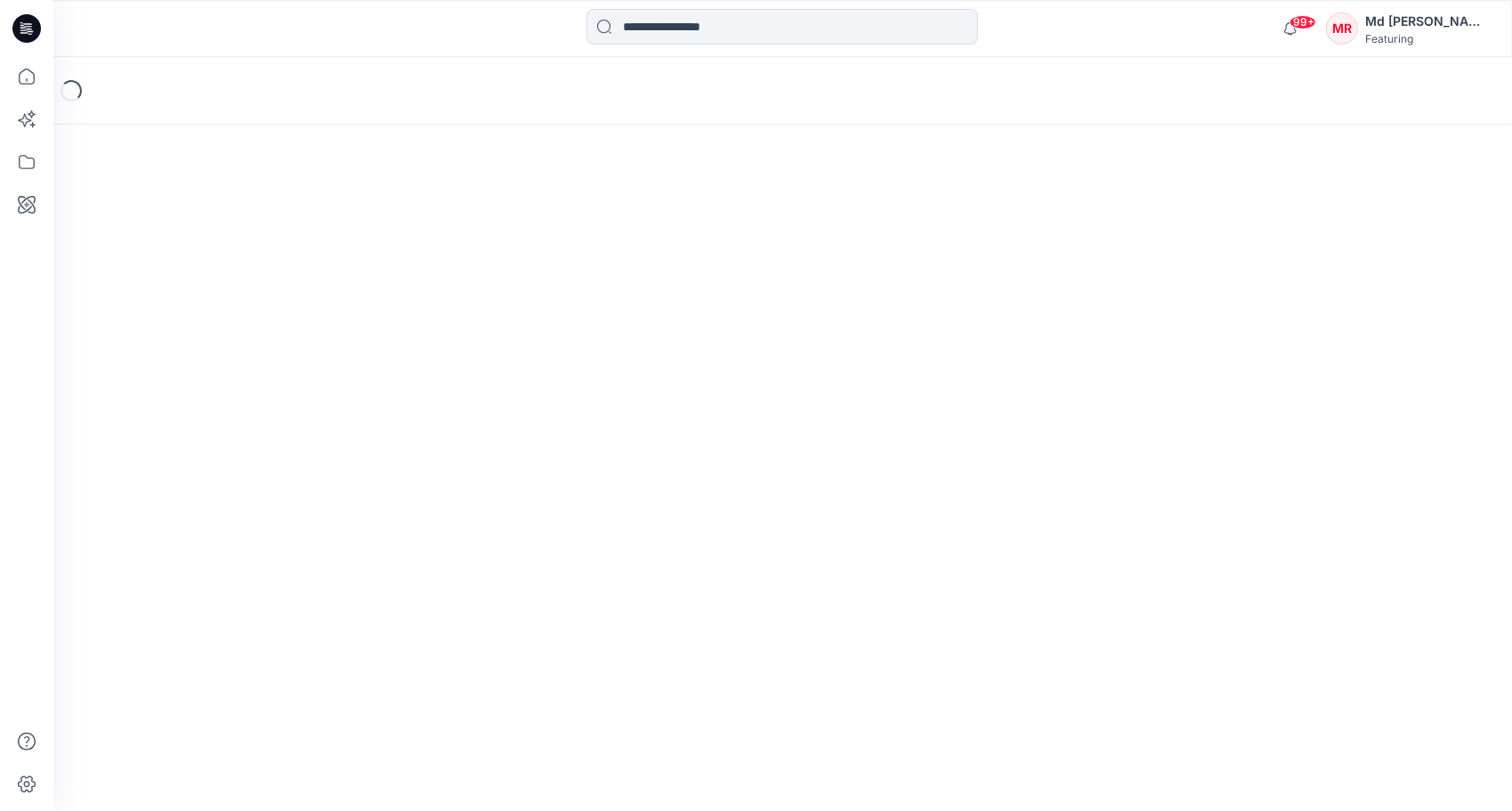
click at [703, 608] on div "Loading..." at bounding box center [782, 433] width 1459 height 753
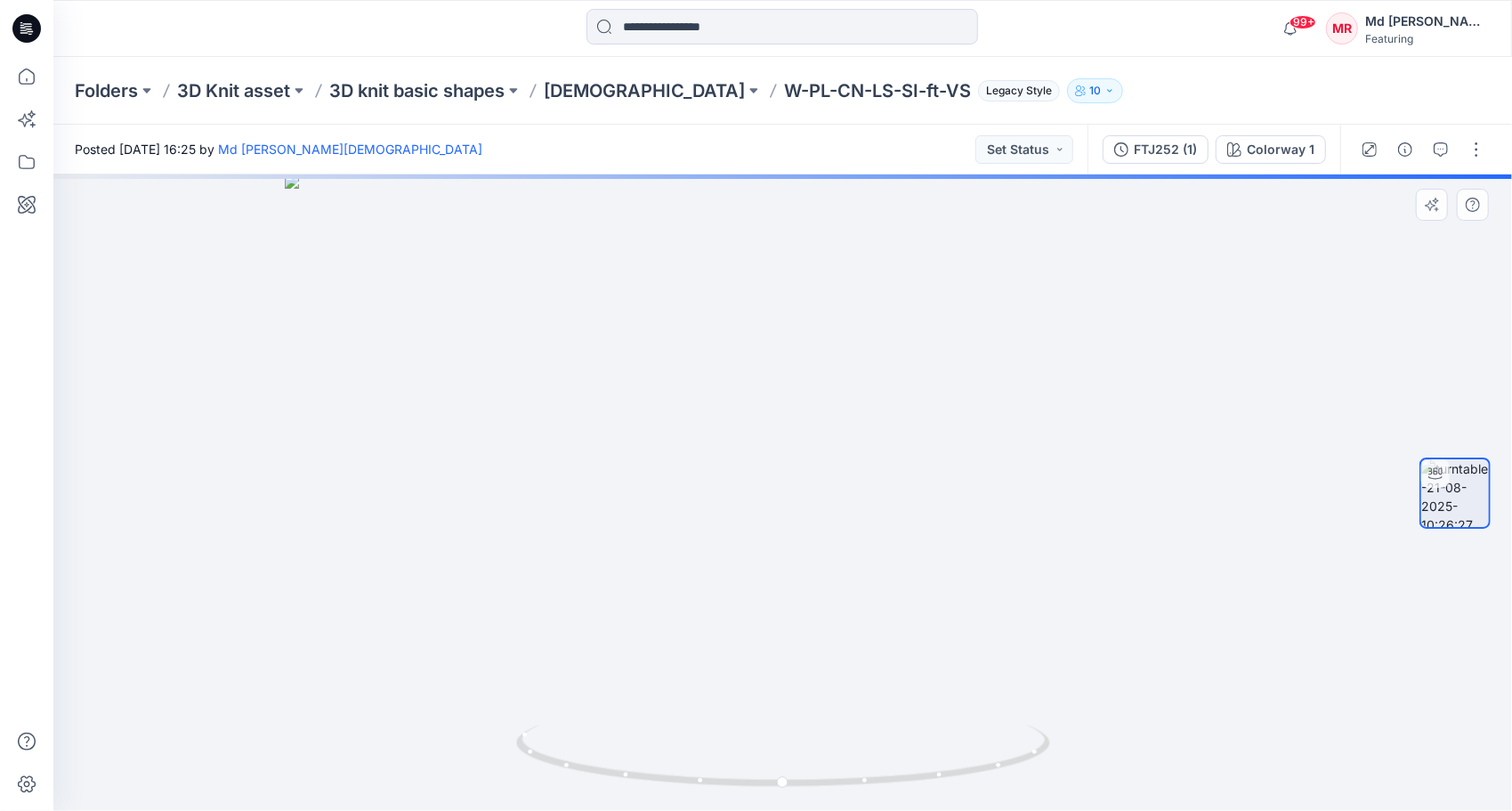
drag, startPoint x: 842, startPoint y: 382, endPoint x: 875, endPoint y: 596, distance: 216.5
click at [875, 596] on img at bounding box center [782, 492] width 995 height 636
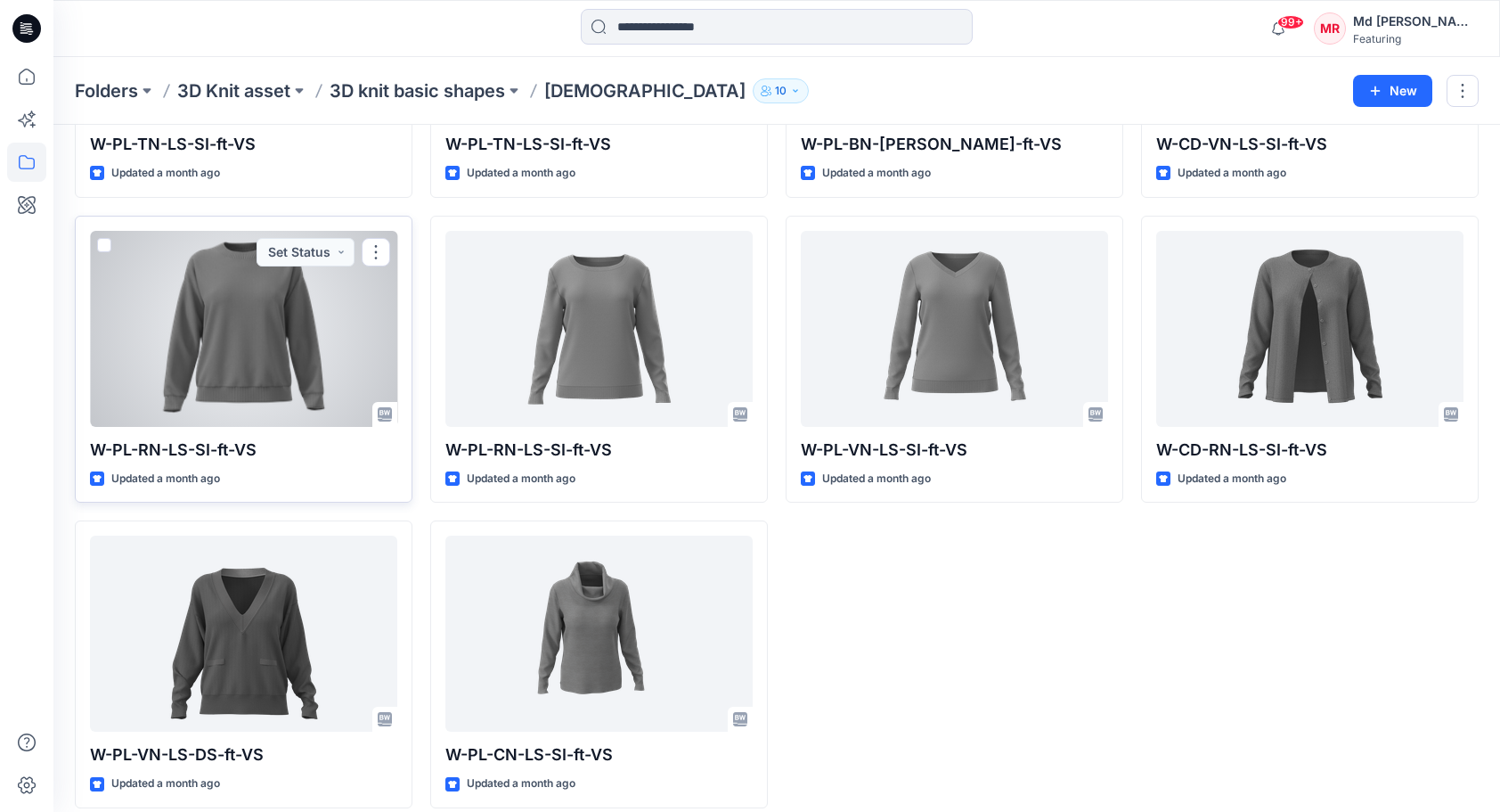
scroll to position [1523, 0]
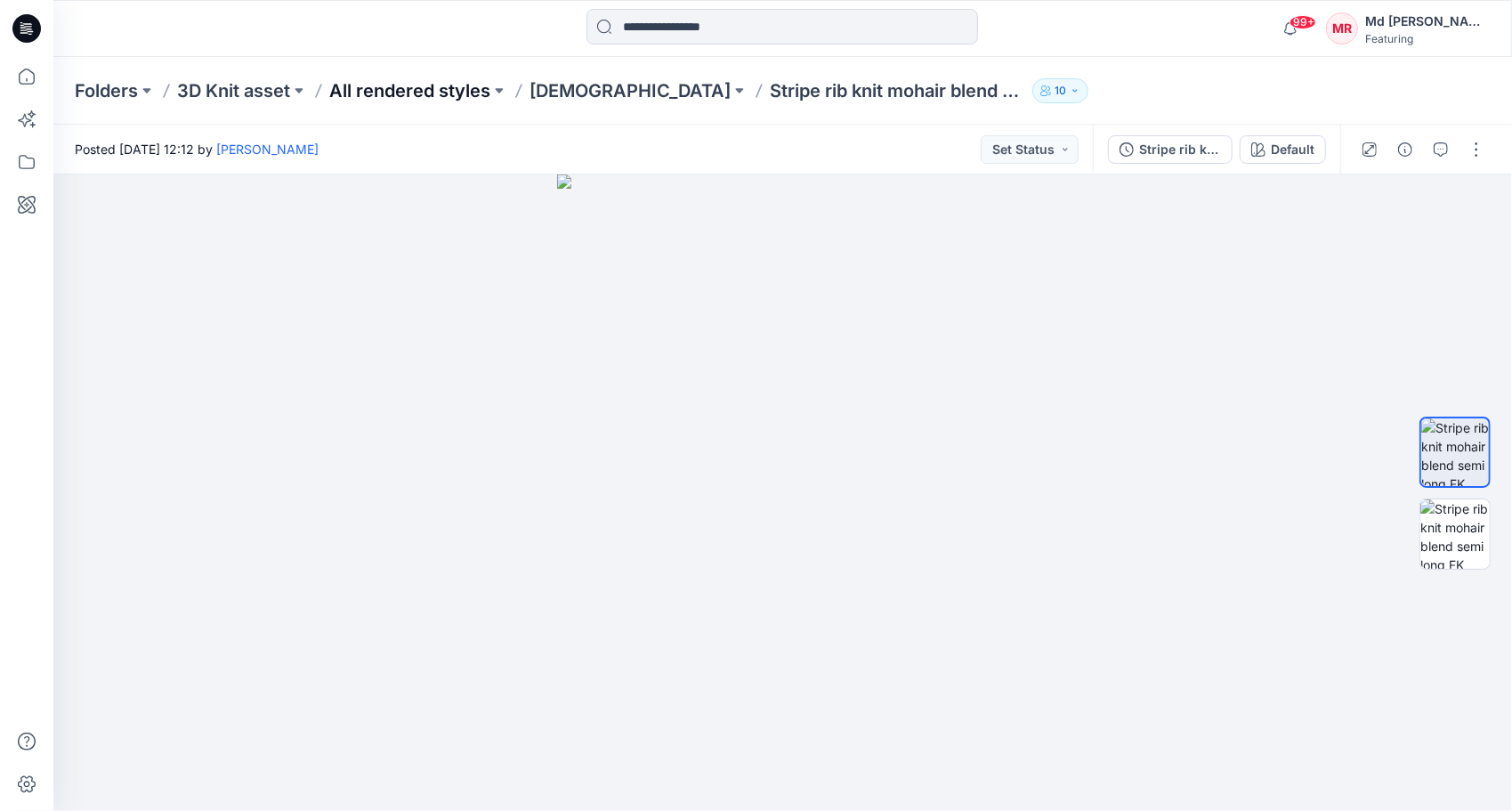
click at [410, 95] on p "All rendered styles" at bounding box center [410, 91] width 161 height 25
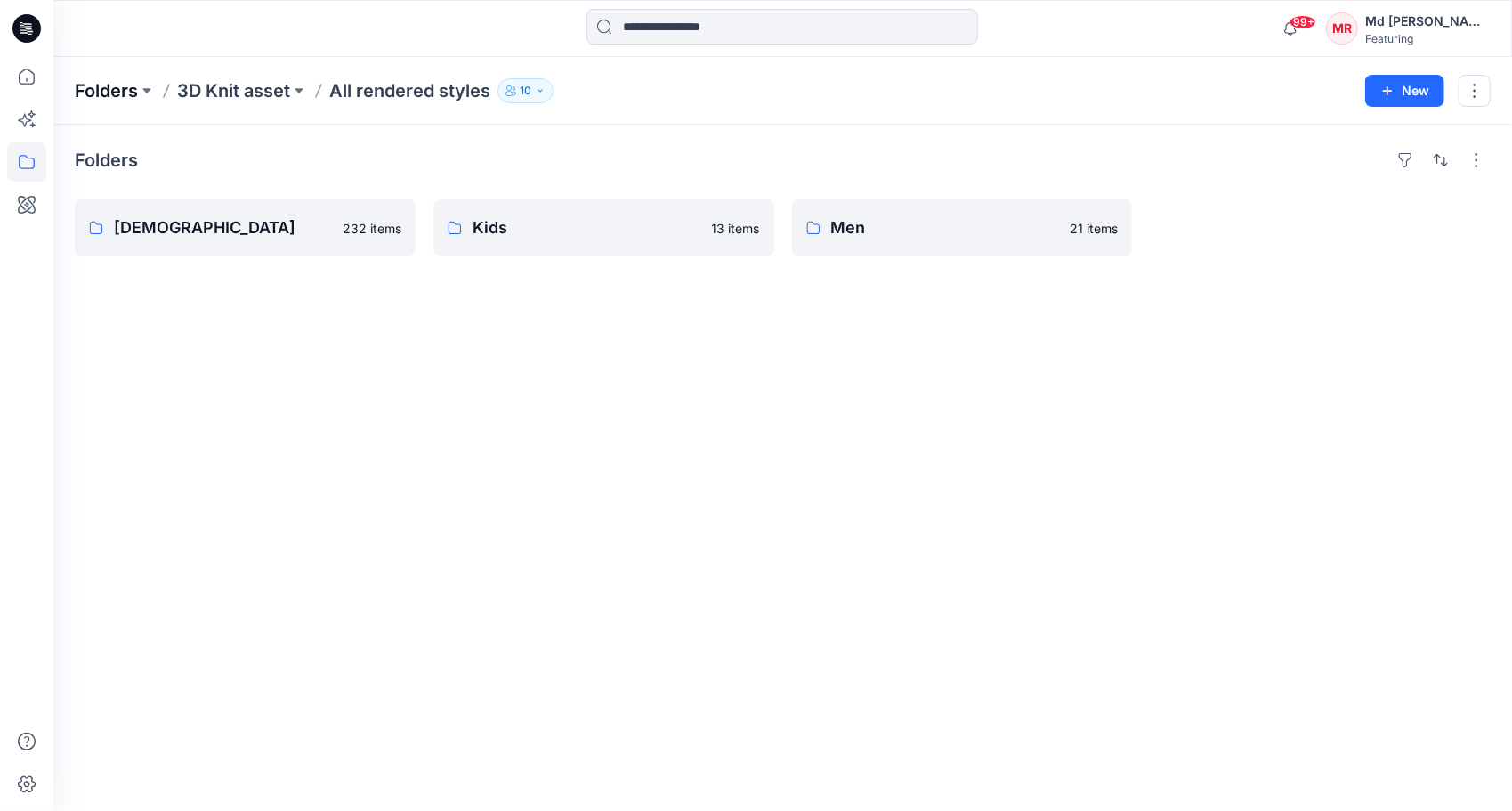
click at [121, 93] on p "Folders" at bounding box center [106, 91] width 63 height 25
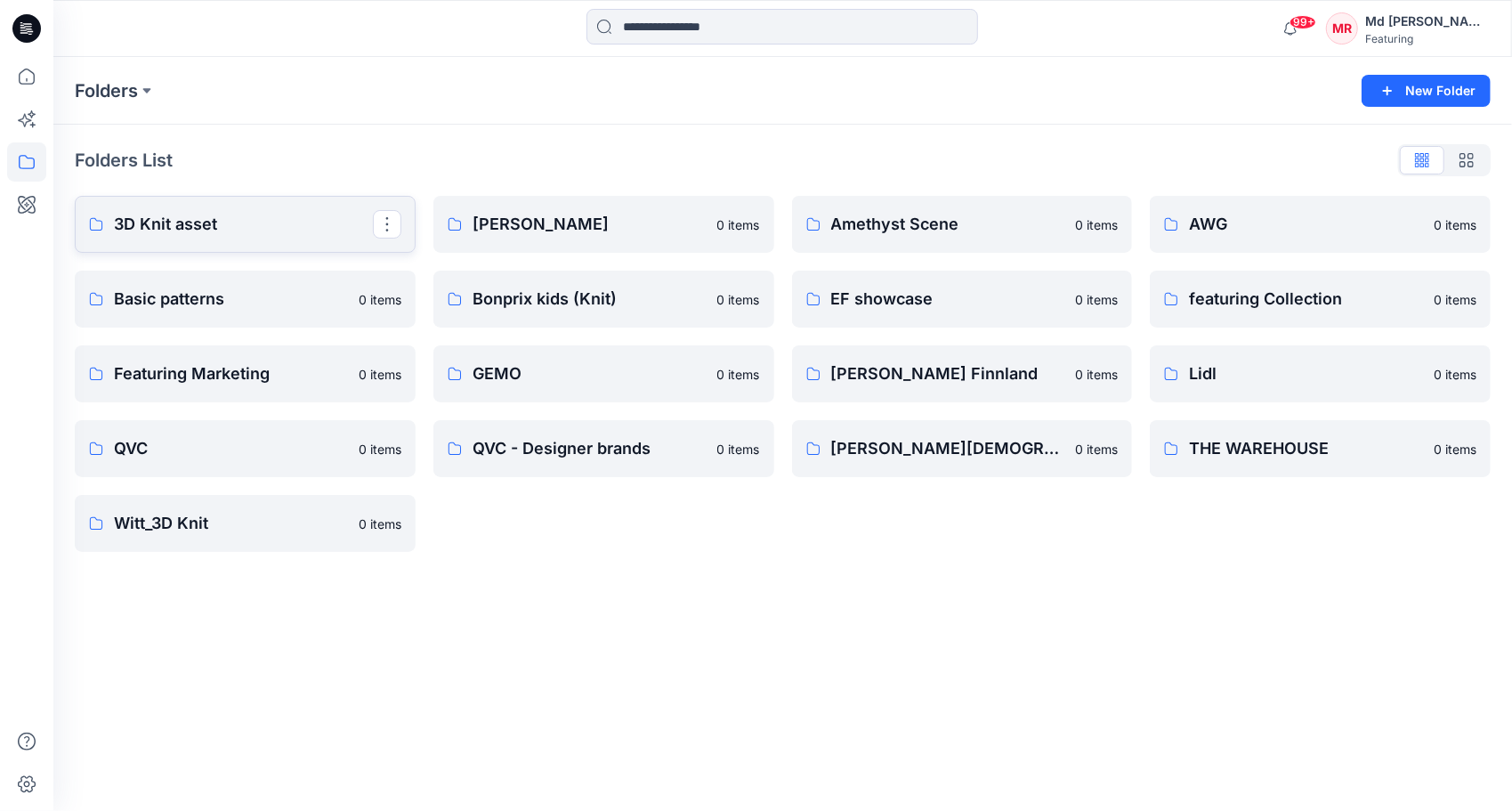
click at [233, 231] on p "3D Knit asset" at bounding box center [243, 224] width 259 height 25
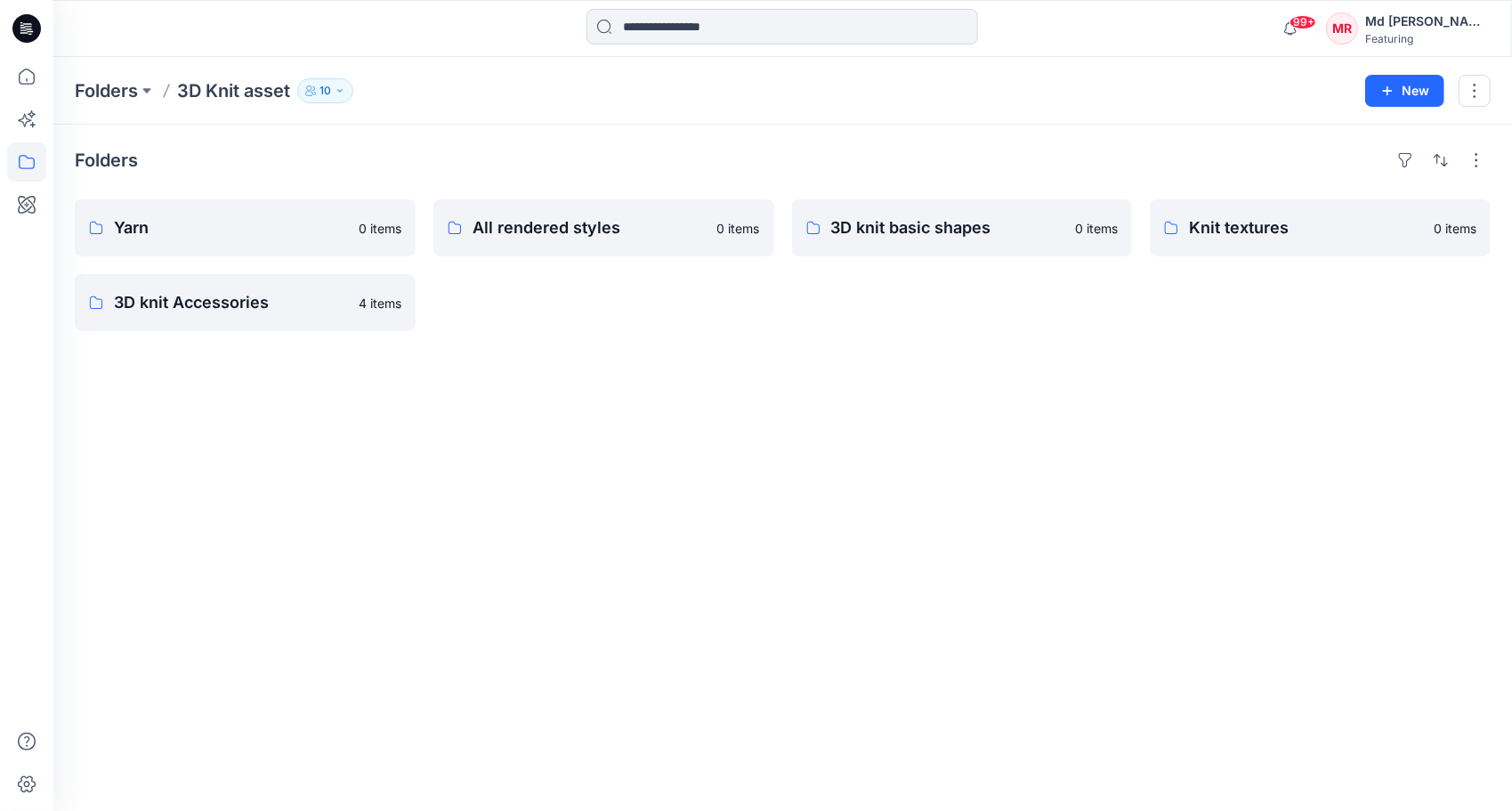
click at [564, 336] on div "Folders Yarn 0 items 3D knit Accessories 4 items All rendered styles 0 items 3D…" at bounding box center [782, 467] width 1459 height 686
click at [543, 234] on p "All rendered styles" at bounding box center [602, 228] width 259 height 25
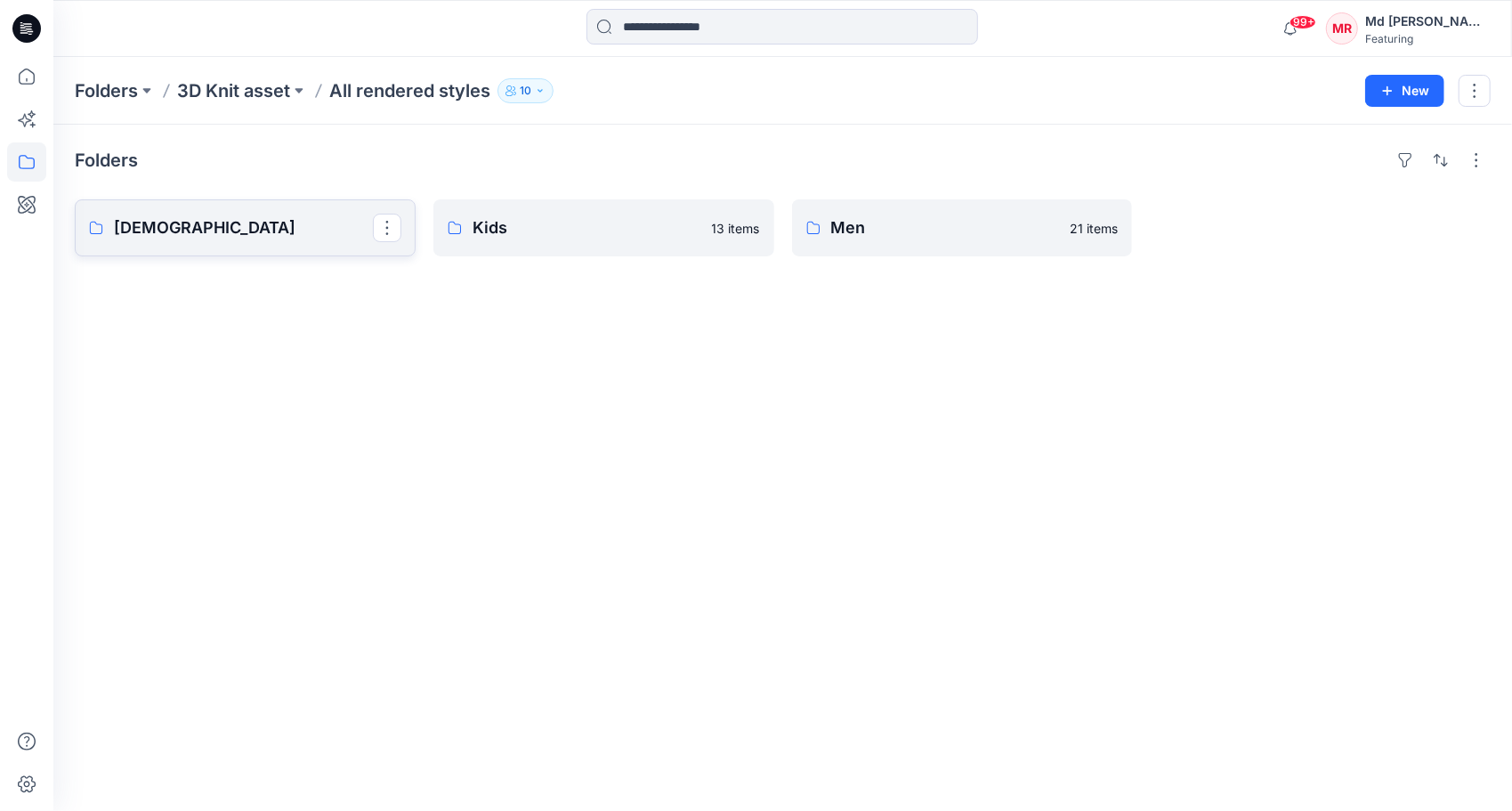
click at [201, 235] on p "[DEMOGRAPHIC_DATA]" at bounding box center [243, 228] width 259 height 25
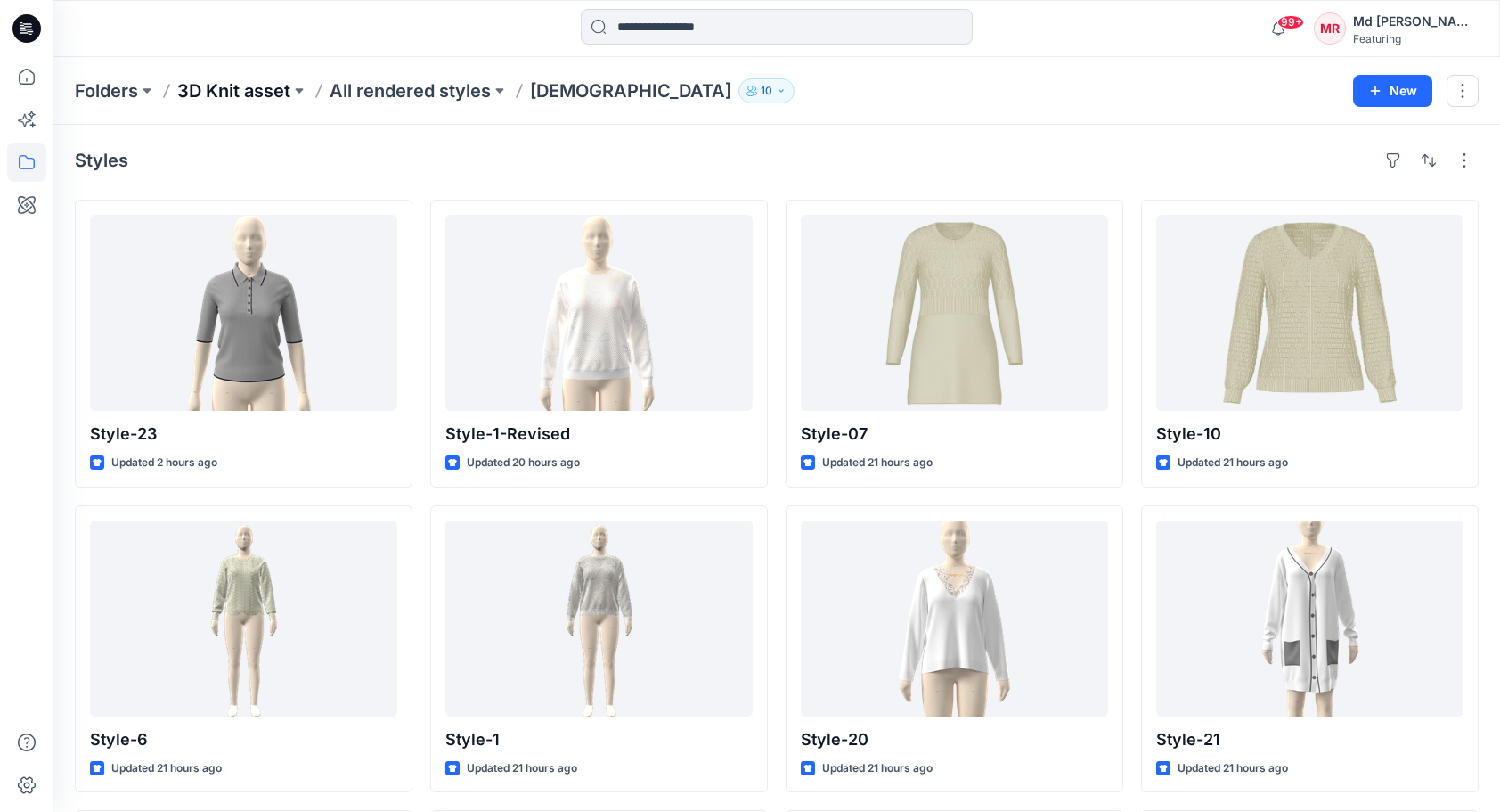
click at [223, 95] on p "3D Knit asset" at bounding box center [233, 91] width 113 height 25
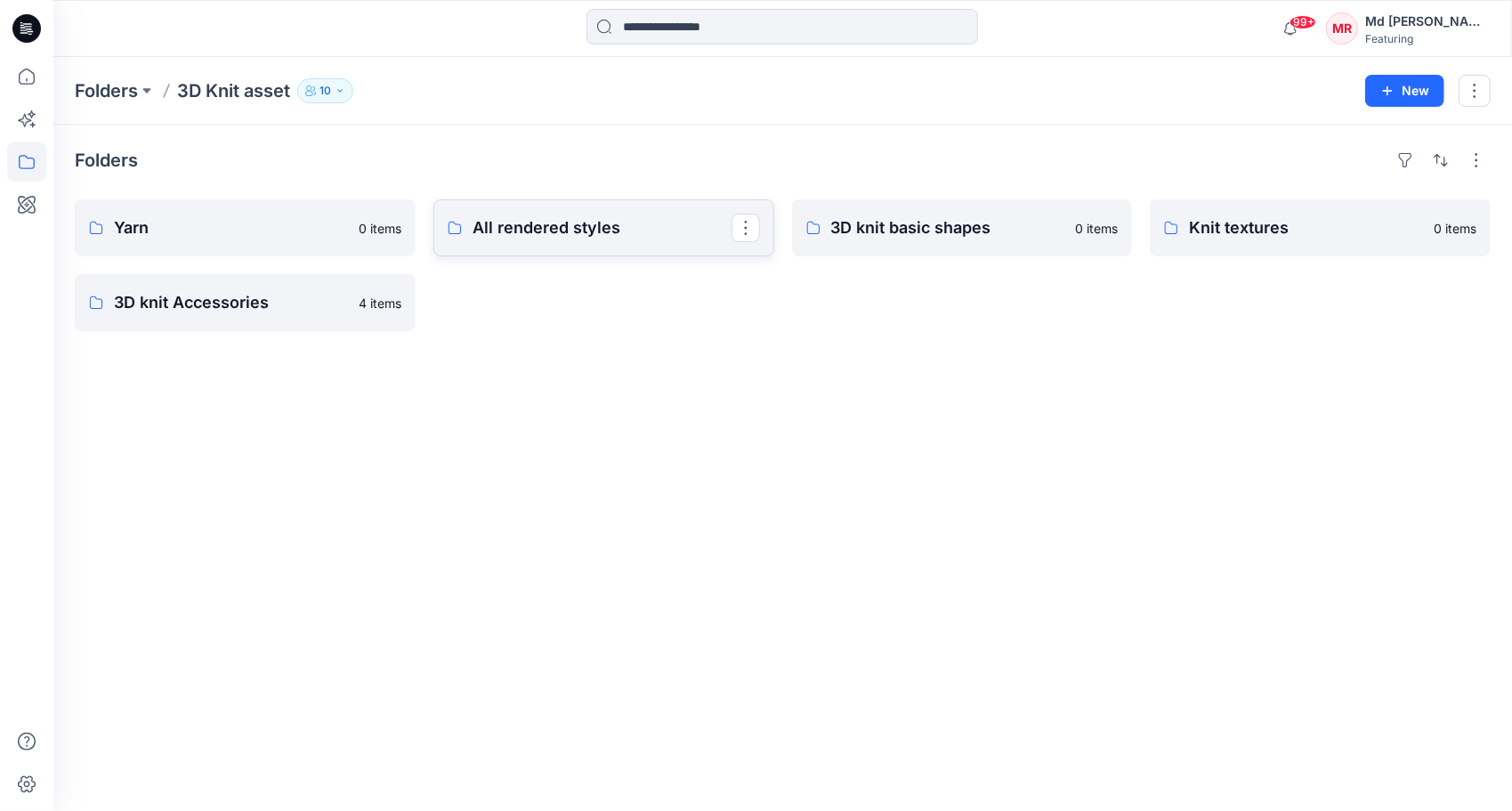
click at [531, 240] on link "All rendered styles" at bounding box center [604, 228] width 341 height 57
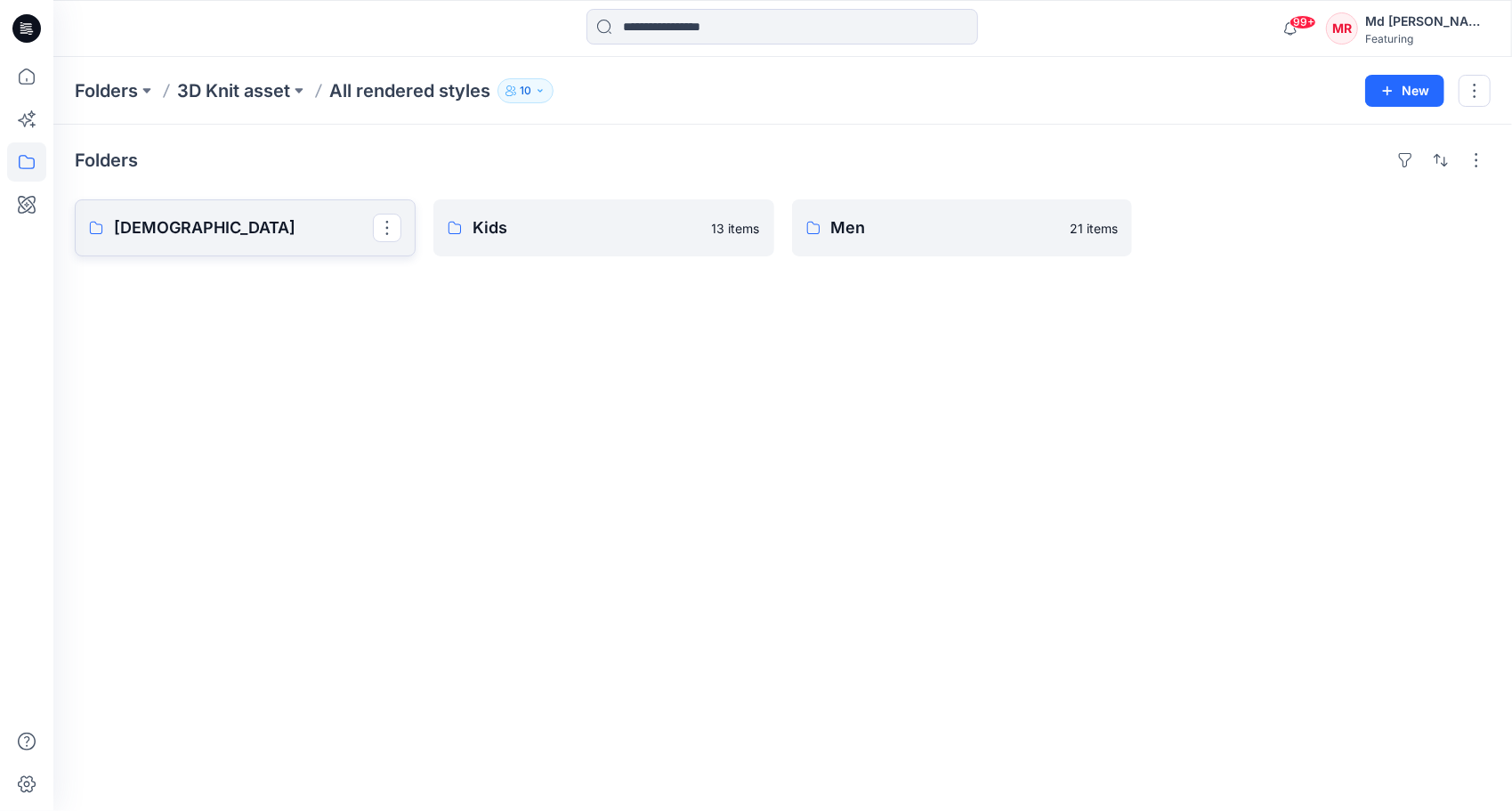
click at [216, 241] on link "[DEMOGRAPHIC_DATA]" at bounding box center [245, 228] width 341 height 57
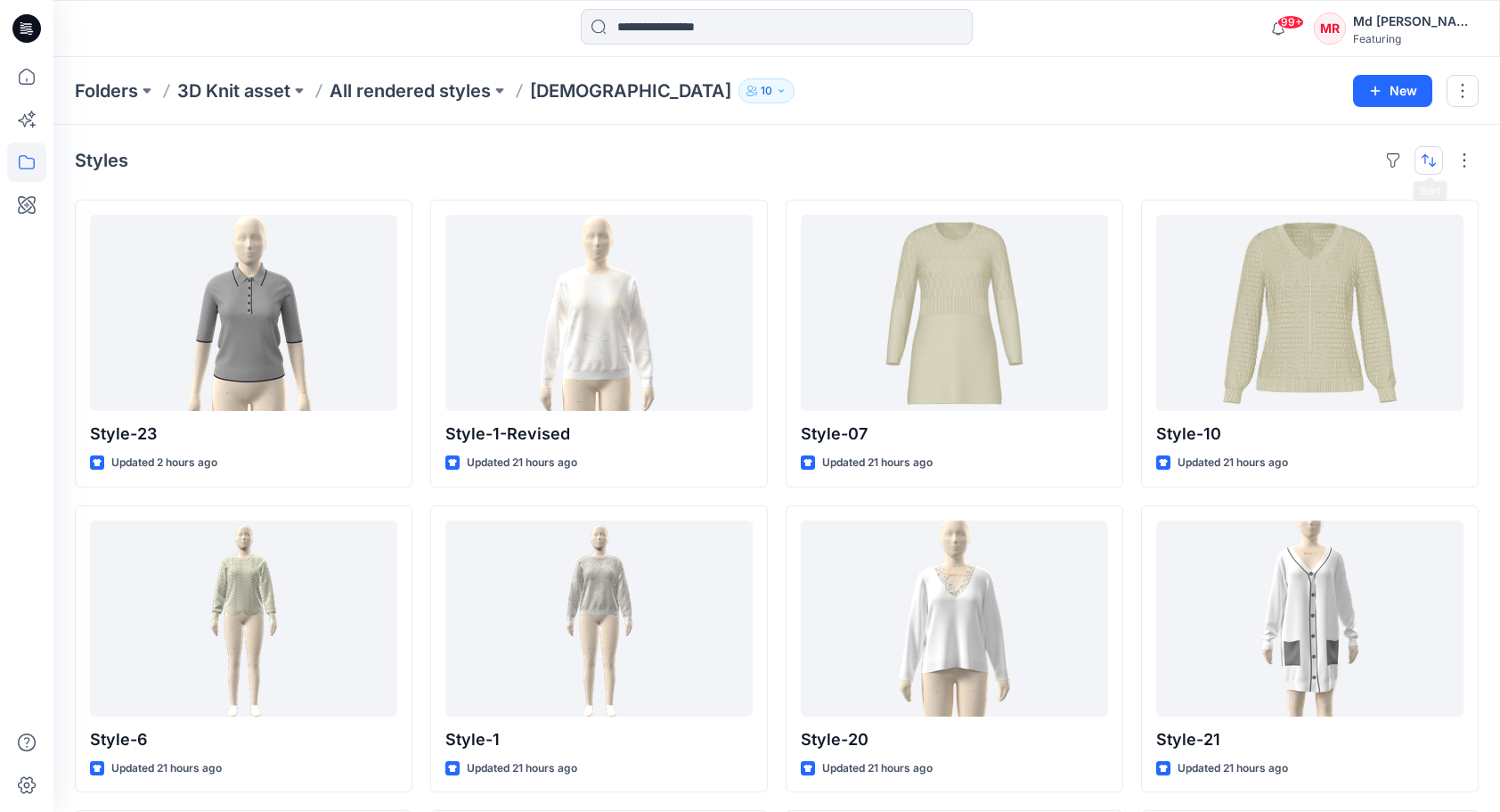
click at [1435, 160] on button "button" at bounding box center [1429, 160] width 28 height 28
click at [1395, 160] on button "button" at bounding box center [1393, 160] width 28 height 28
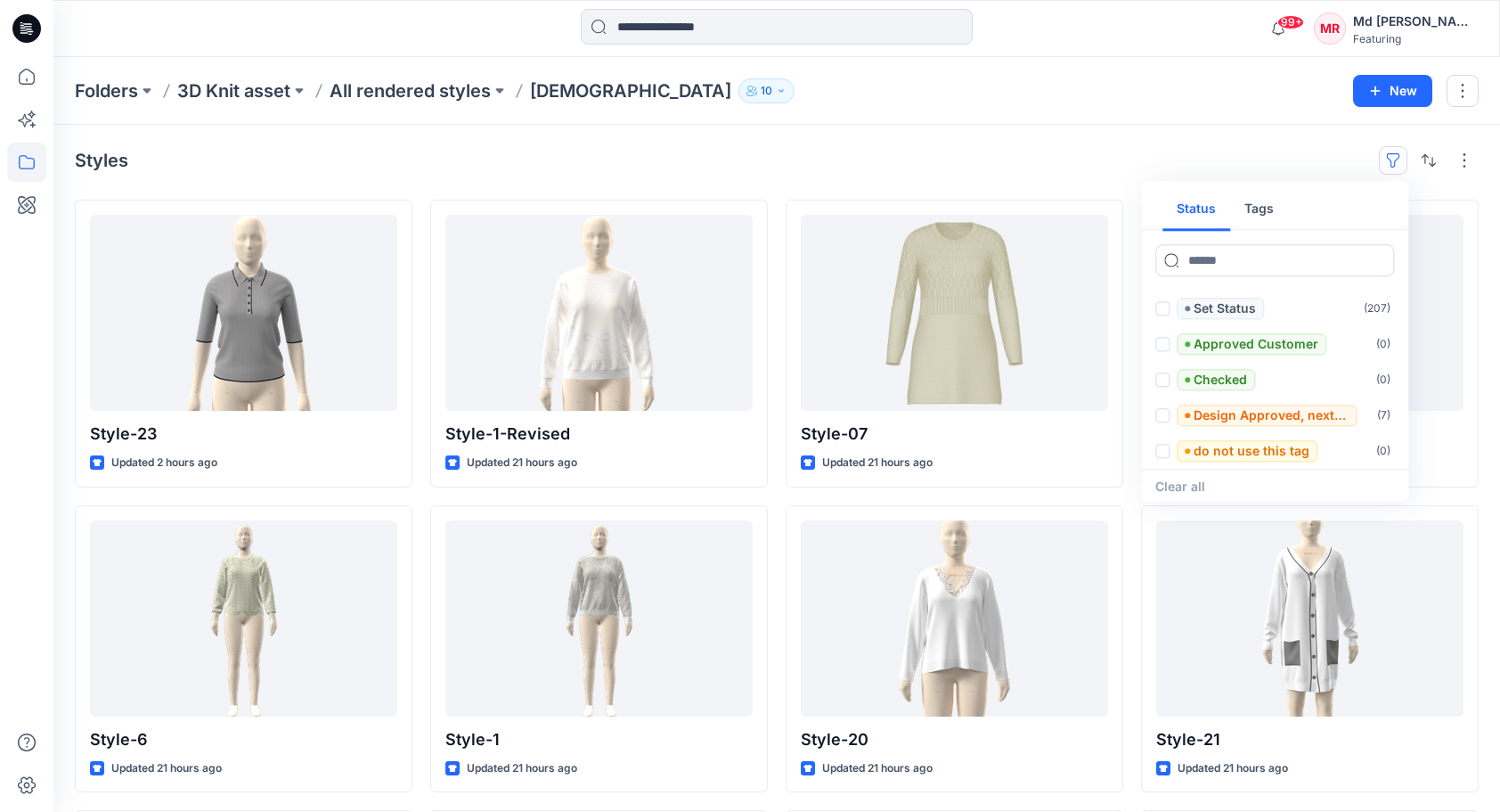
click at [1269, 210] on button "Tags" at bounding box center [1258, 208] width 58 height 43
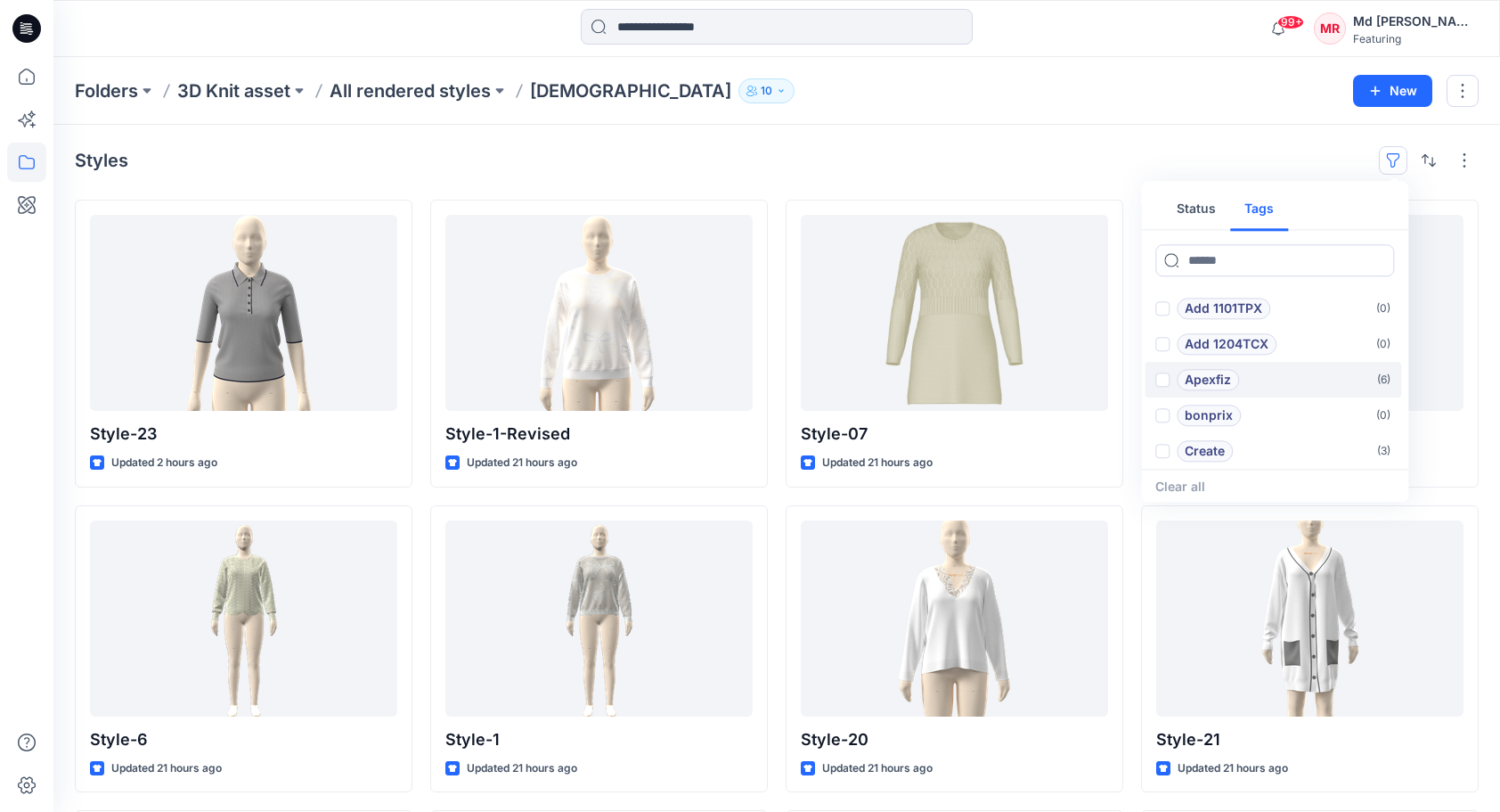
scroll to position [71, 0]
click at [1244, 419] on p "Hybrid Co [DATE]" at bounding box center [1238, 415] width 105 height 22
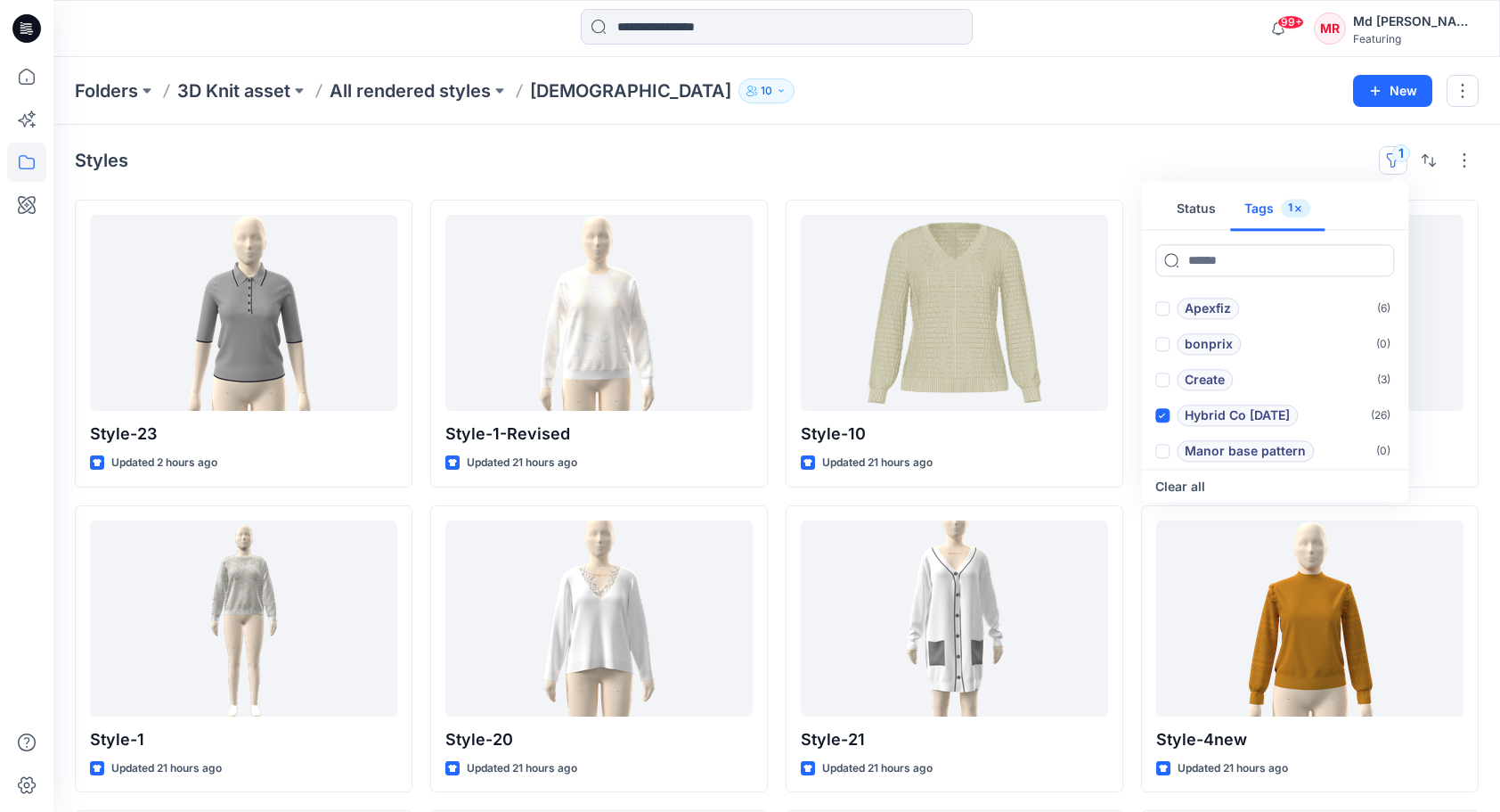
click at [1149, 134] on div "Styles 1 Status Tags 1 Add 1101TPX ( 0 ) Add 1204TCX ( 0 ) Apexfiz ( 6 ) bonpri…" at bounding box center [776, 654] width 1447 height 1058
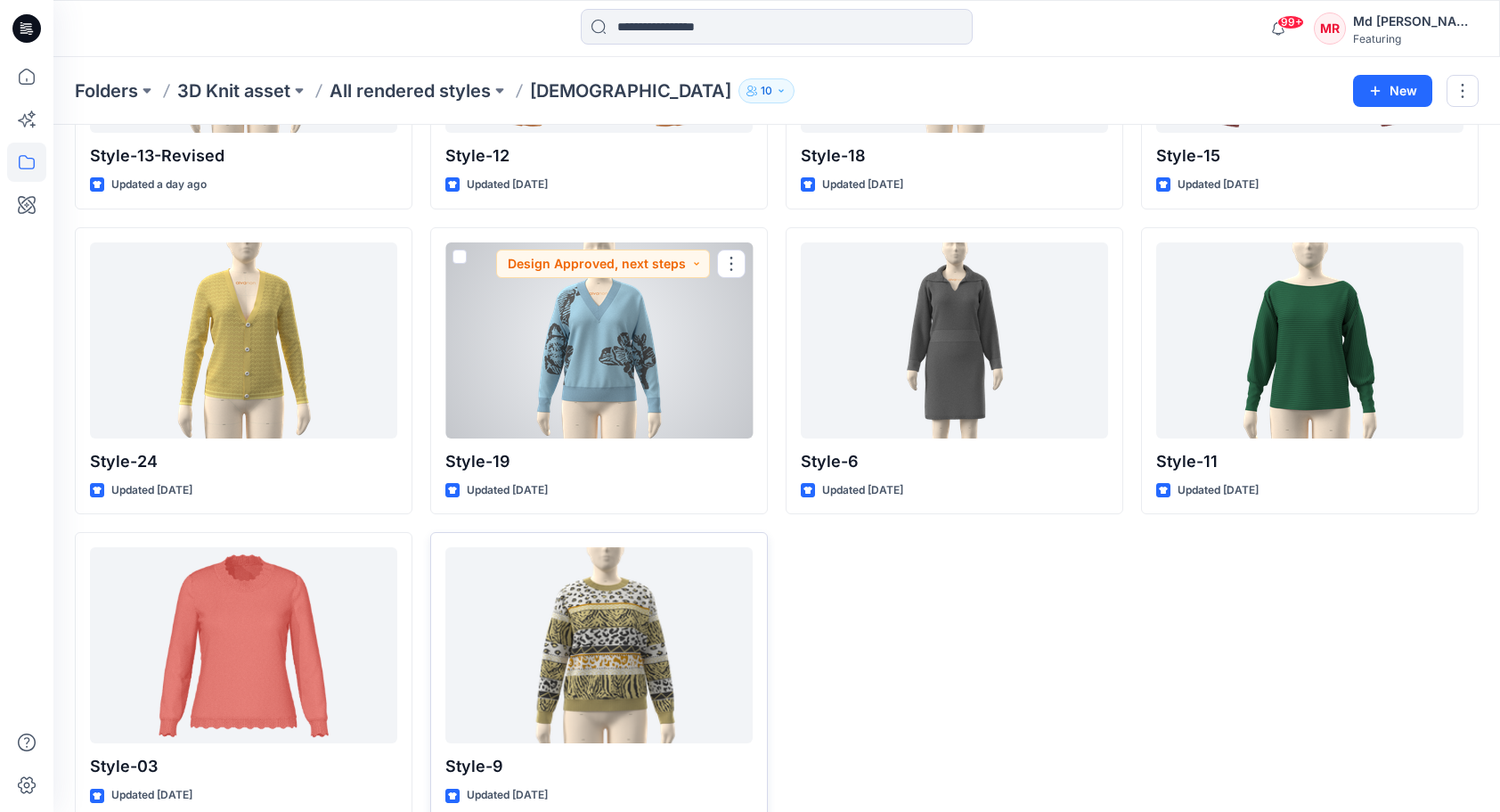
scroll to position [1523, 0]
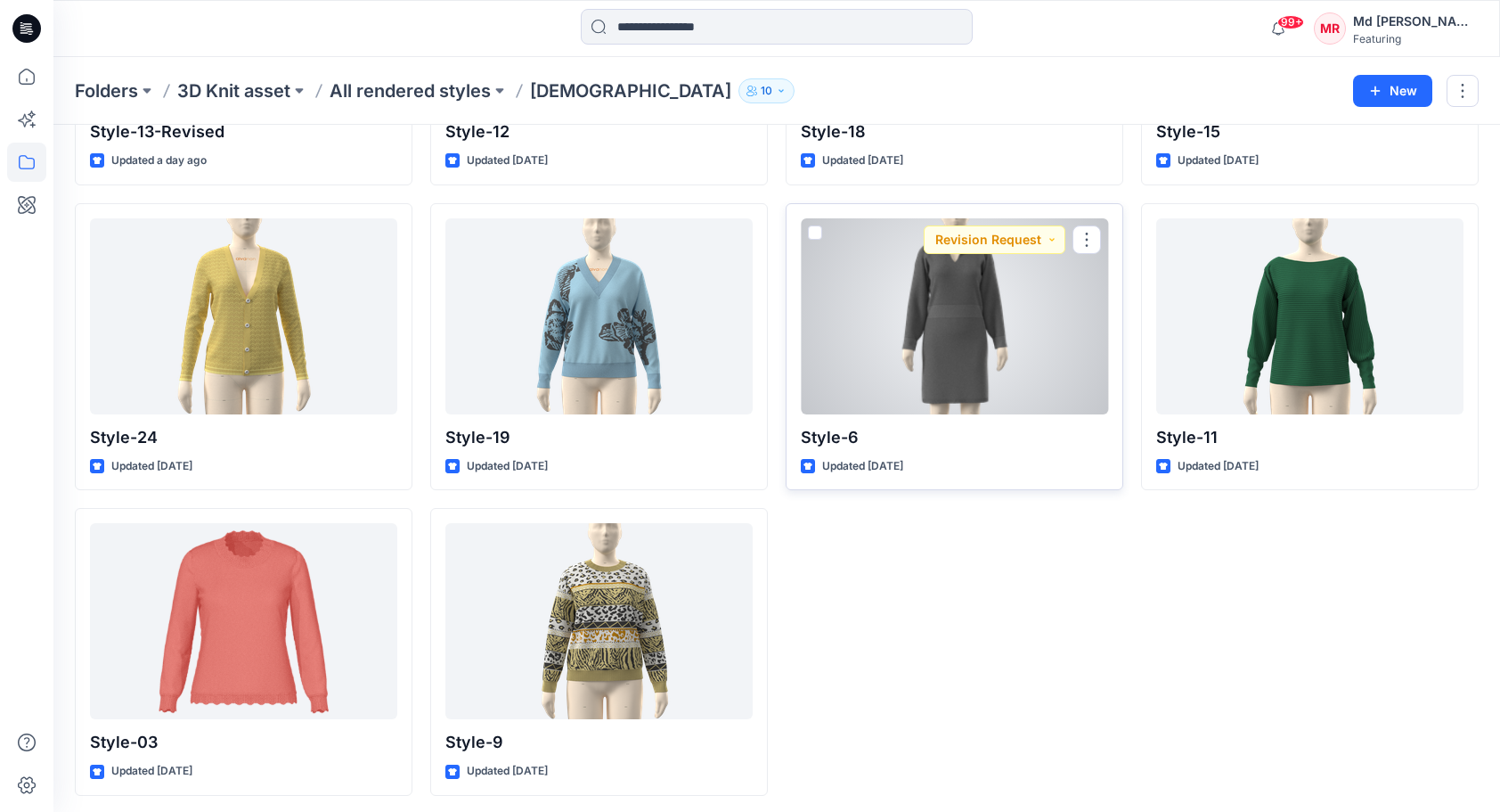
click at [978, 339] on div at bounding box center [954, 316] width 307 height 196
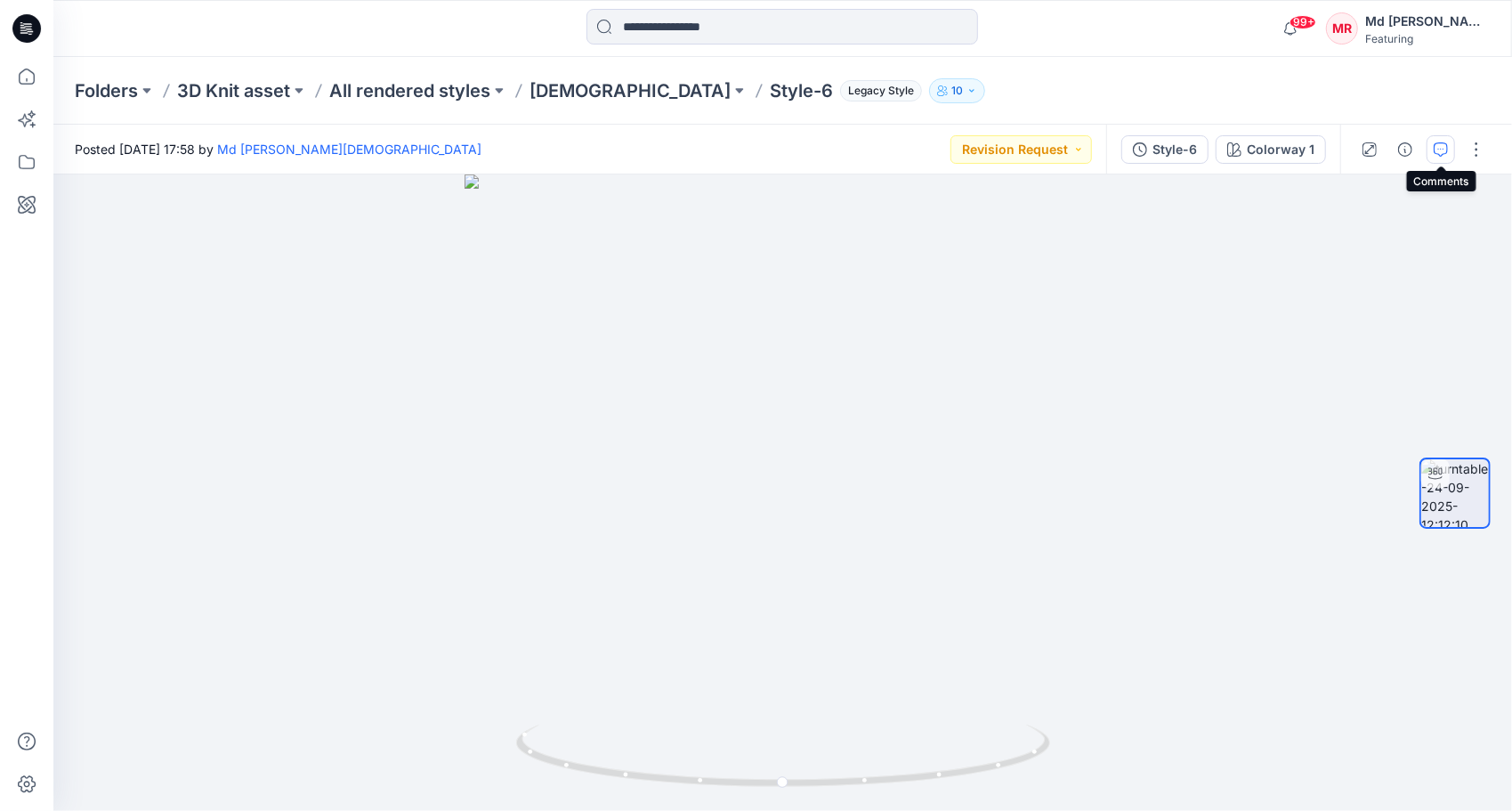
click at [1436, 152] on icon "button" at bounding box center [1441, 149] width 14 height 14
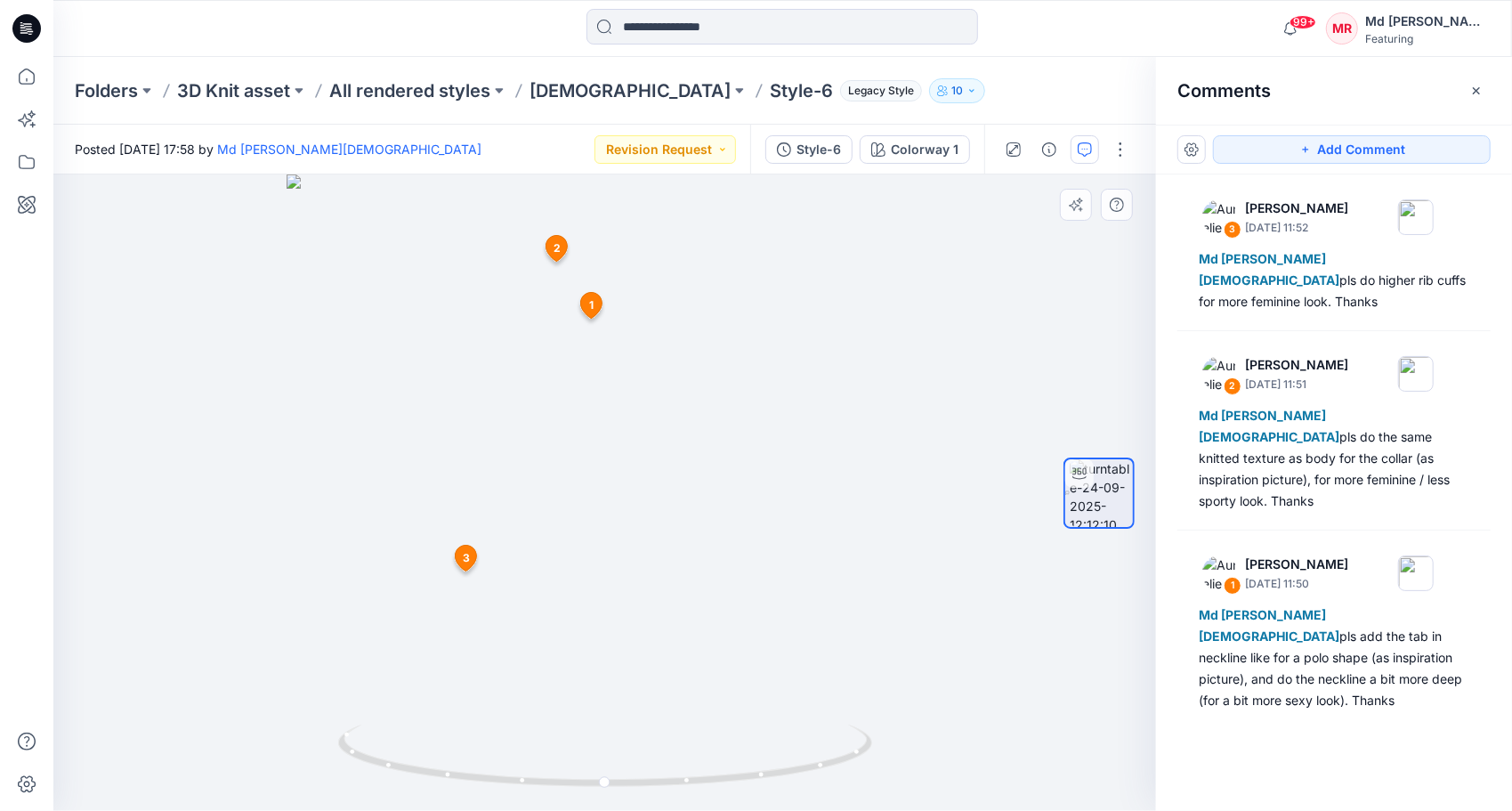
click at [587, 304] on icon at bounding box center [591, 305] width 22 height 26
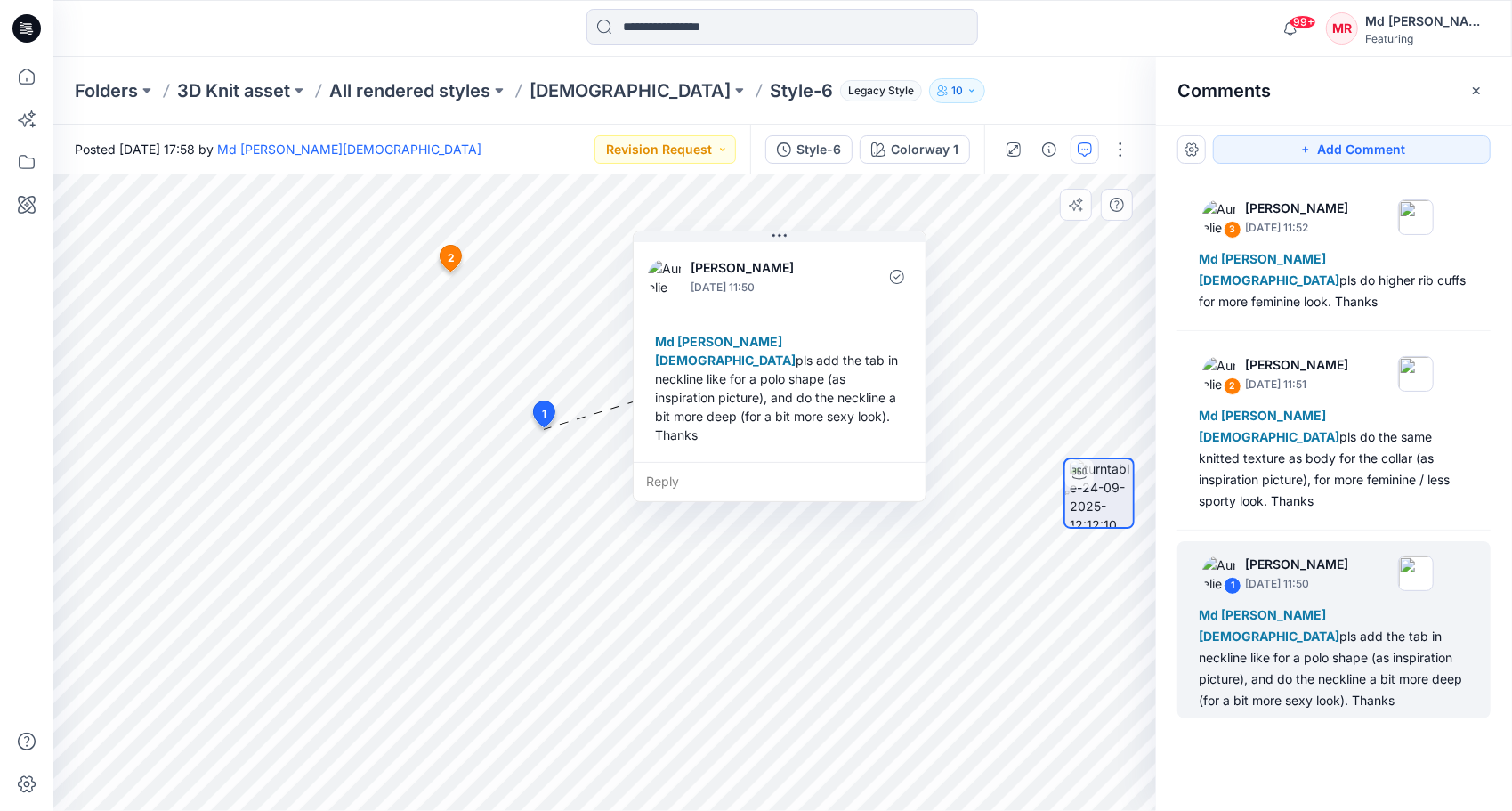
click at [450, 255] on span "2" at bounding box center [452, 257] width 8 height 16
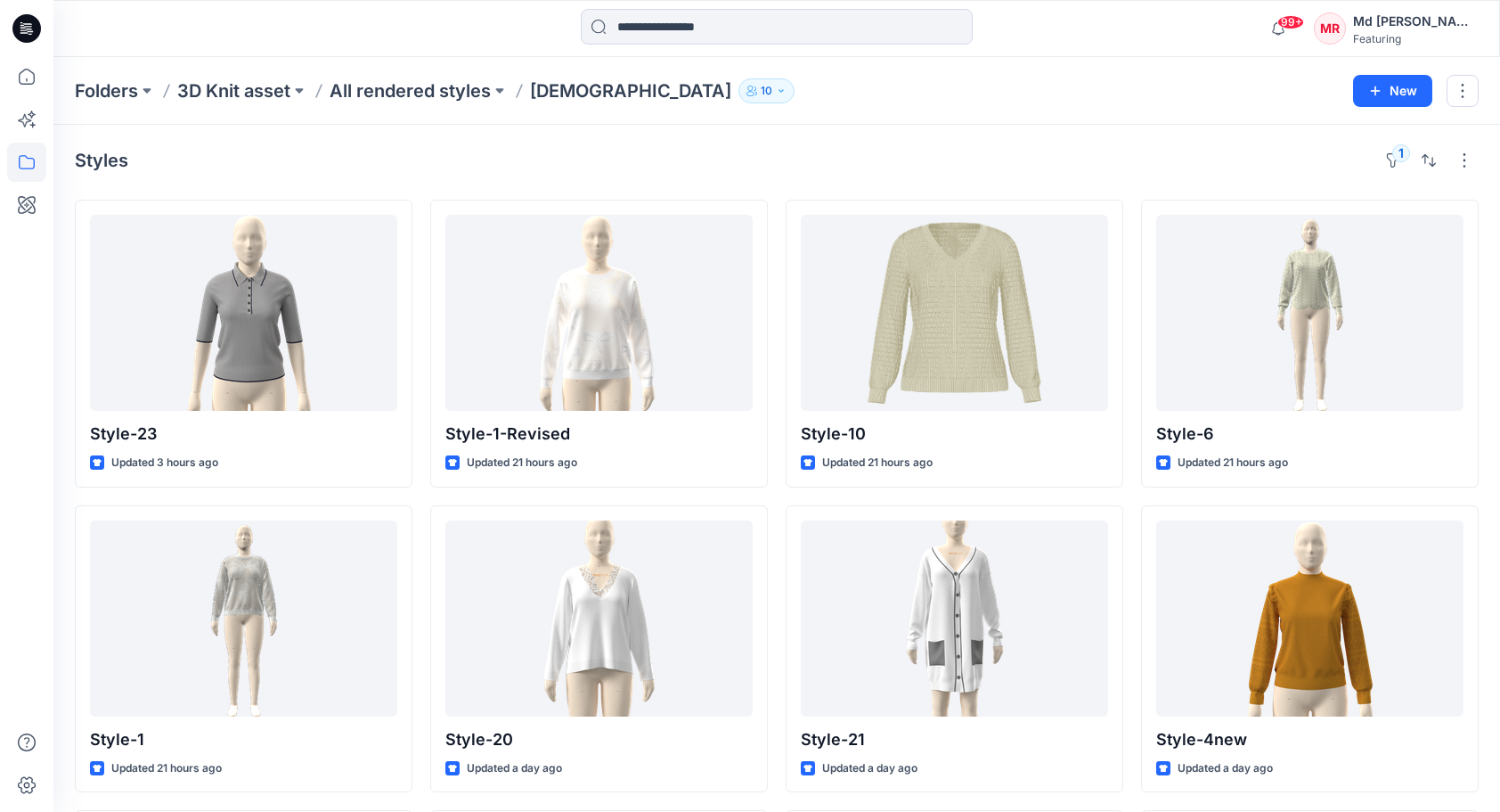
click at [328, 166] on div "Styles 1" at bounding box center [777, 160] width 1404 height 28
